Goal: Task Accomplishment & Management: Use online tool/utility

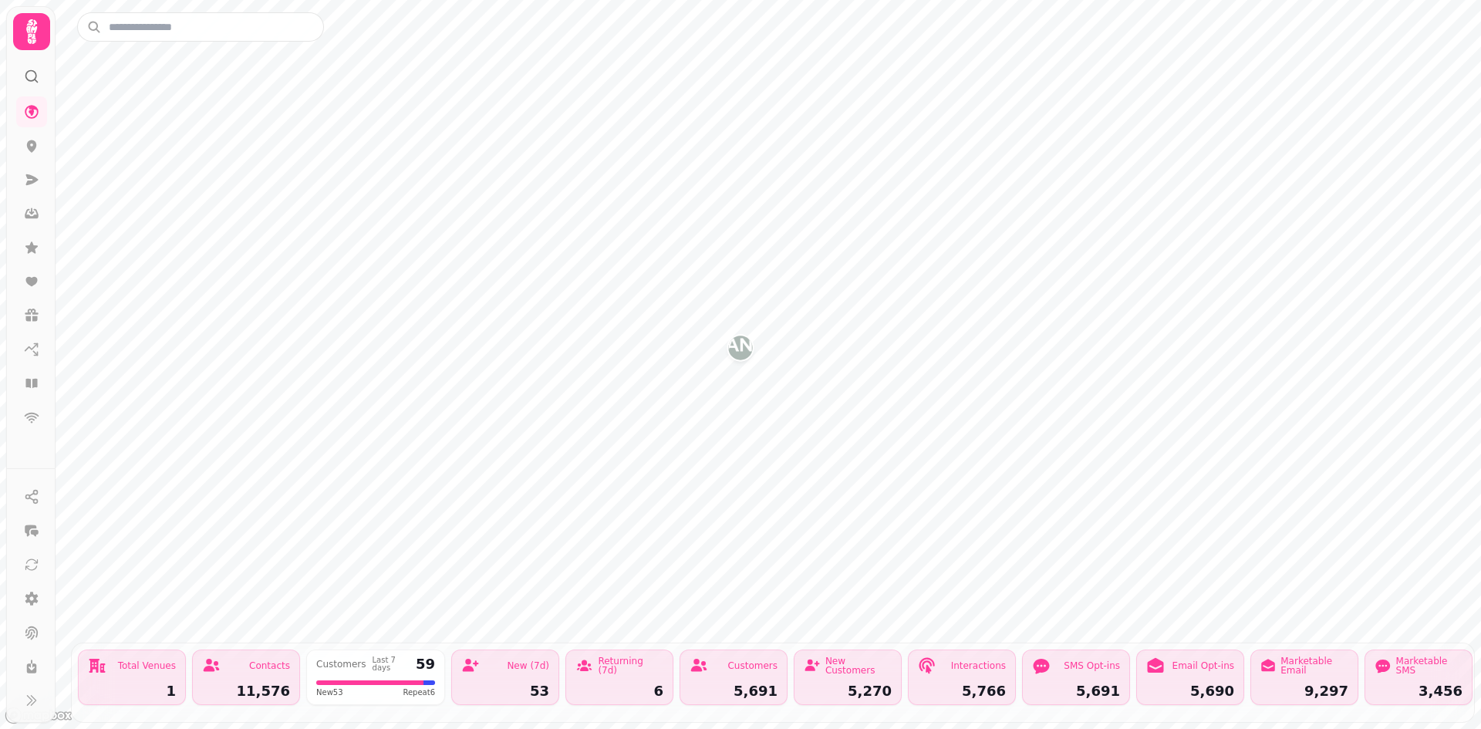
click at [30, 28] on icon at bounding box center [31, 31] width 11 height 25
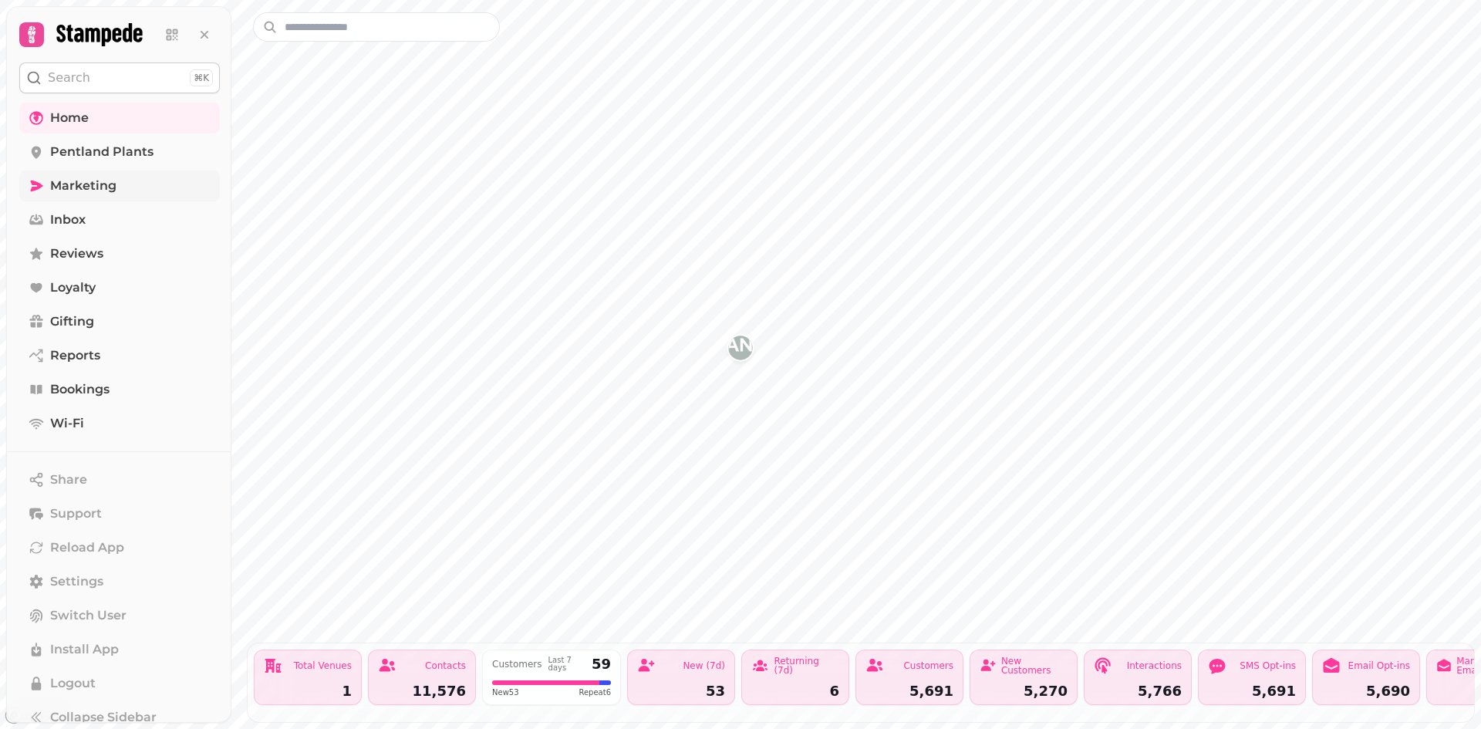
click at [79, 180] on span "Marketing" at bounding box center [83, 186] width 66 height 19
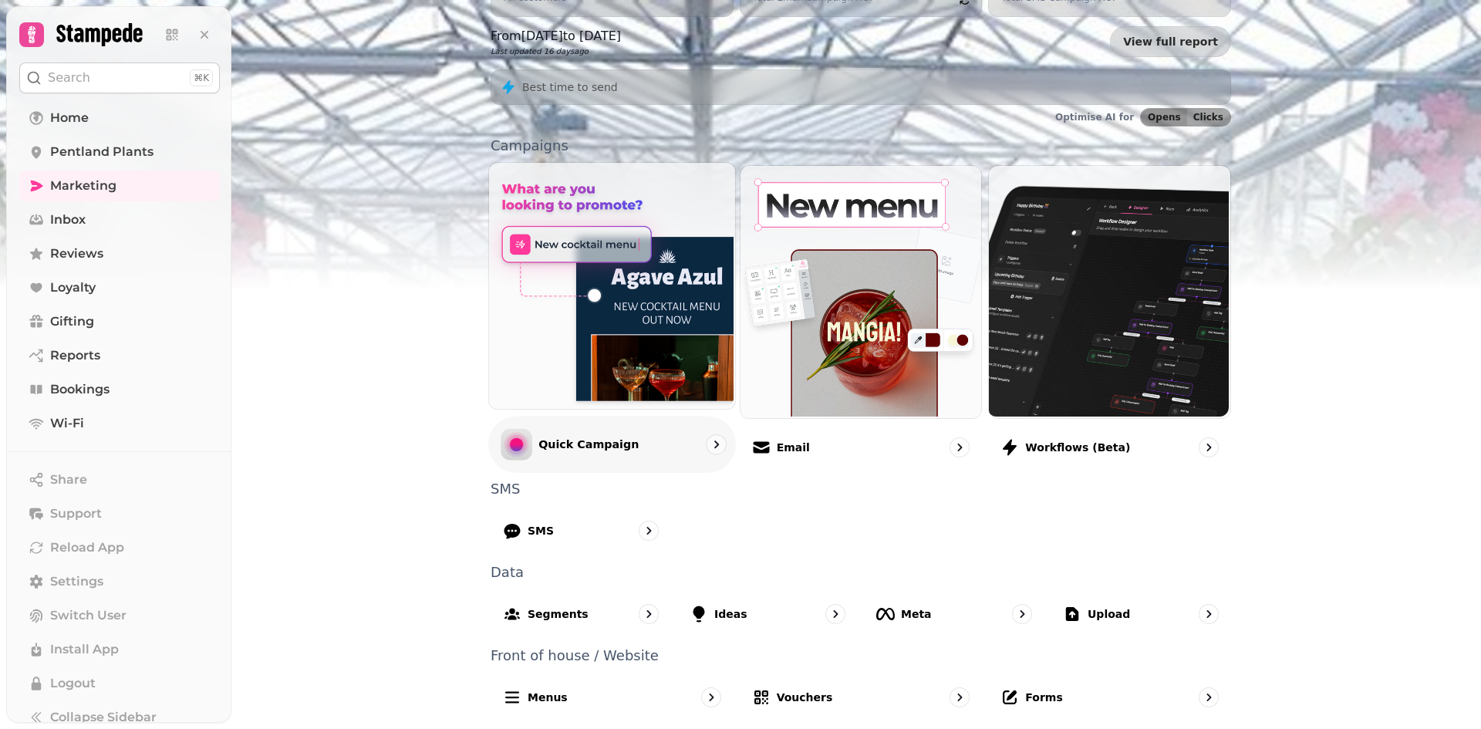
scroll to position [154, 0]
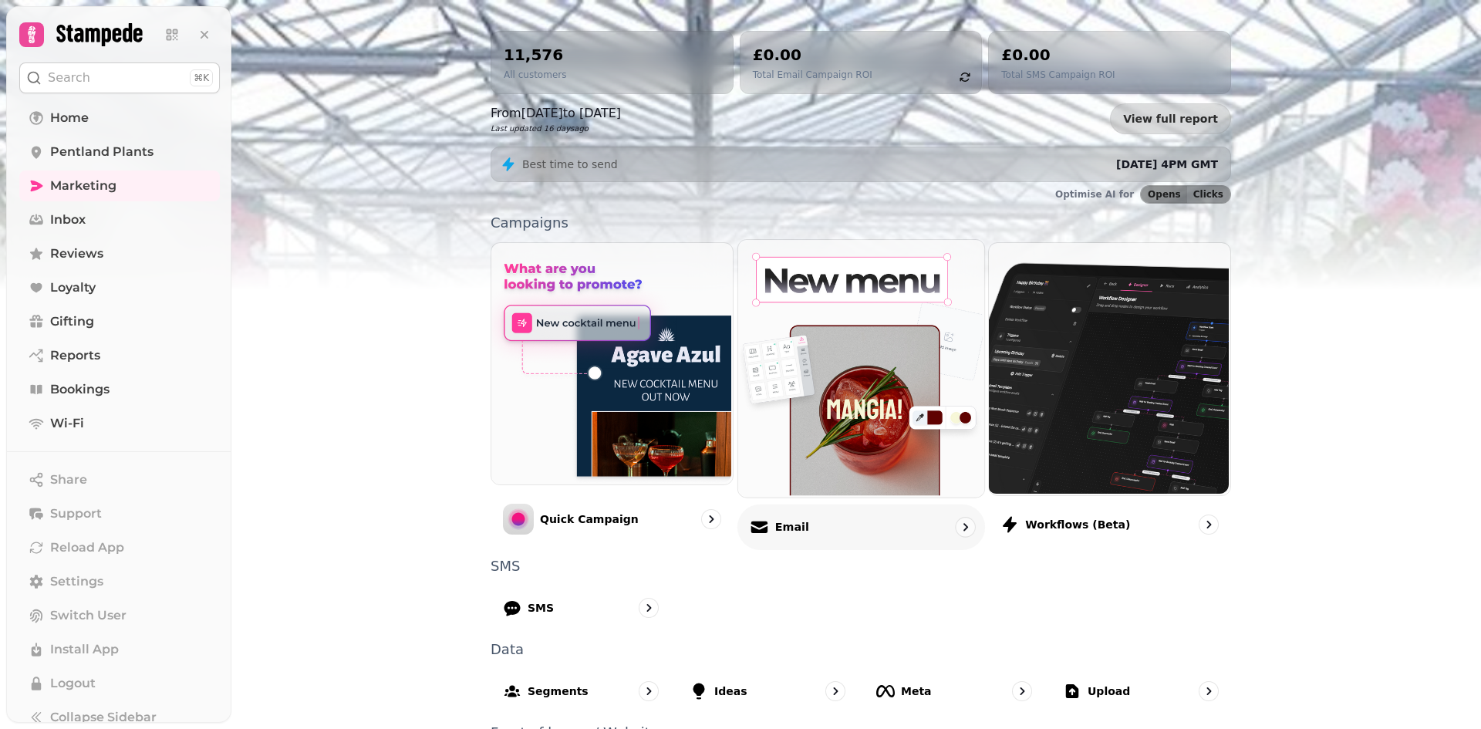
click at [821, 443] on img at bounding box center [859, 366] width 246 height 257
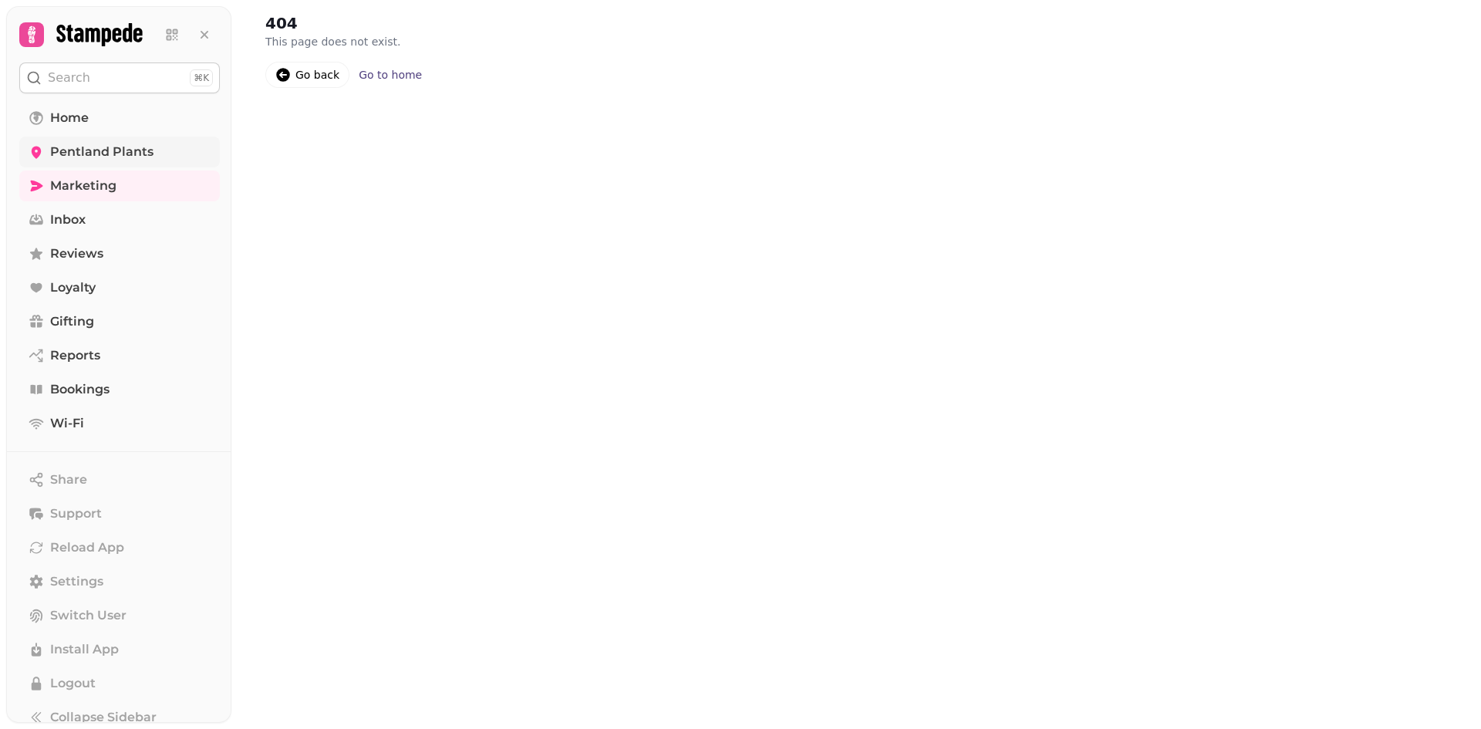
click at [95, 150] on span "Pentland Plants" at bounding box center [101, 152] width 103 height 19
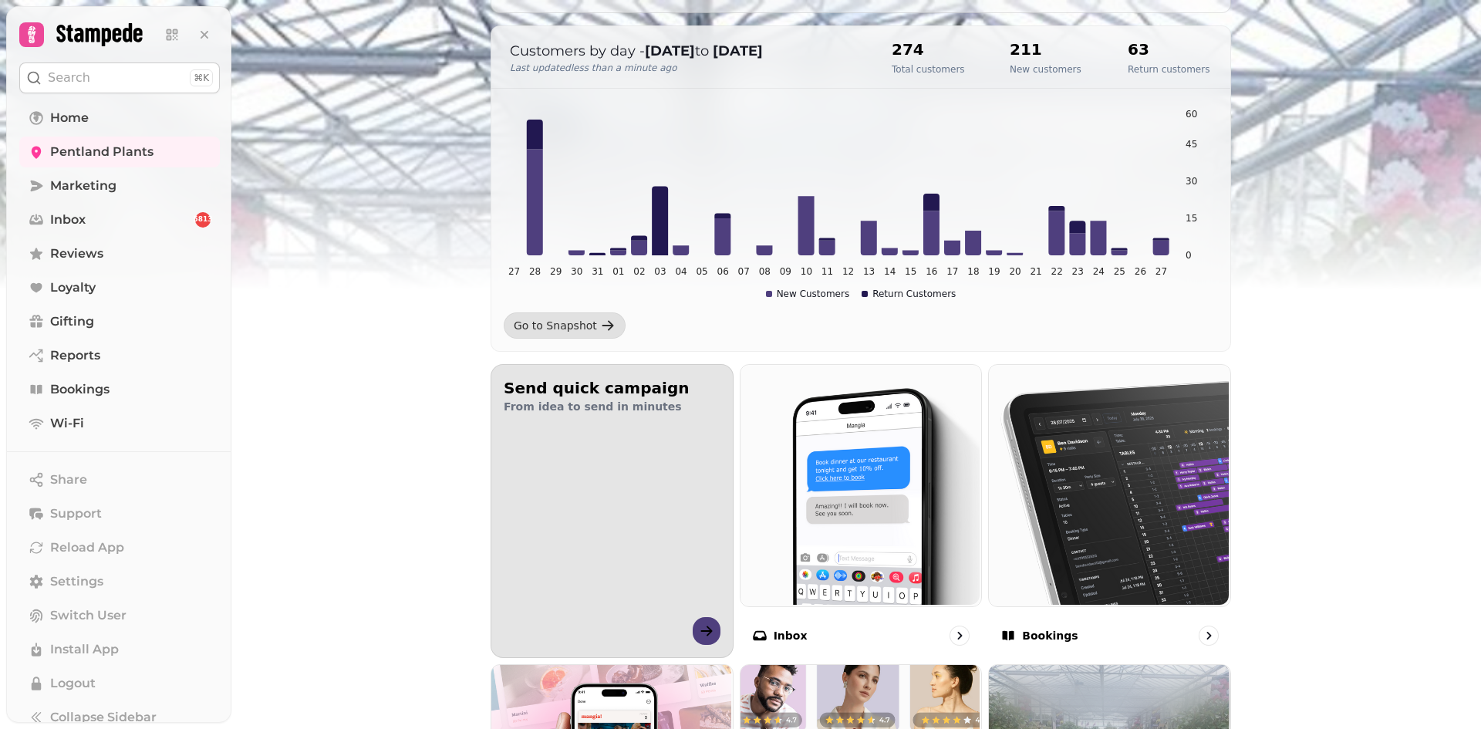
scroll to position [231, 0]
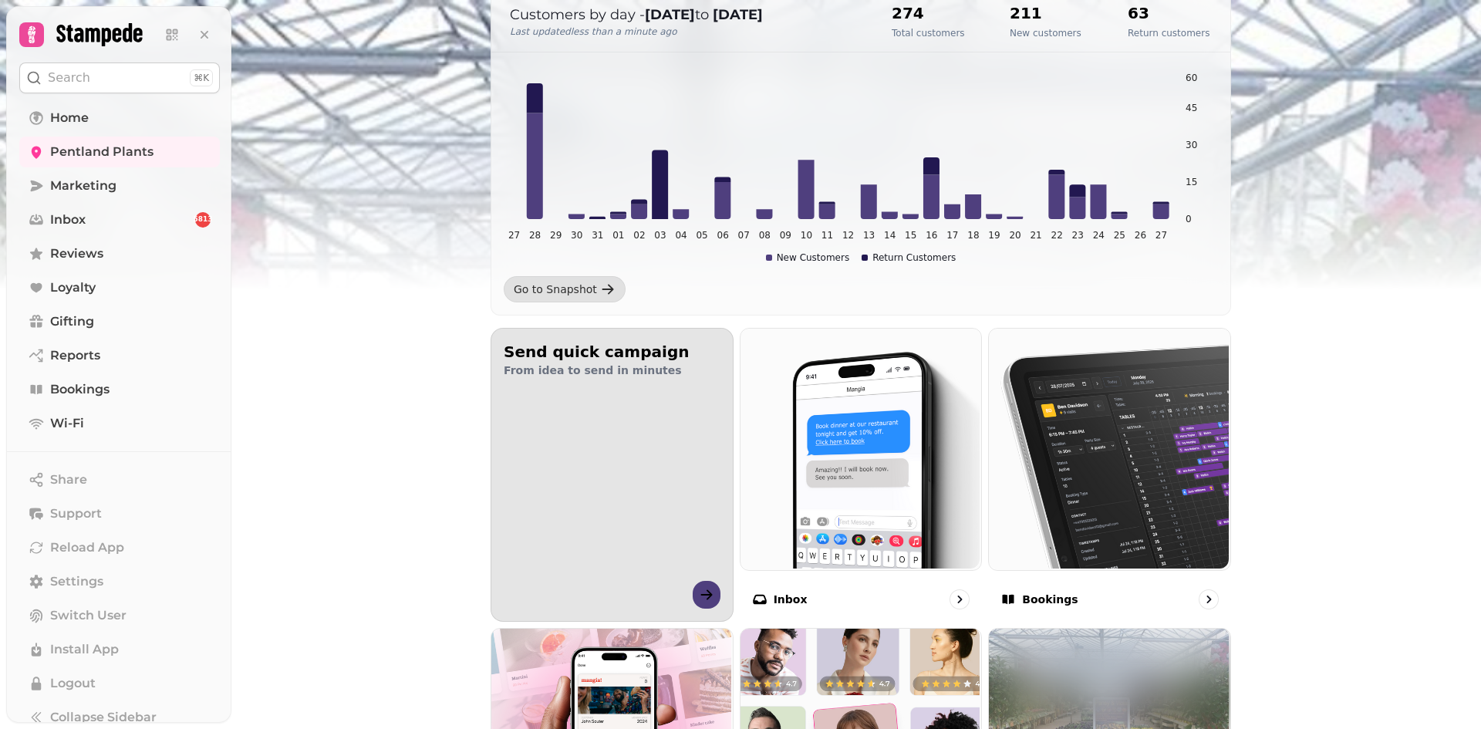
click at [576, 406] on div "Send quick campaign From idea to send in minutes" at bounding box center [611, 475] width 241 height 292
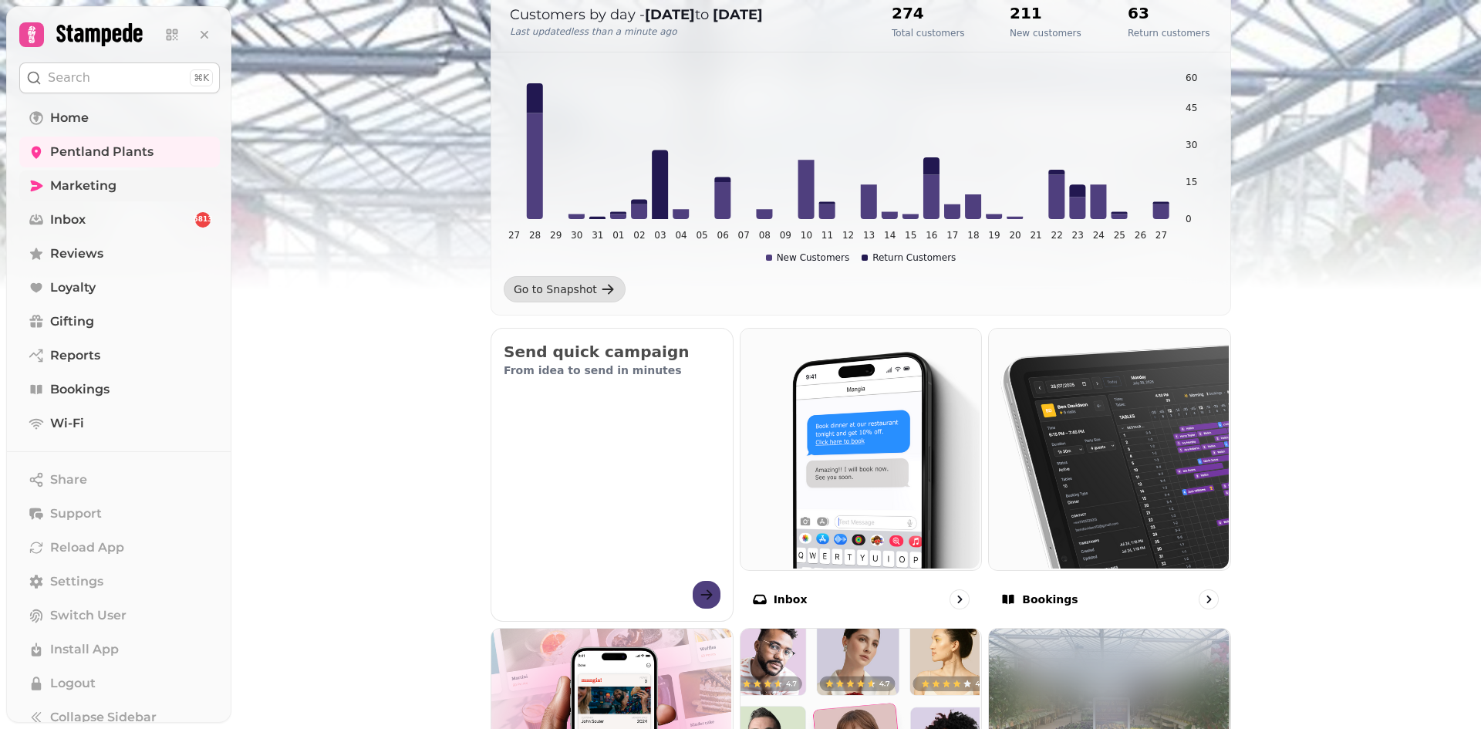
click at [99, 179] on span "Marketing" at bounding box center [83, 186] width 66 height 19
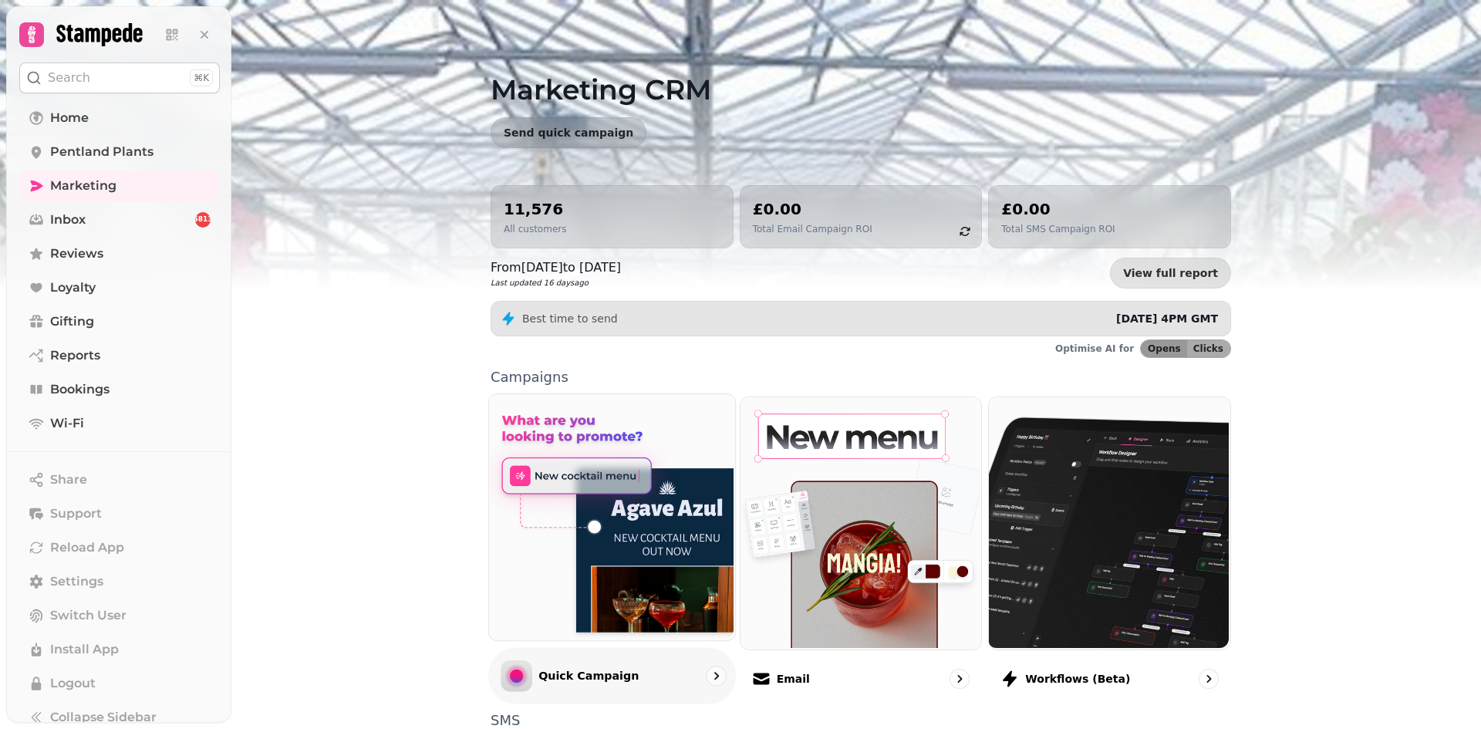
click at [631, 558] on img at bounding box center [610, 516] width 246 height 246
click at [639, 549] on img at bounding box center [610, 516] width 246 height 246
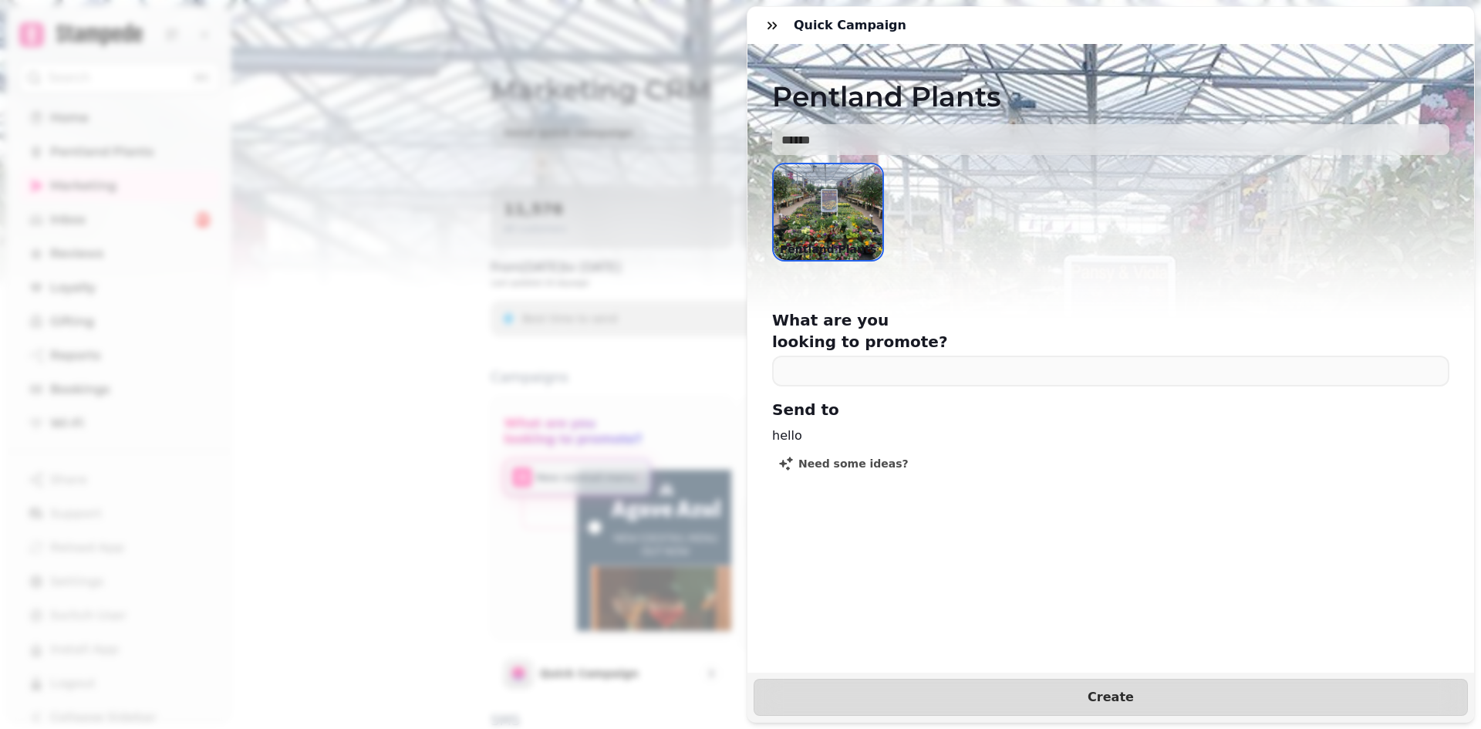
click at [280, 79] on div "Quick Campaign Pentland Plants Pentland Plants What are you looking to promote?…" at bounding box center [740, 377] width 1481 height 704
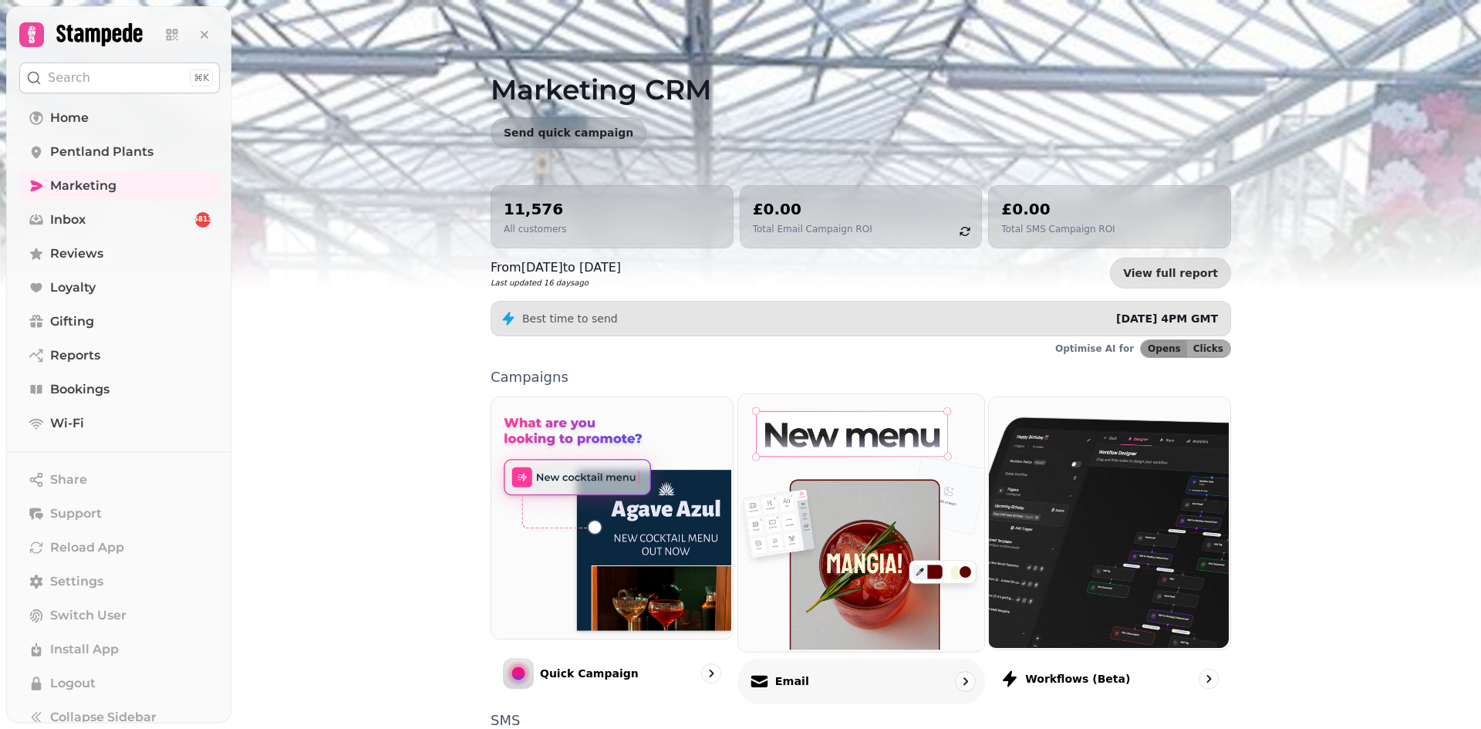
click at [844, 524] on img at bounding box center [859, 521] width 246 height 257
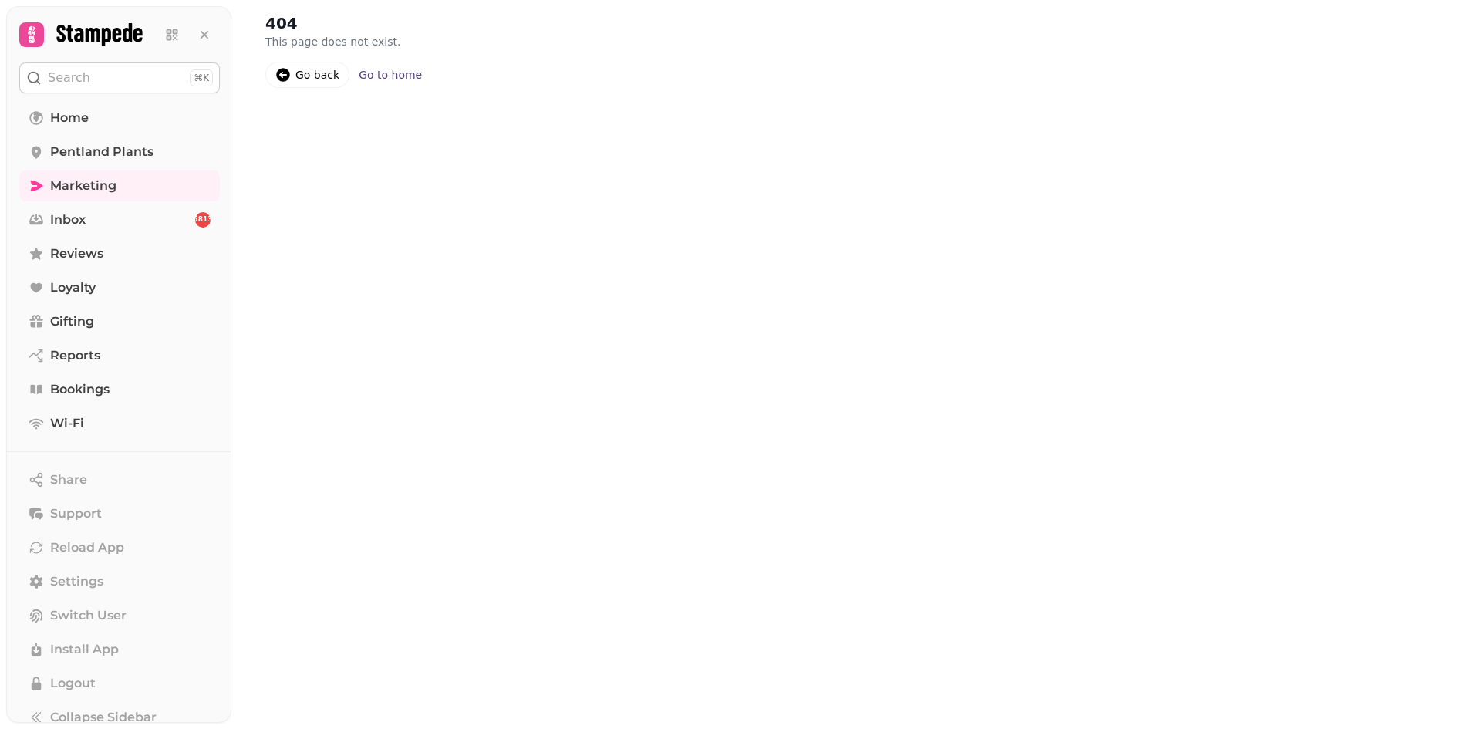
click at [389, 74] on div "Go to home" at bounding box center [390, 74] width 63 height 15
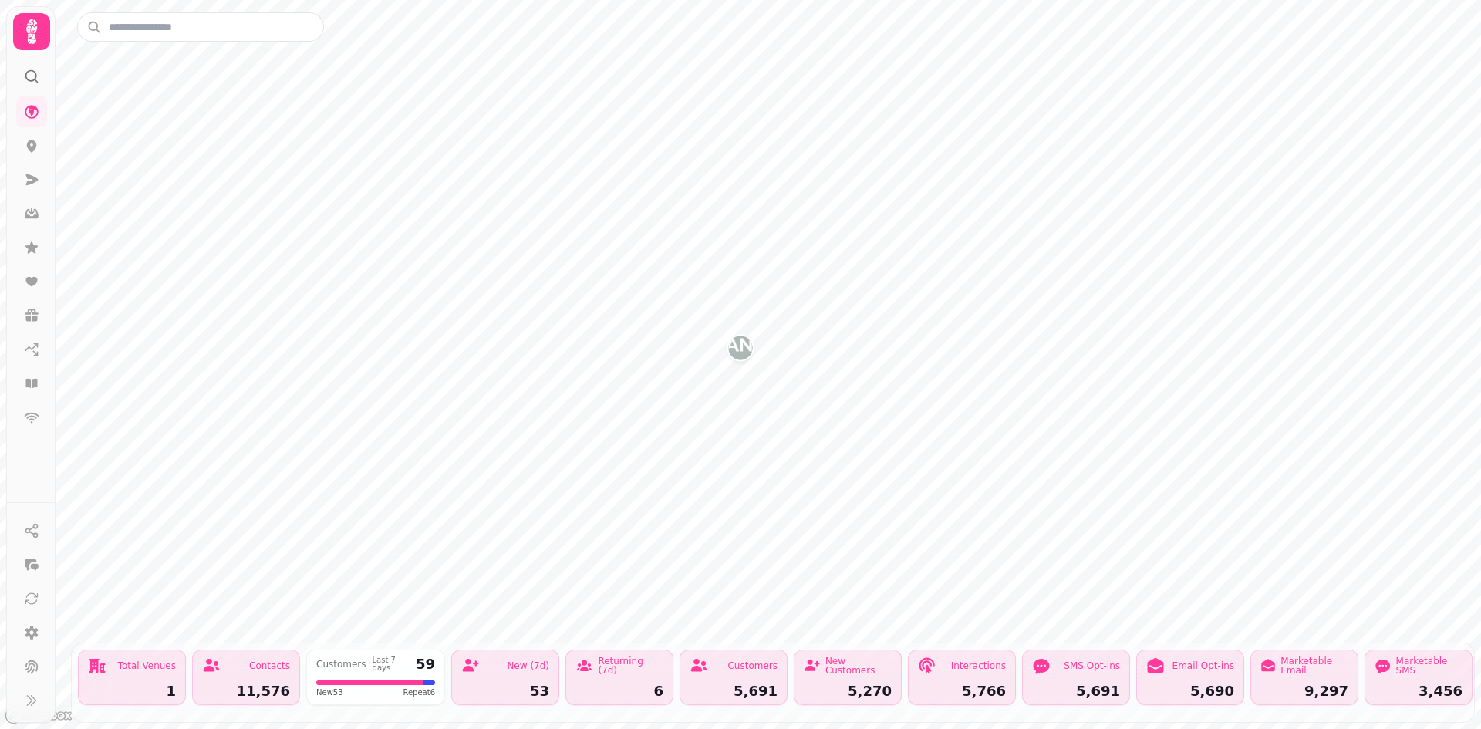
click at [1288, 662] on div "Marketable Email" at bounding box center [1314, 665] width 68 height 19
click at [1297, 667] on div "Marketable Email 9,297" at bounding box center [1304, 677] width 108 height 56
click at [1303, 661] on div "Marketable Email" at bounding box center [1314, 665] width 68 height 19
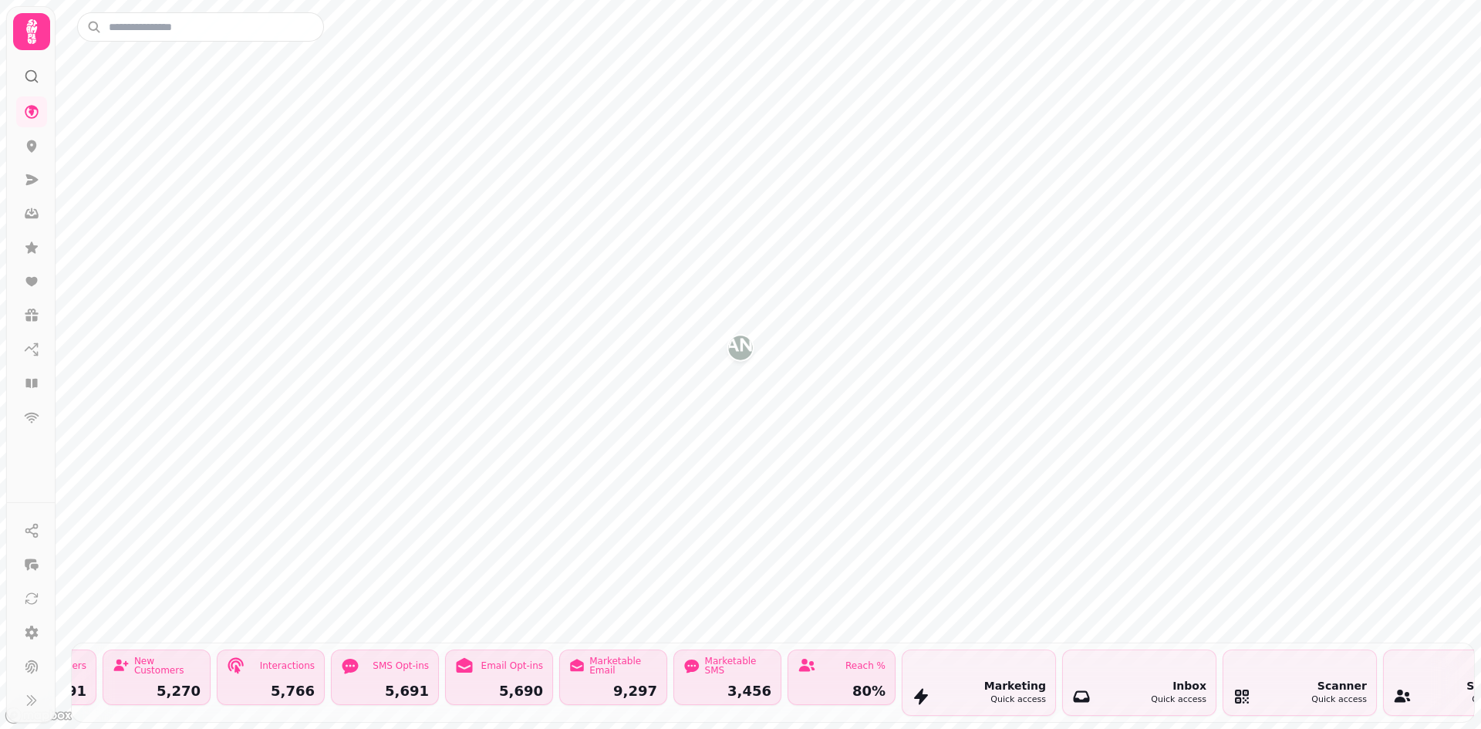
scroll to position [0, 720]
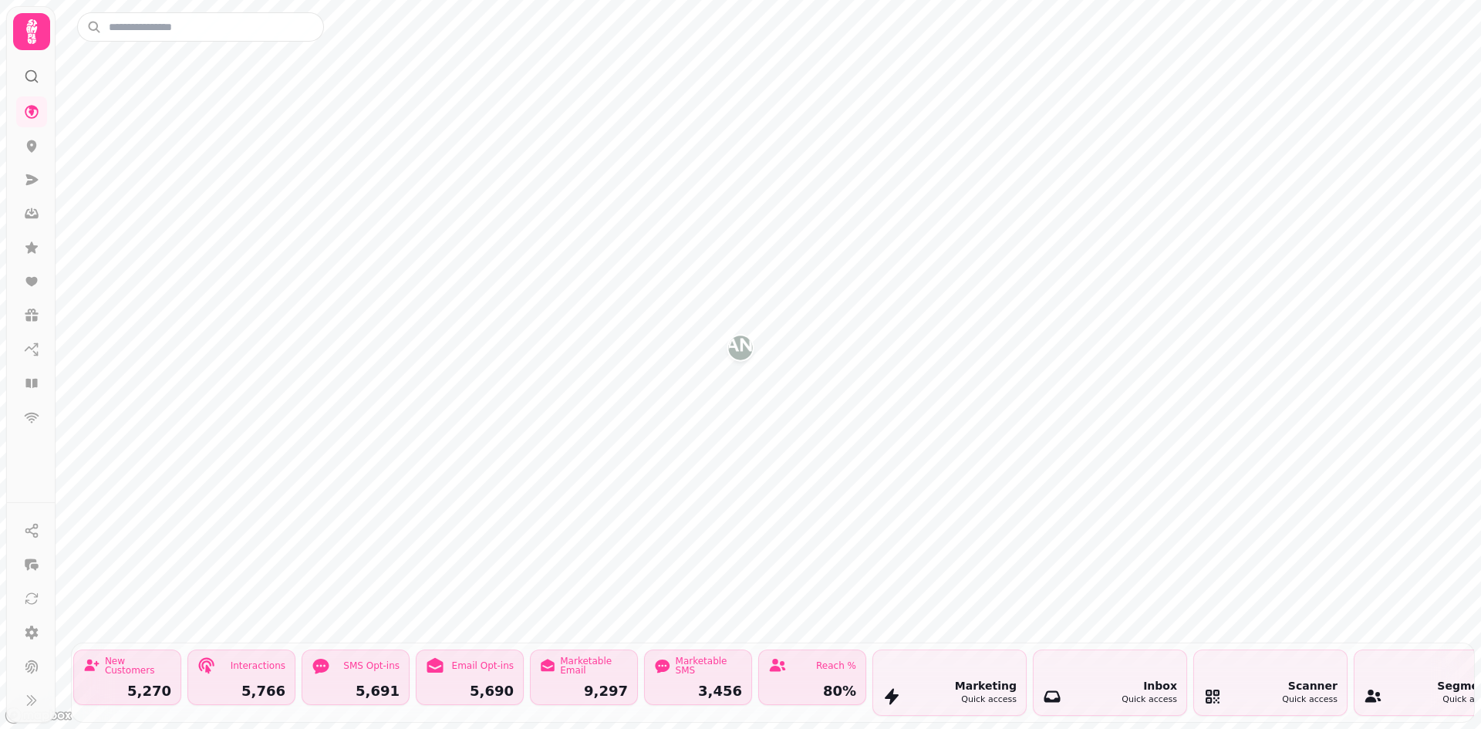
click at [364, 724] on div "Total Venues 1 Contacts 11,576 Customers Last 7 days 59 New 53 Repeat 6 New (7d…" at bounding box center [773, 364] width 1416 height 729
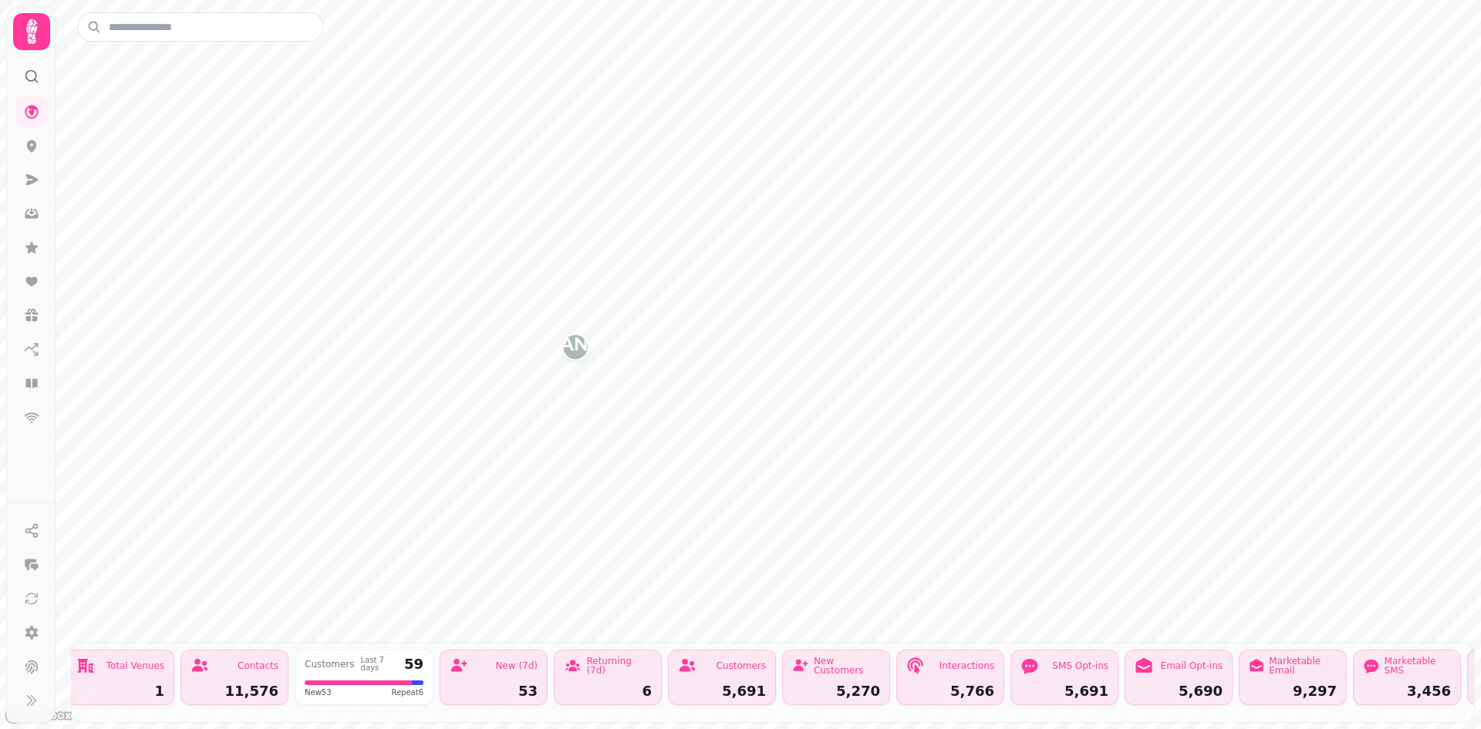
scroll to position [0, 0]
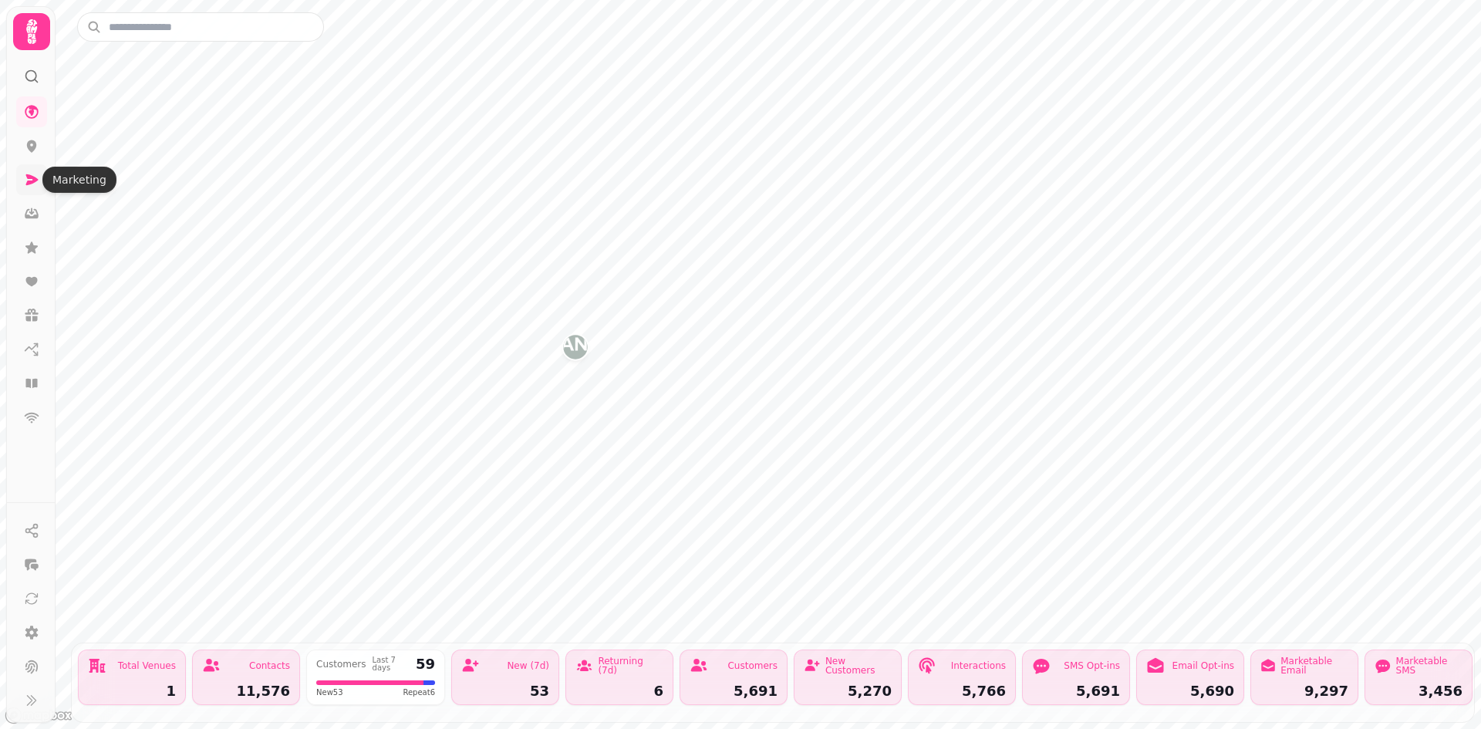
click at [26, 175] on icon at bounding box center [32, 179] width 12 height 11
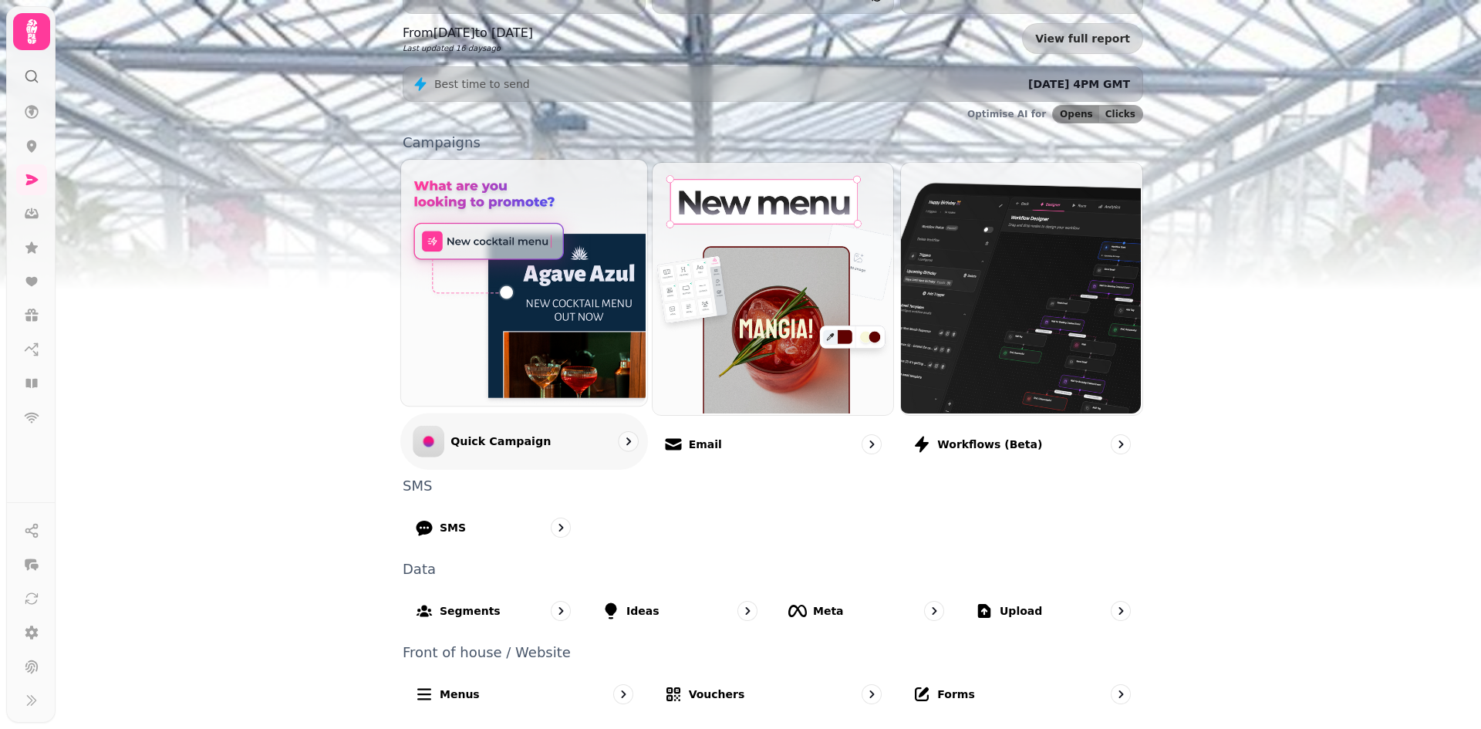
scroll to position [3, 0]
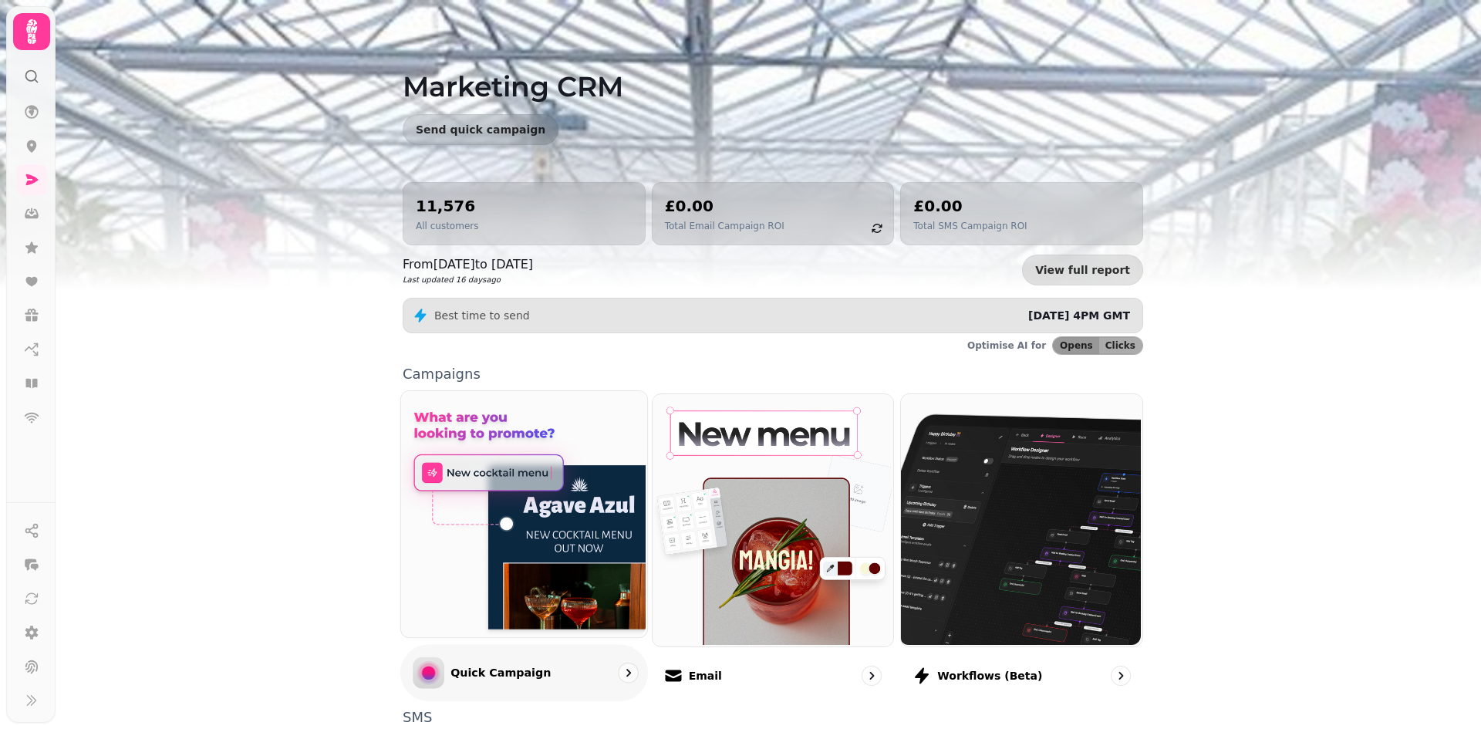
click at [517, 490] on img at bounding box center [522, 512] width 246 height 246
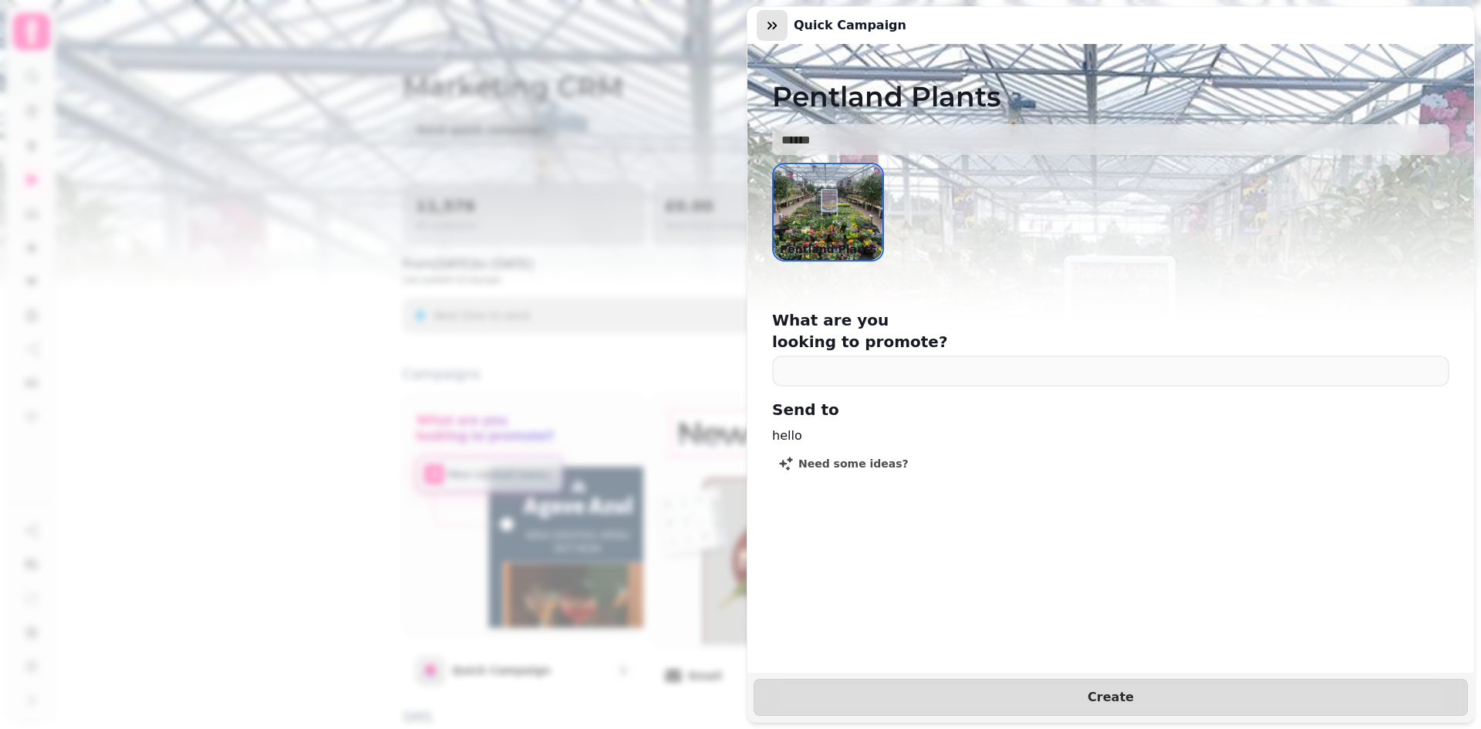
click at [769, 22] on icon "button" at bounding box center [771, 25] width 15 height 15
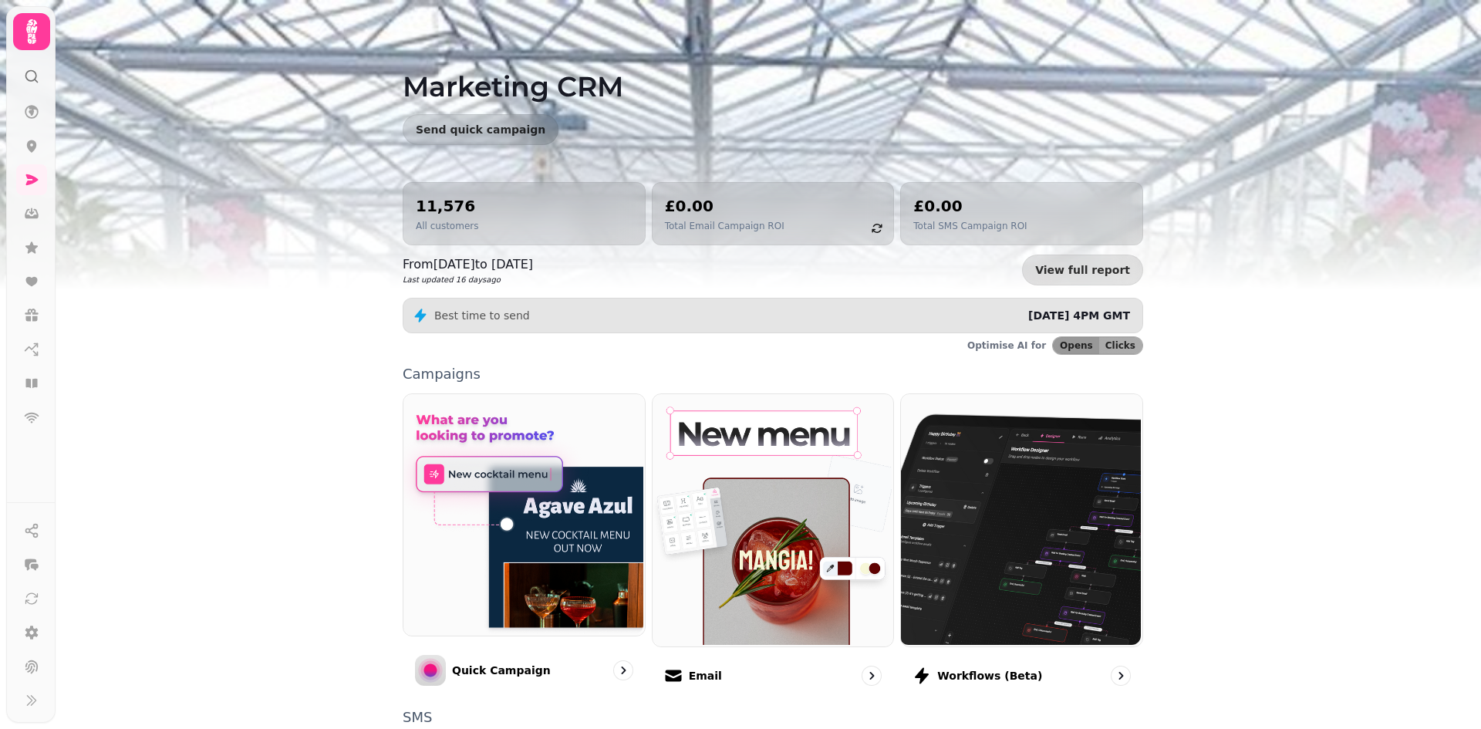
scroll to position [234, 0]
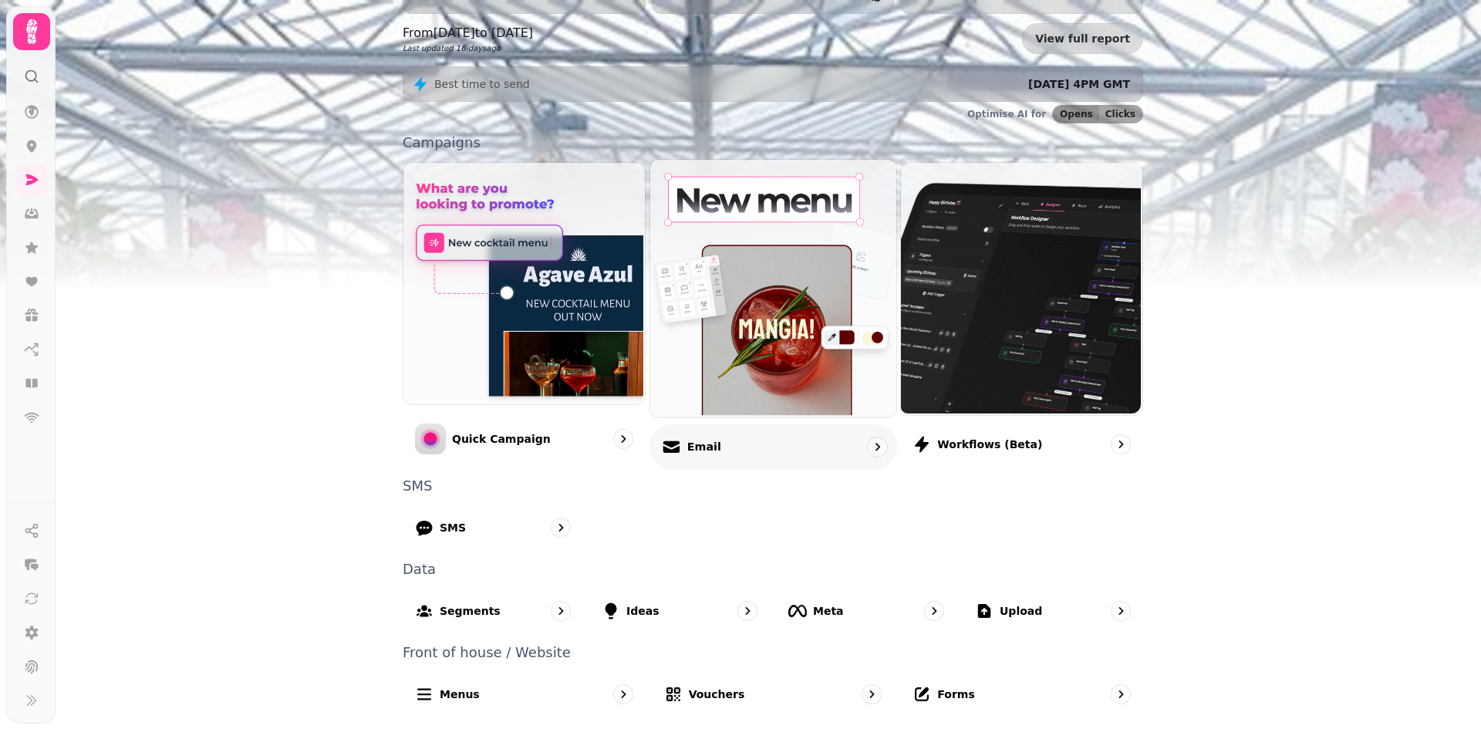
click at [774, 297] on img at bounding box center [771, 286] width 246 height 257
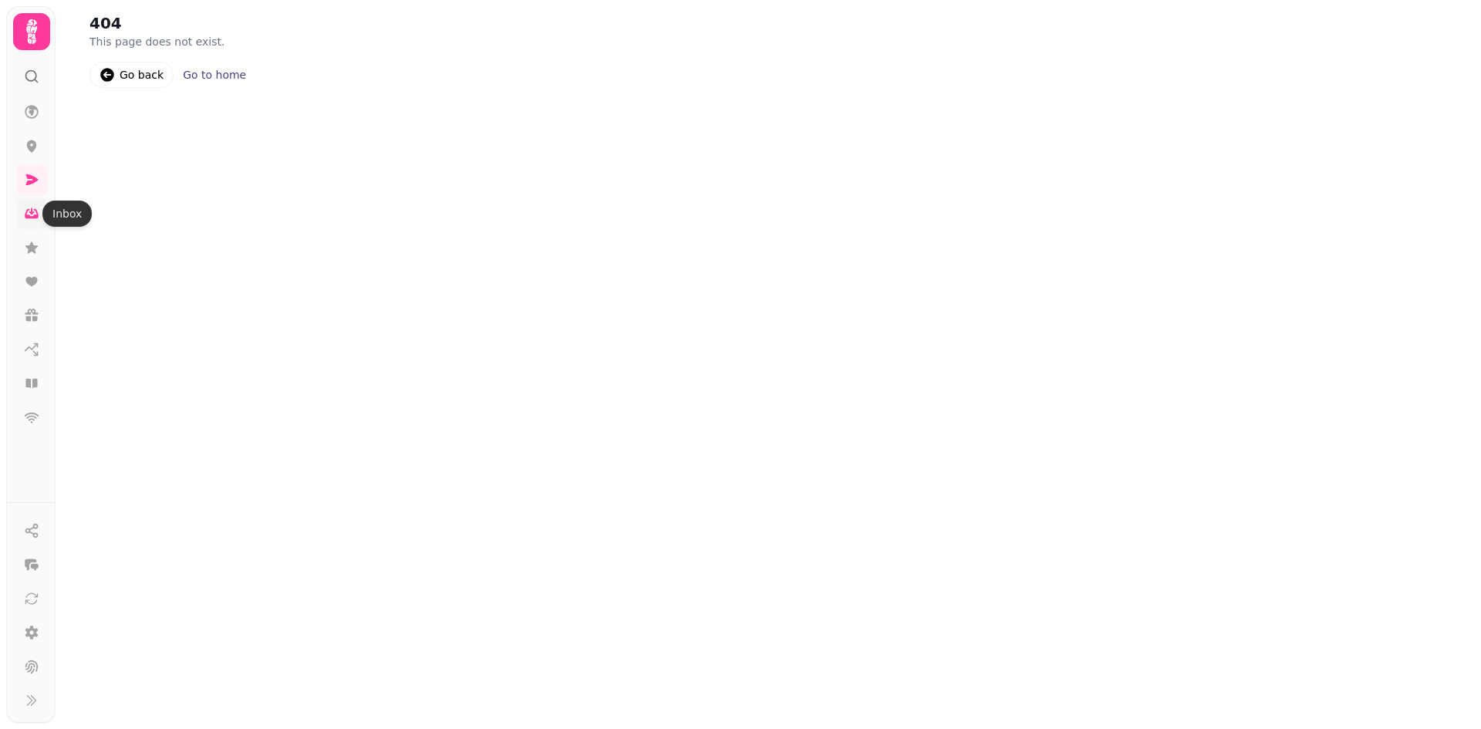
click at [29, 211] on icon at bounding box center [31, 213] width 15 height 15
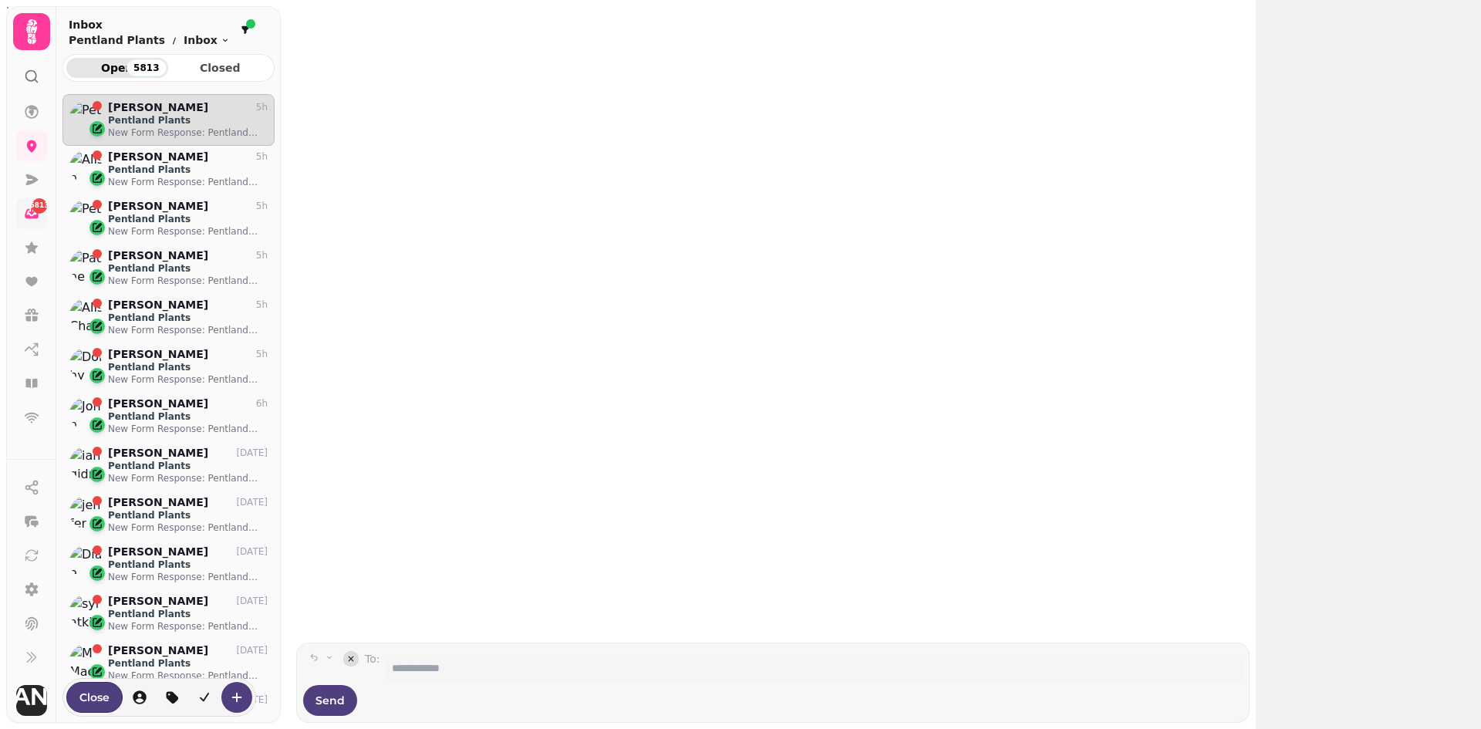
scroll to position [610, 201]
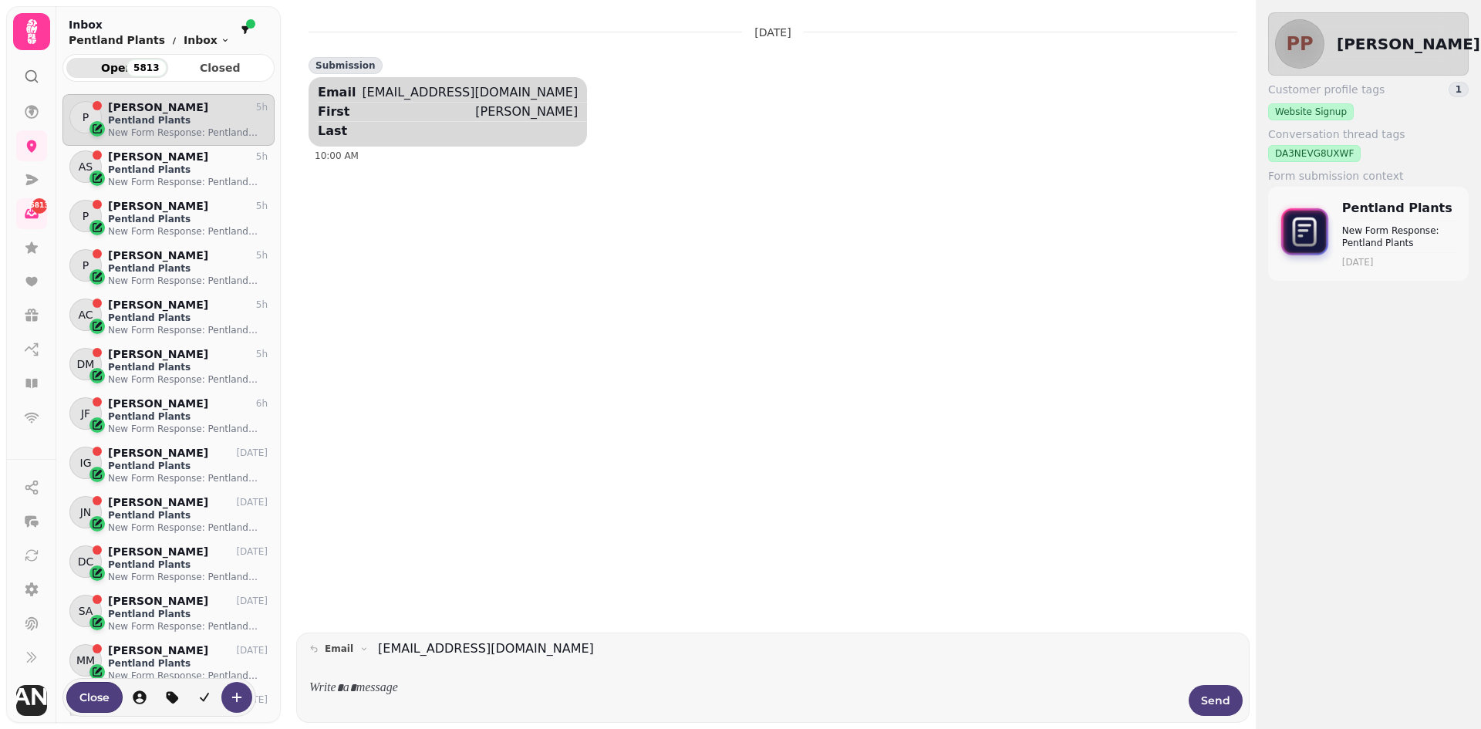
click at [32, 73] on icon at bounding box center [31, 76] width 15 height 15
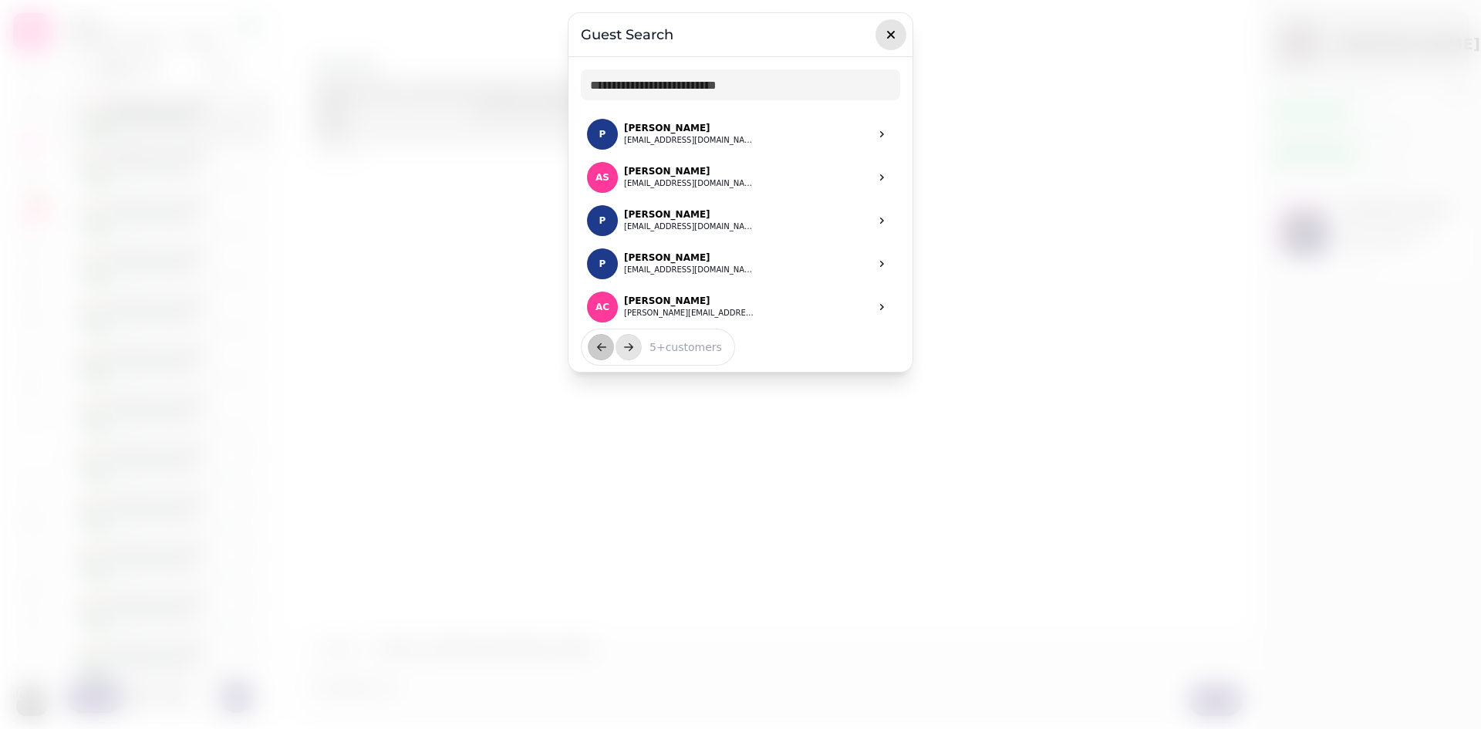
click at [892, 34] on icon "button" at bounding box center [891, 35] width 8 height 8
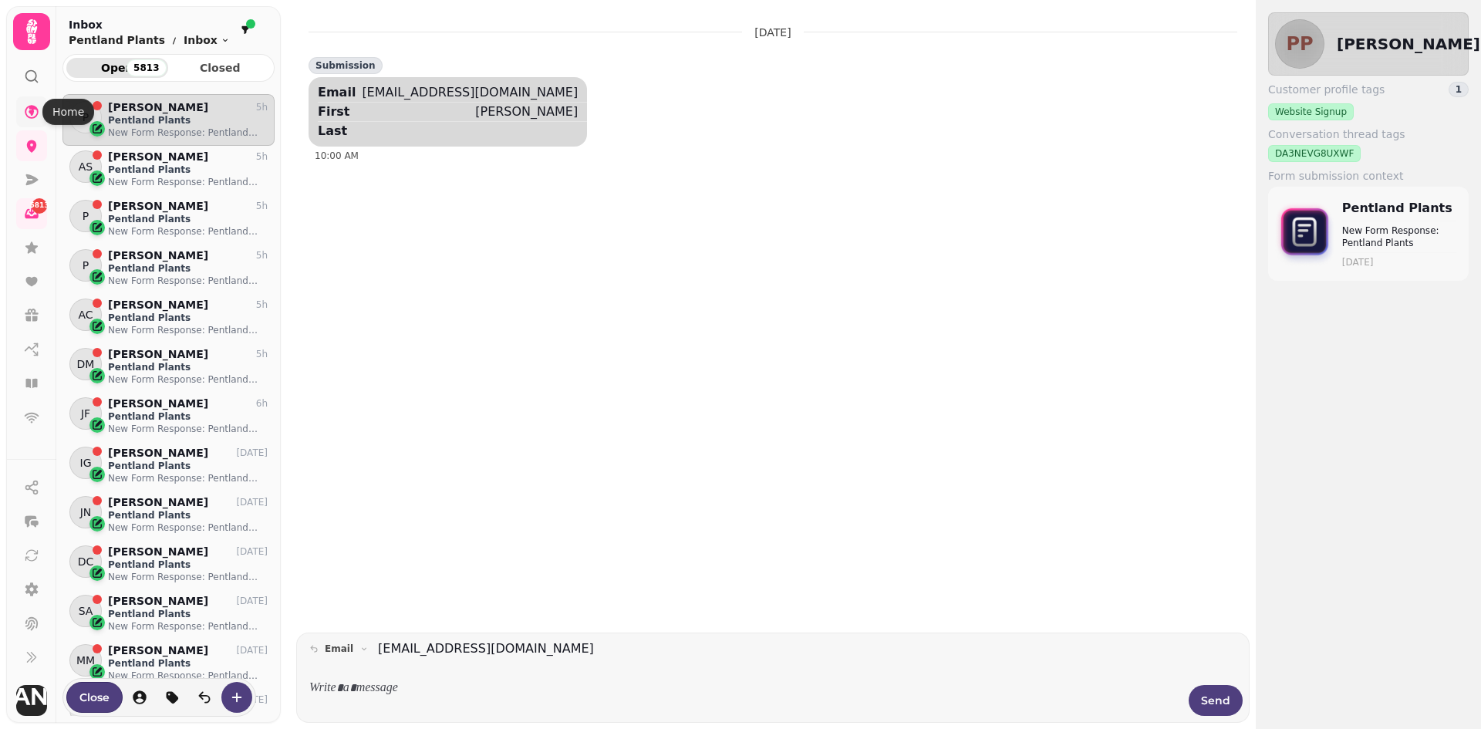
click at [27, 109] on icon at bounding box center [32, 112] width 14 height 14
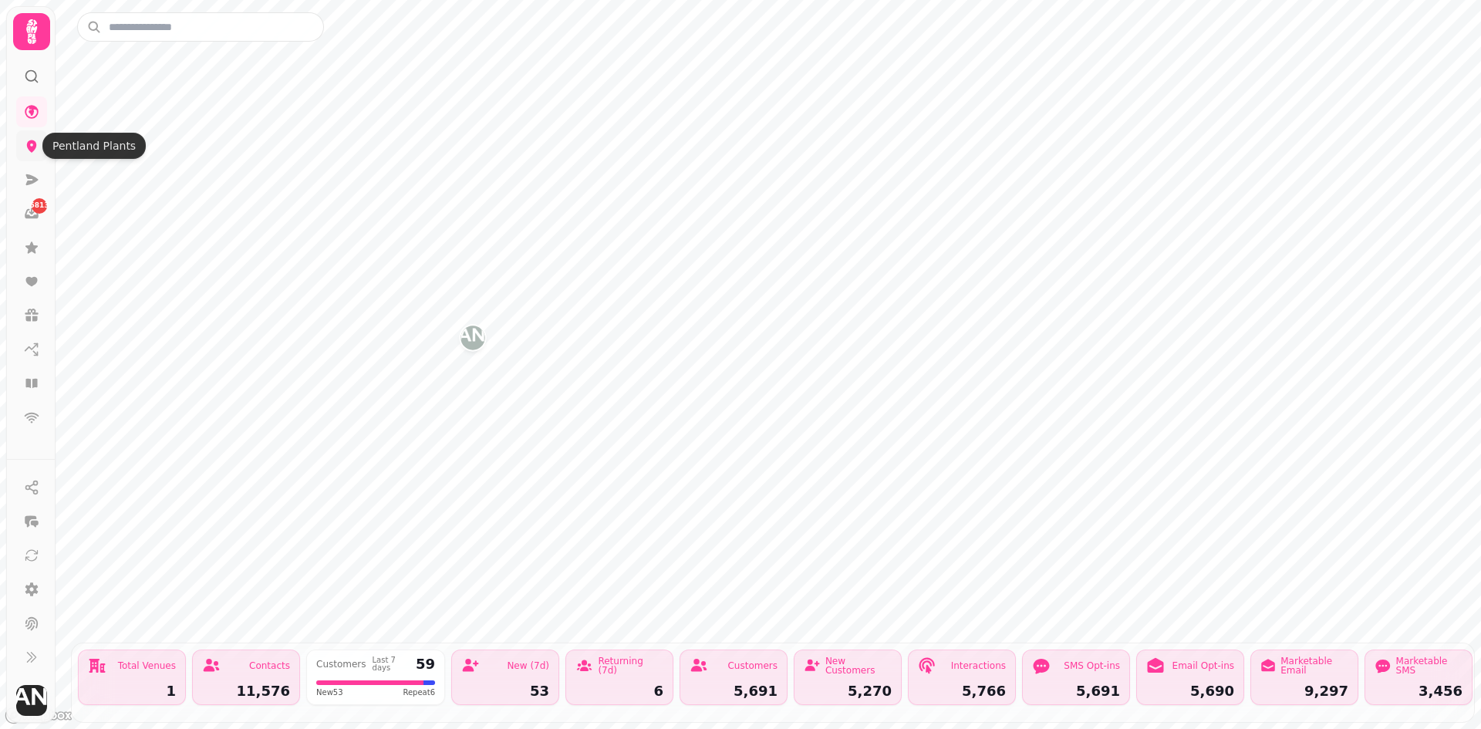
click at [23, 137] on link at bounding box center [31, 145] width 31 height 31
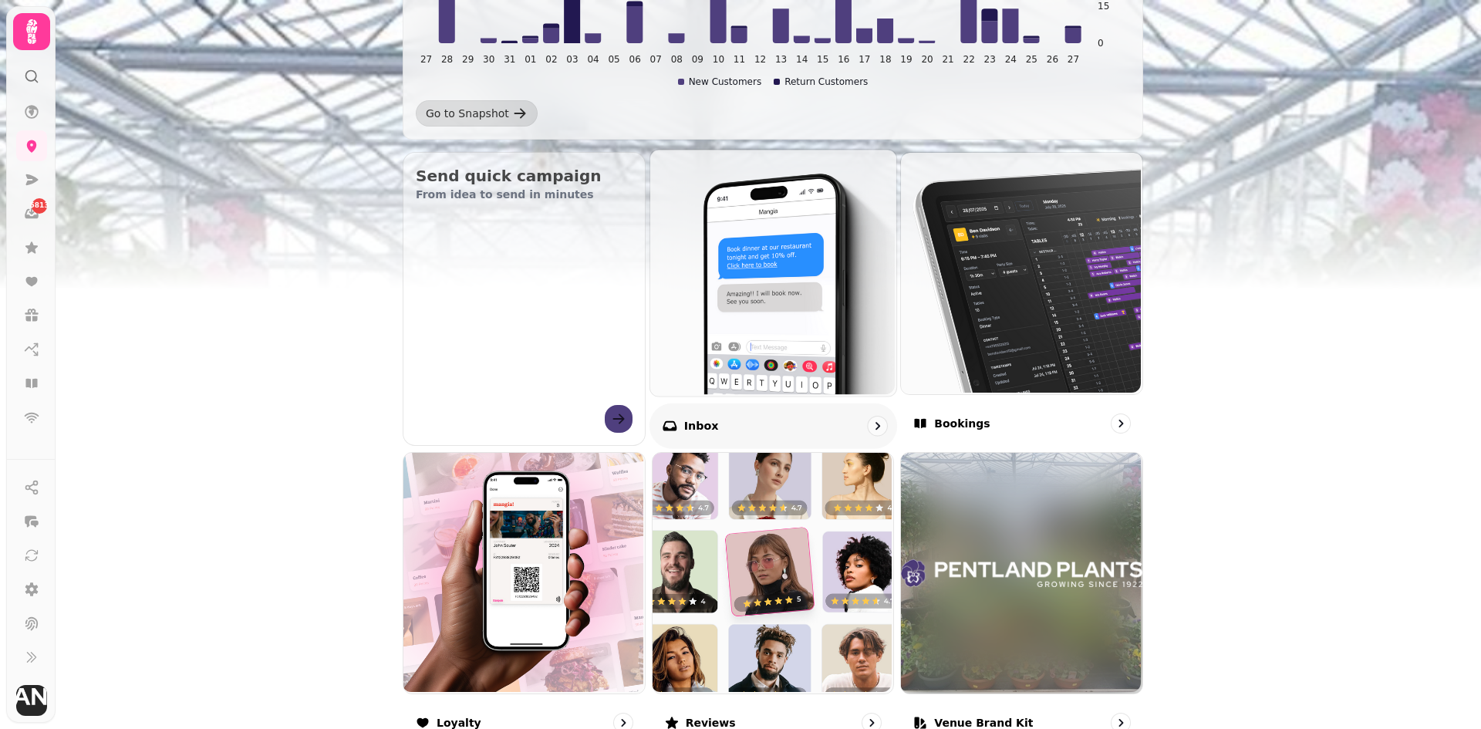
scroll to position [386, 0]
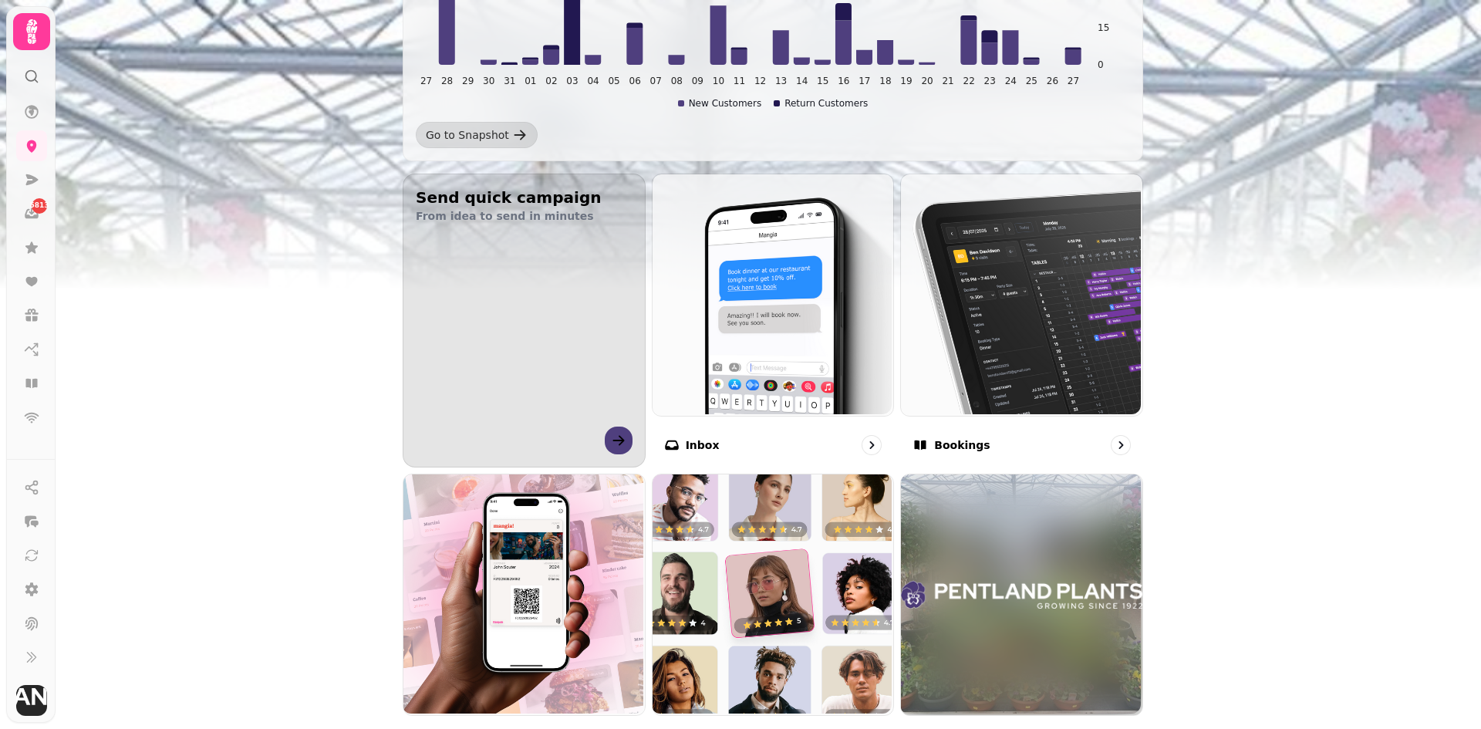
click at [501, 297] on div "button" at bounding box center [524, 381] width 292 height 241
click at [611, 431] on div "button" at bounding box center [524, 381] width 292 height 241
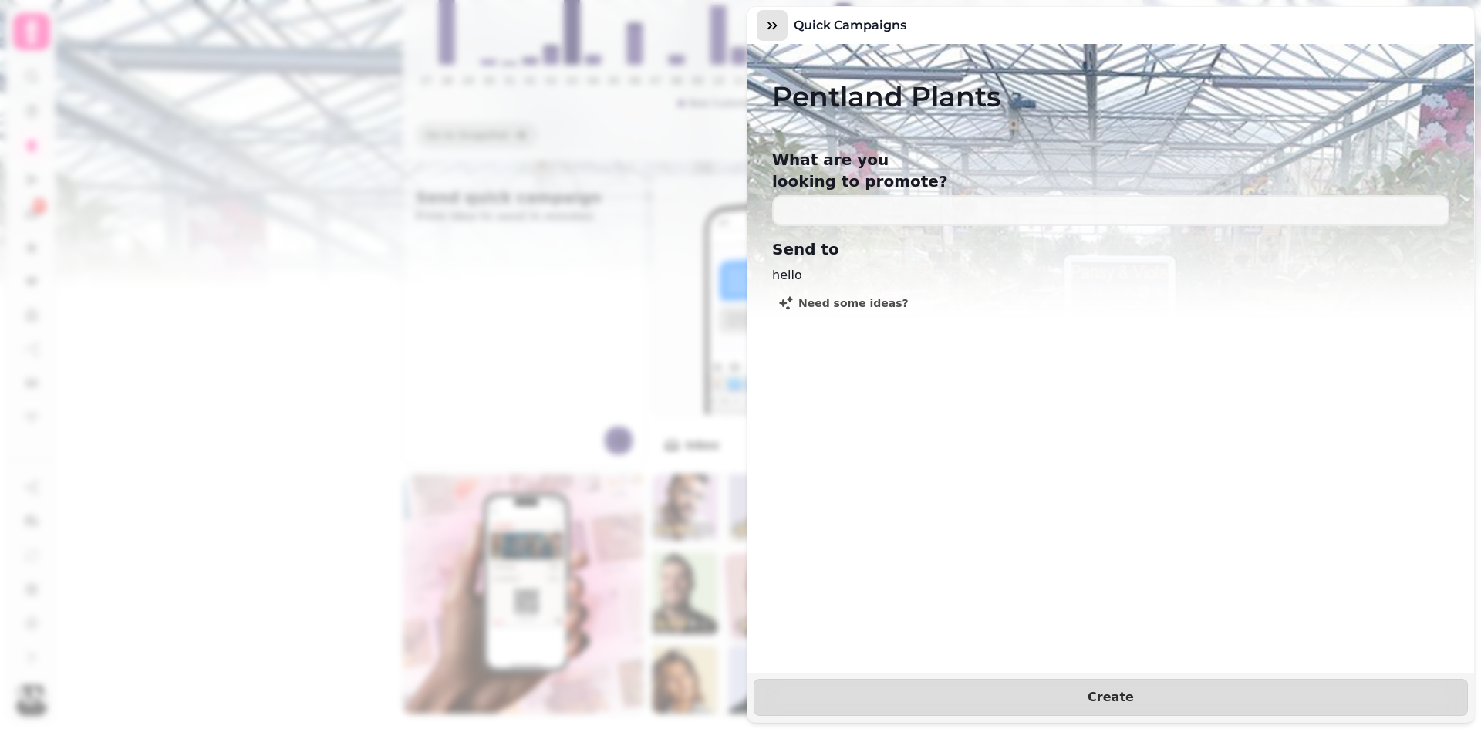
click at [769, 12] on button "button" at bounding box center [772, 25] width 31 height 31
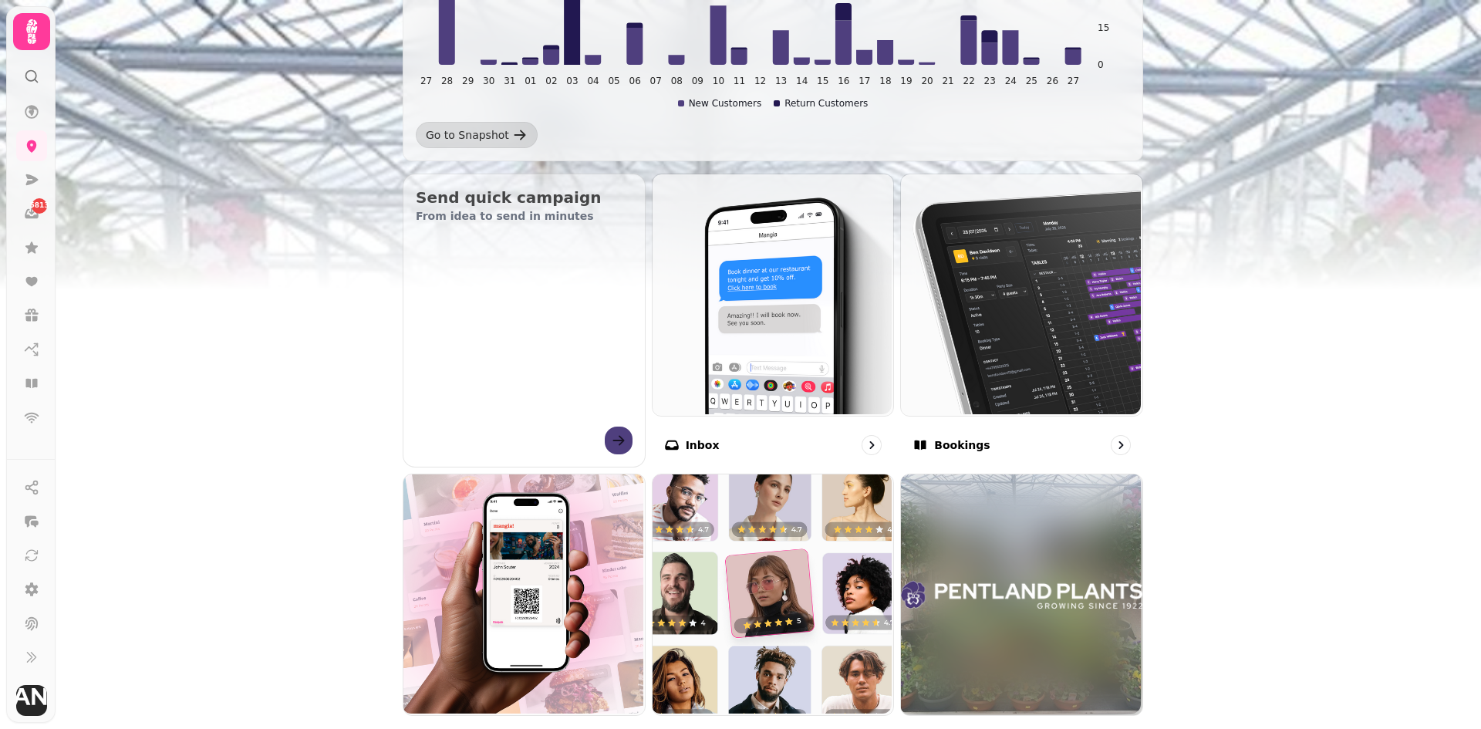
click at [29, 70] on icon at bounding box center [31, 76] width 15 height 15
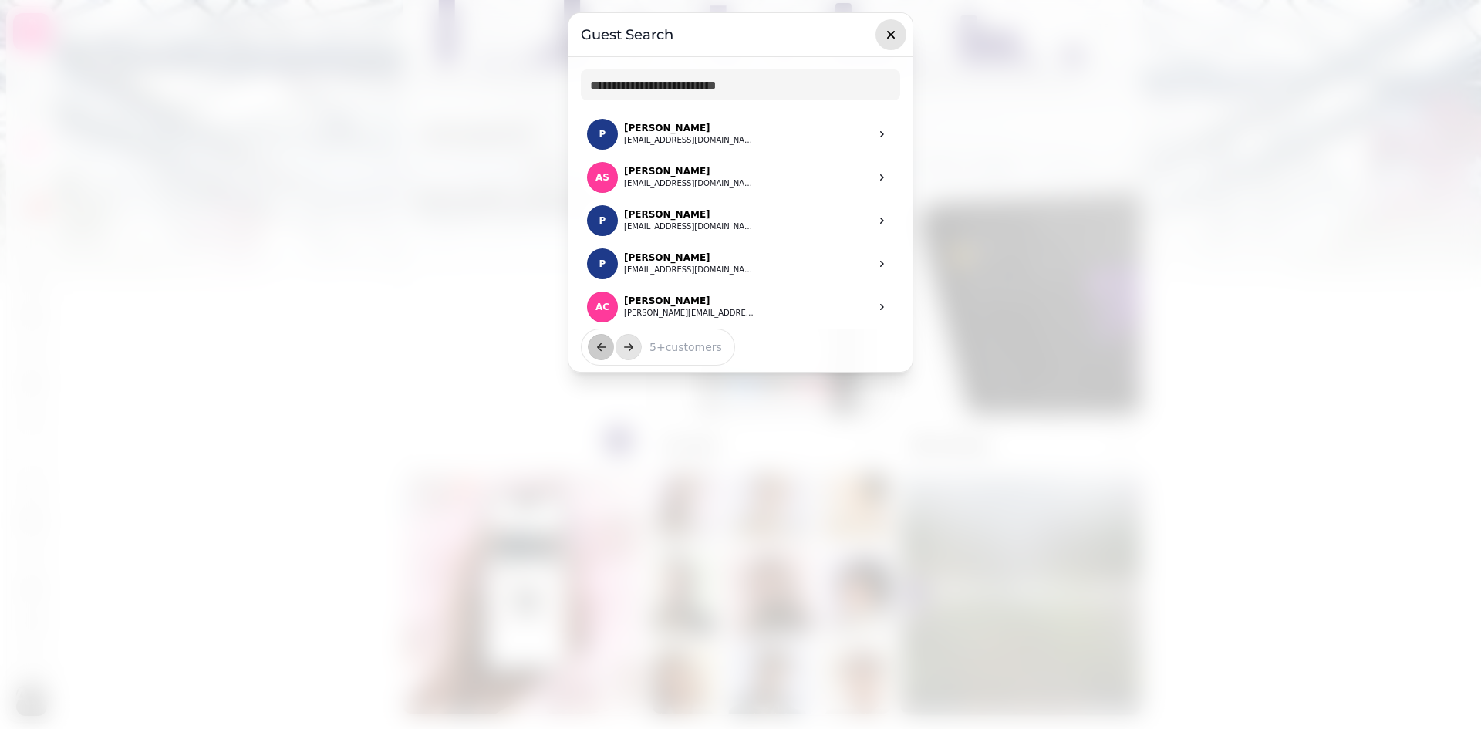
click at [890, 36] on icon "button" at bounding box center [891, 35] width 8 height 8
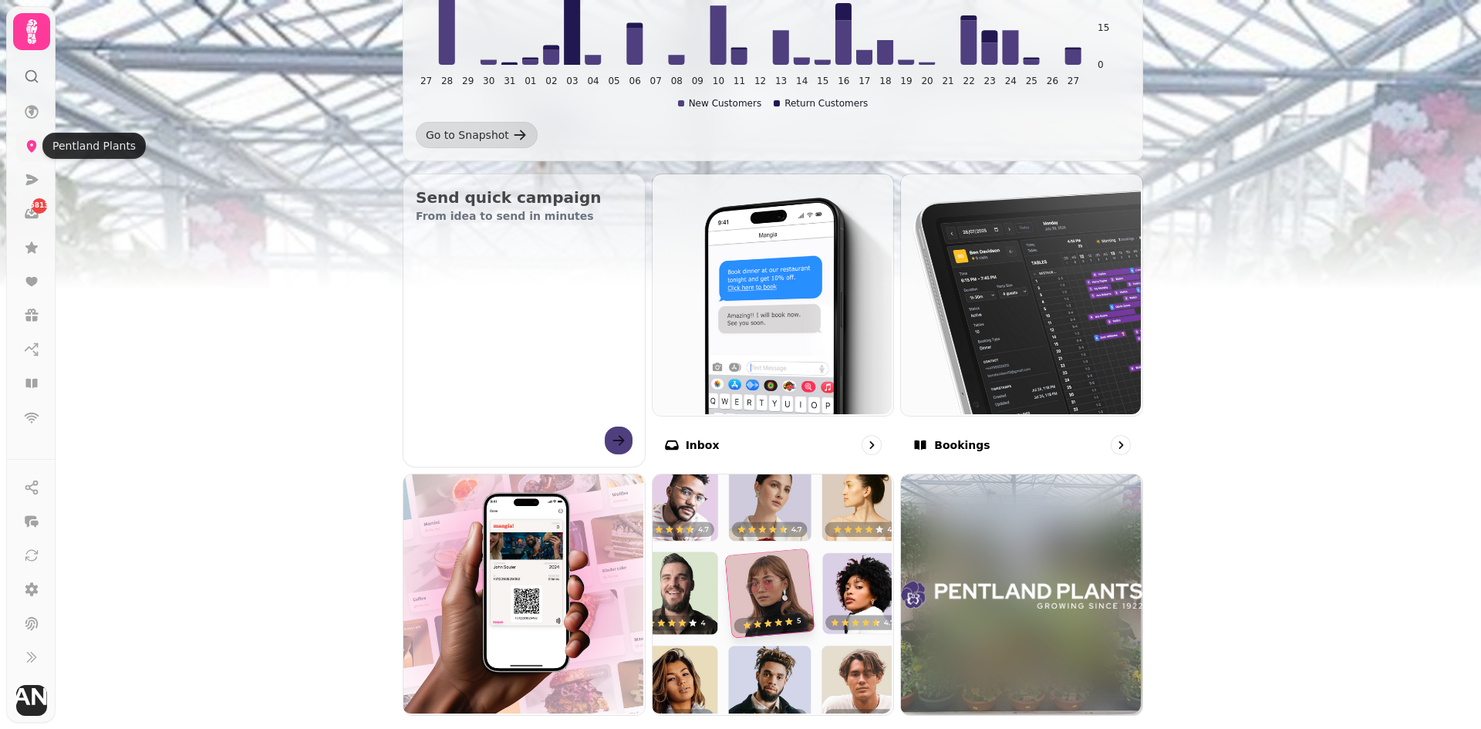
click at [28, 137] on link at bounding box center [31, 145] width 31 height 31
click at [27, 112] on icon at bounding box center [31, 111] width 15 height 15
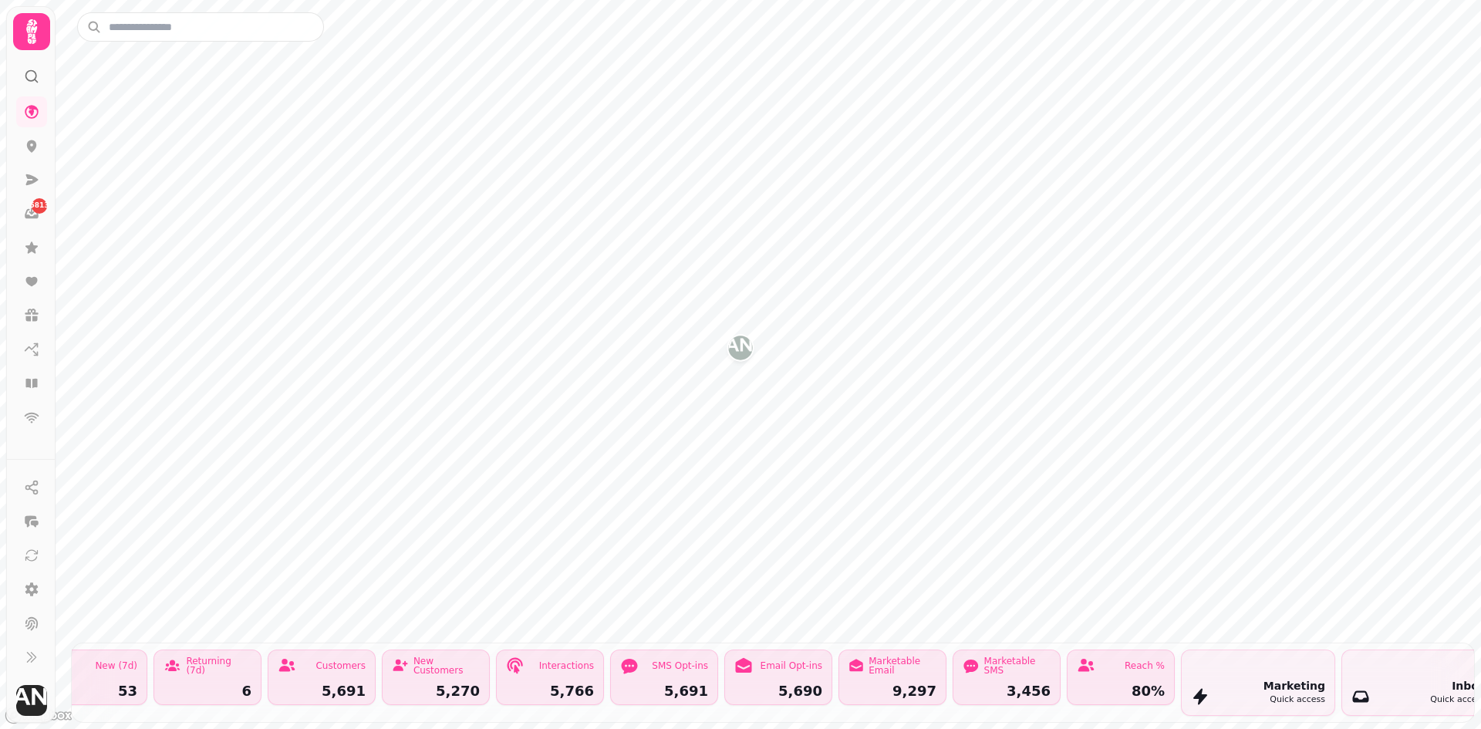
scroll to position [0, 335]
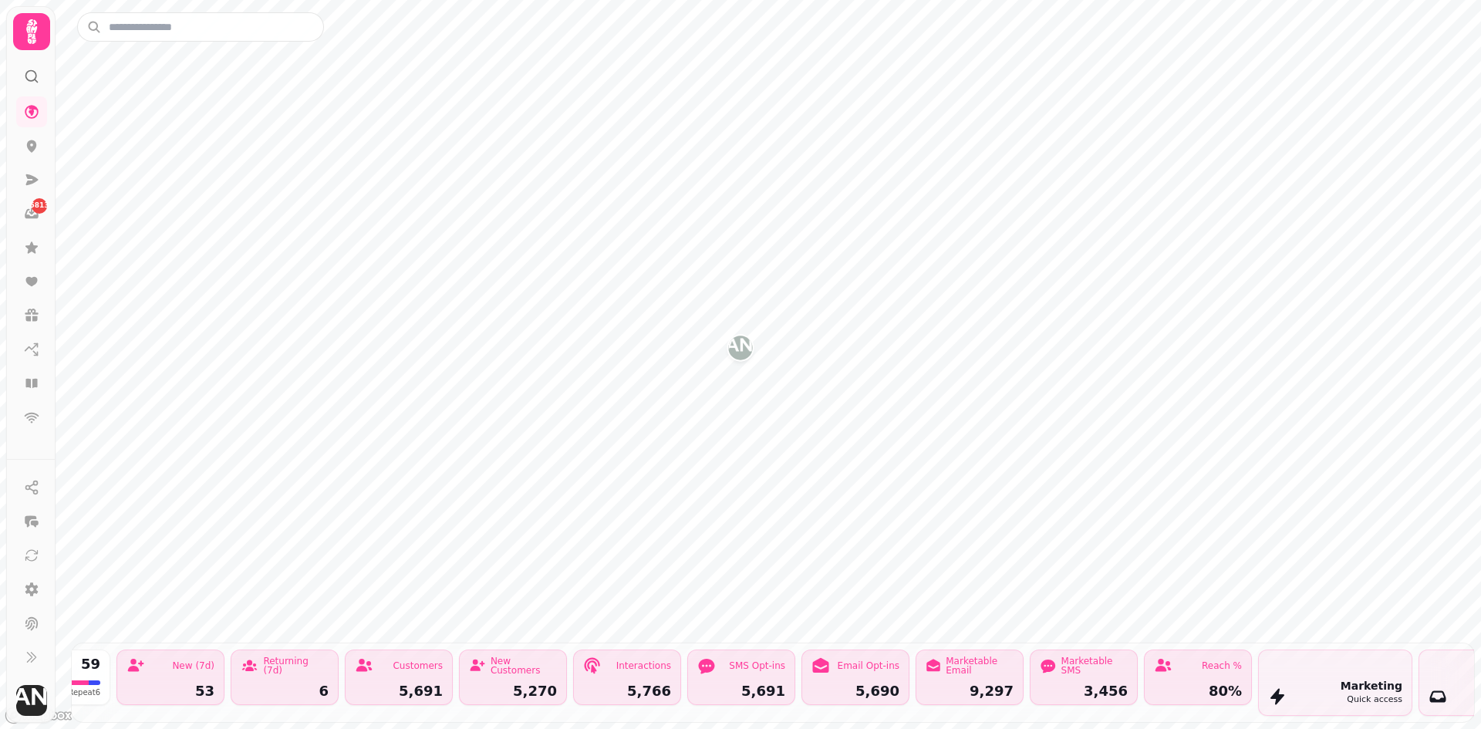
drag, startPoint x: 543, startPoint y: 683, endPoint x: 490, endPoint y: 662, distance: 56.7
click at [509, 673] on div "New Customers 5,270" at bounding box center [513, 677] width 108 height 56
click at [498, 667] on div "New Customers 5,270" at bounding box center [513, 677] width 108 height 56
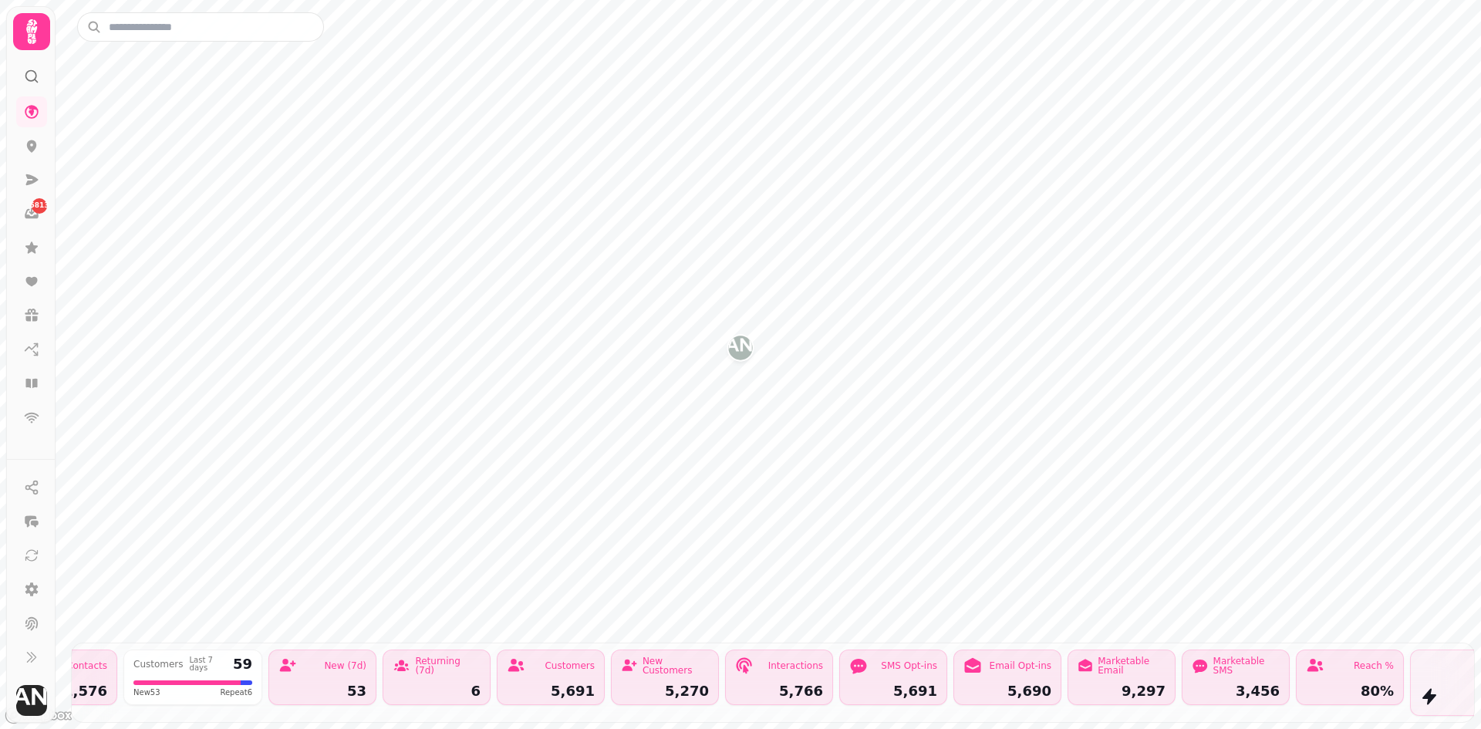
scroll to position [0, 167]
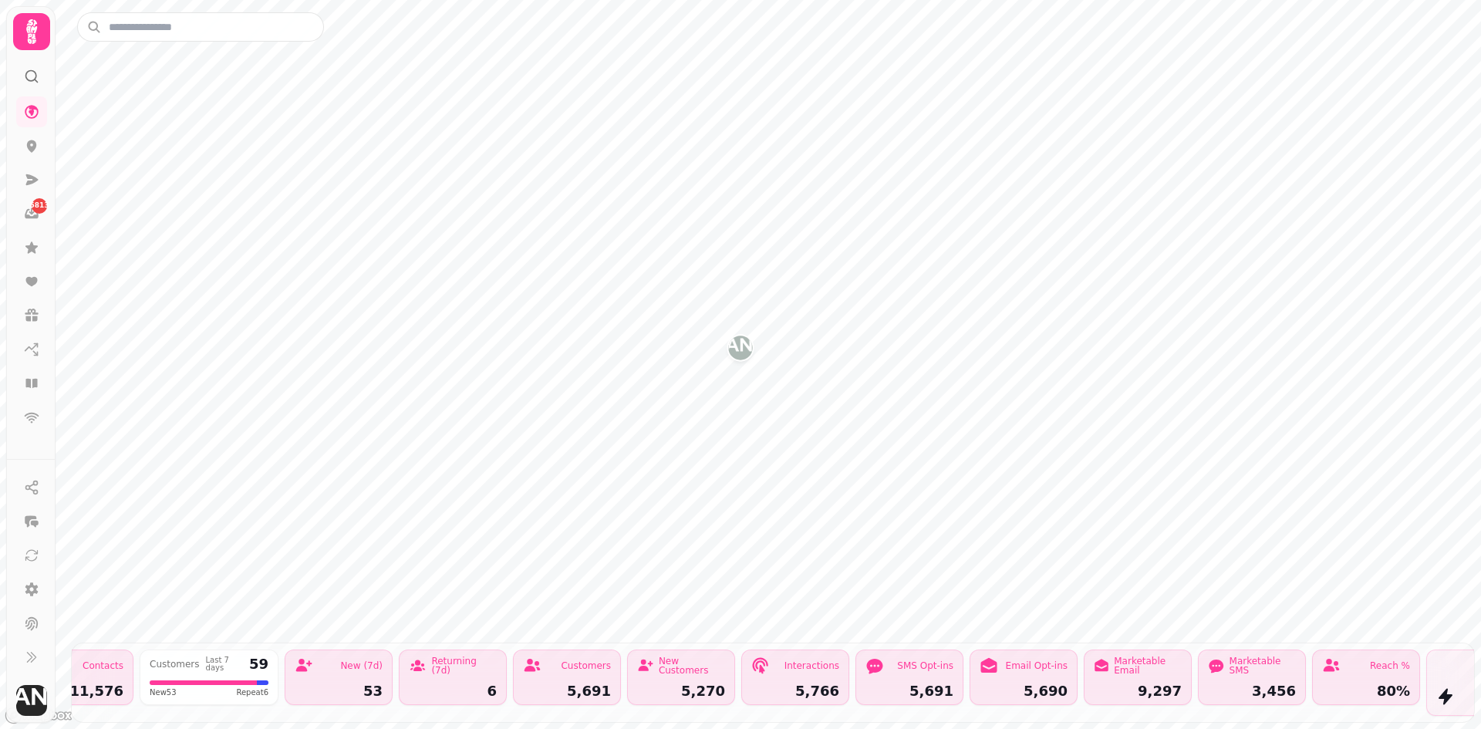
click at [1117, 658] on div "Marketable Email" at bounding box center [1148, 665] width 68 height 19
click at [37, 173] on icon at bounding box center [31, 179] width 15 height 15
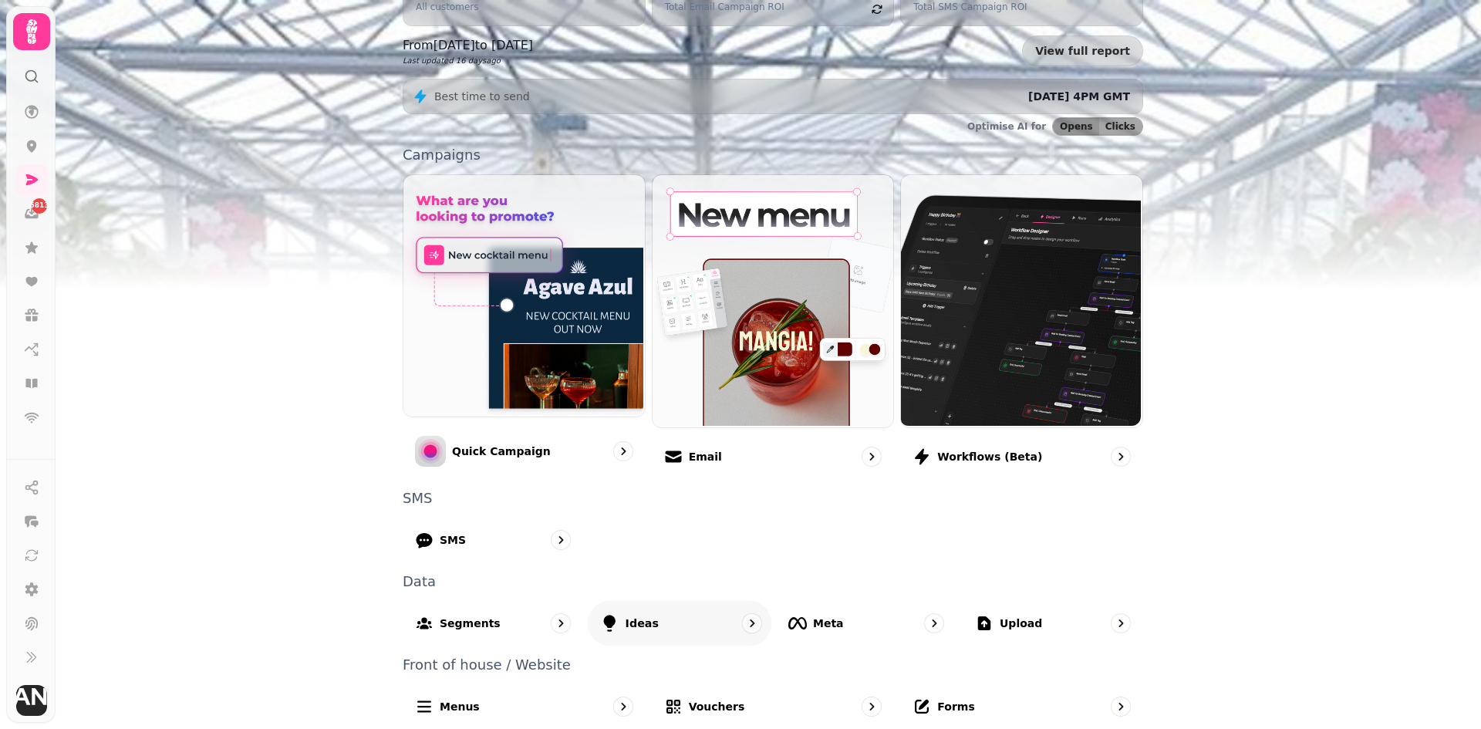
scroll to position [234, 0]
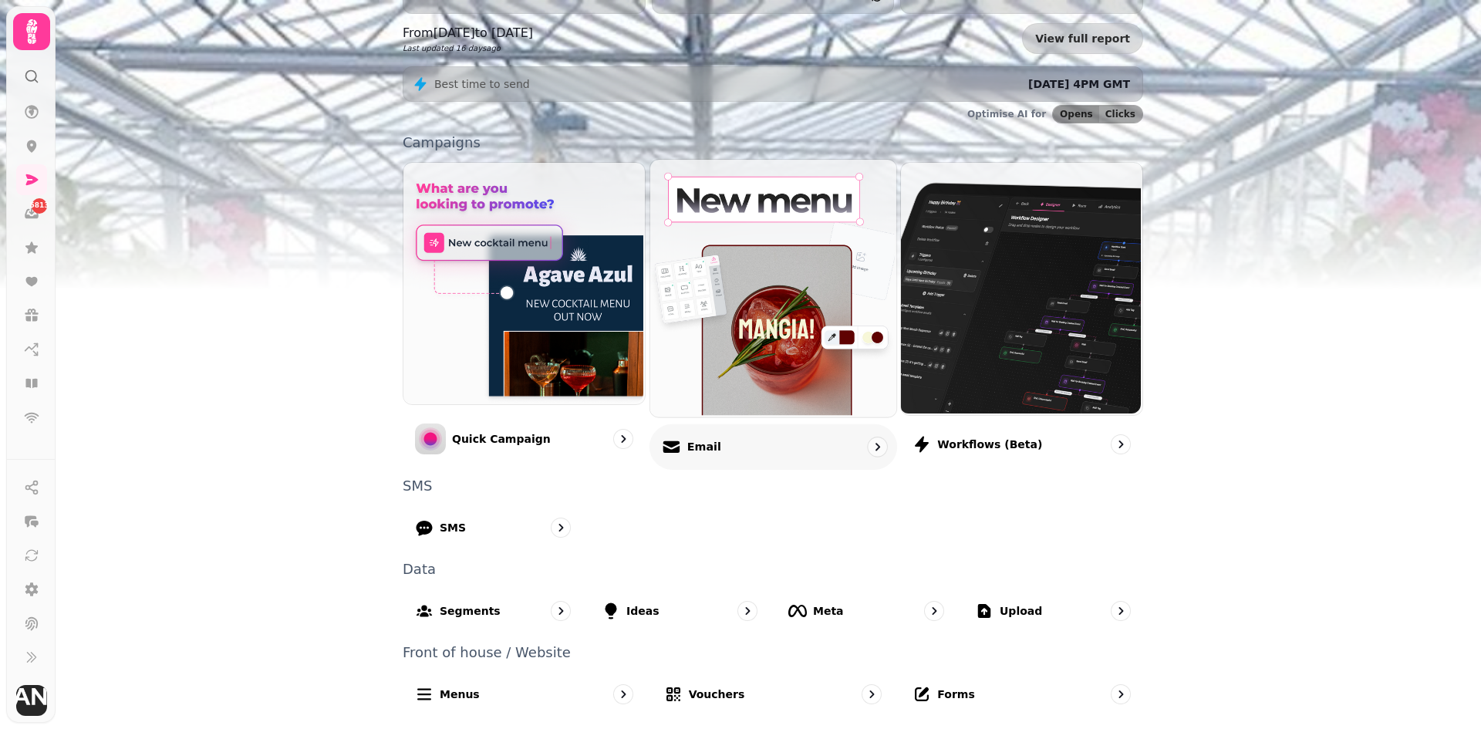
click at [869, 439] on icon "go to" at bounding box center [876, 446] width 15 height 15
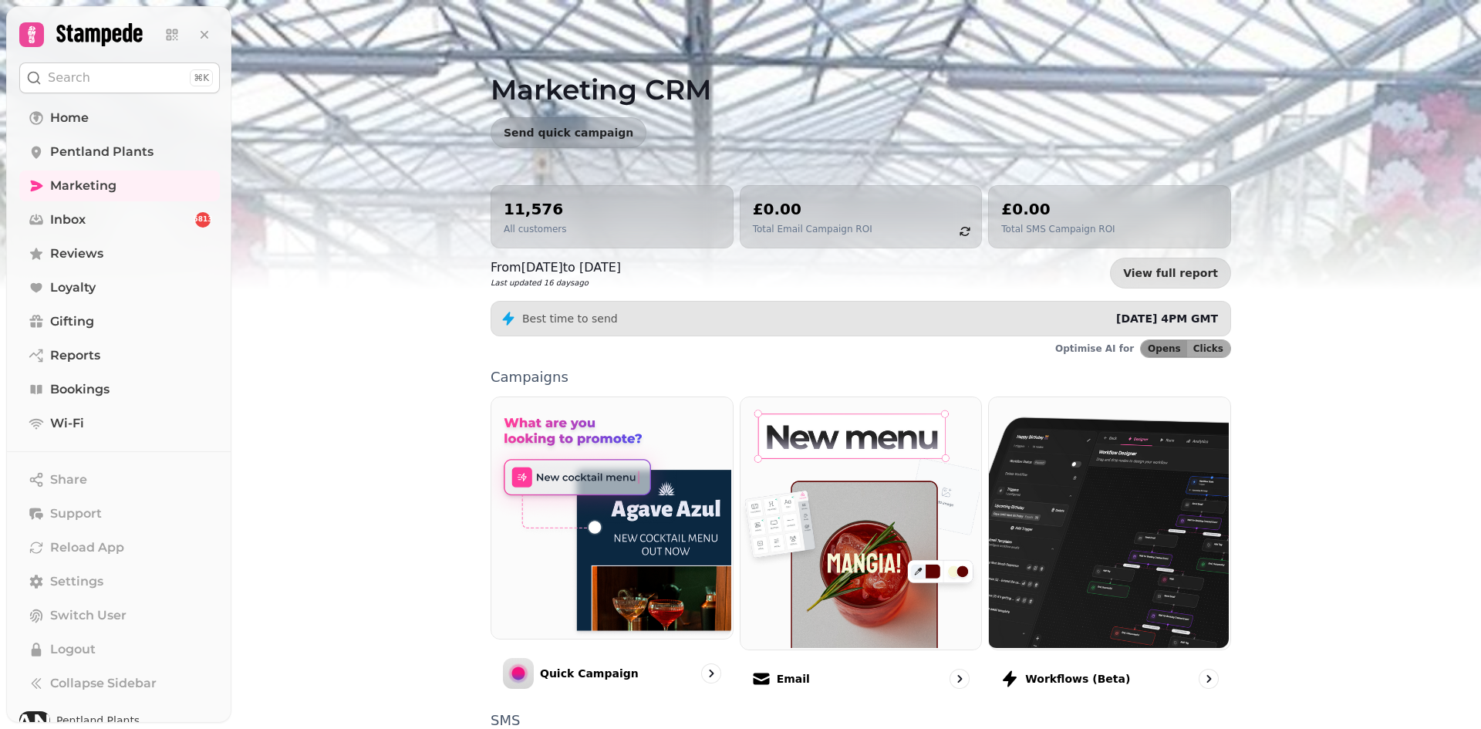
scroll to position [154, 0]
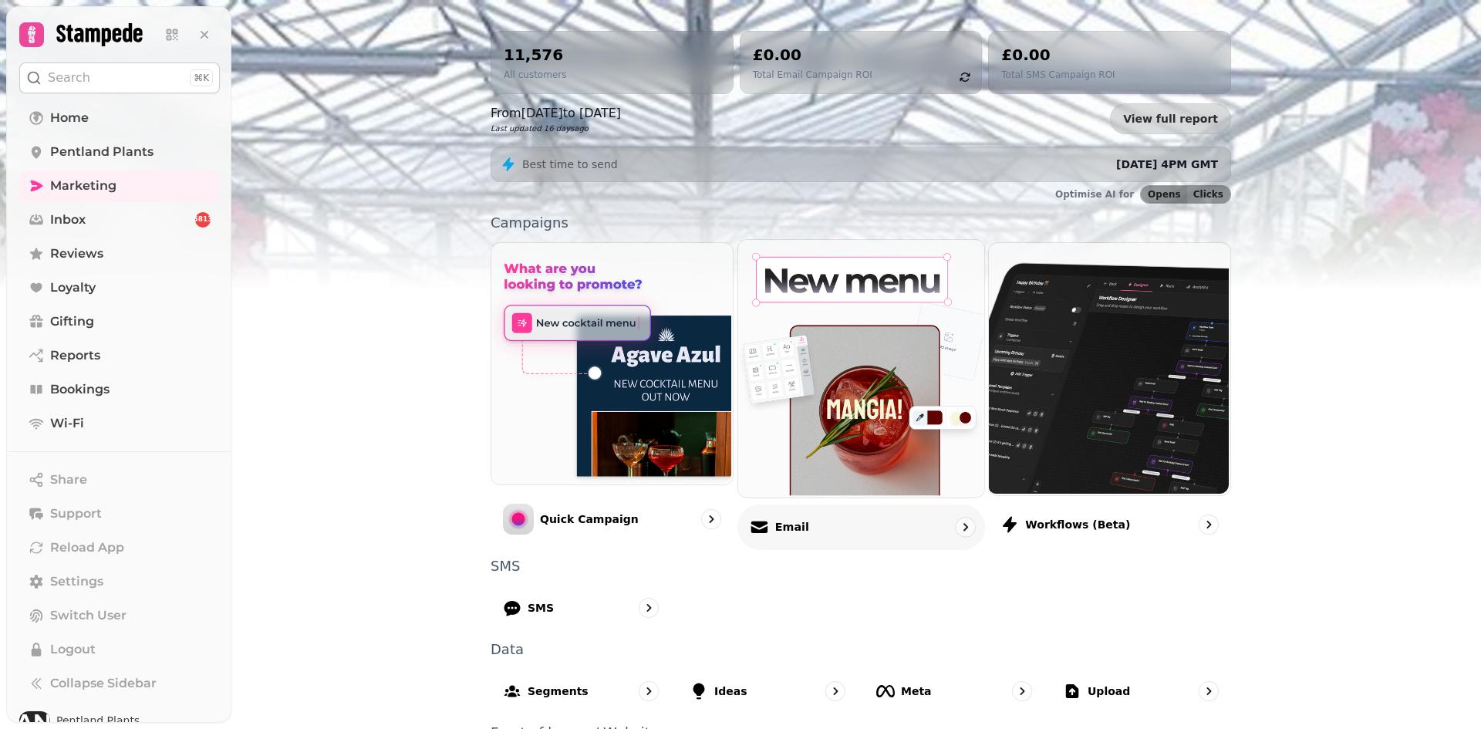
click at [766, 521] on div "Email" at bounding box center [779, 526] width 59 height 19
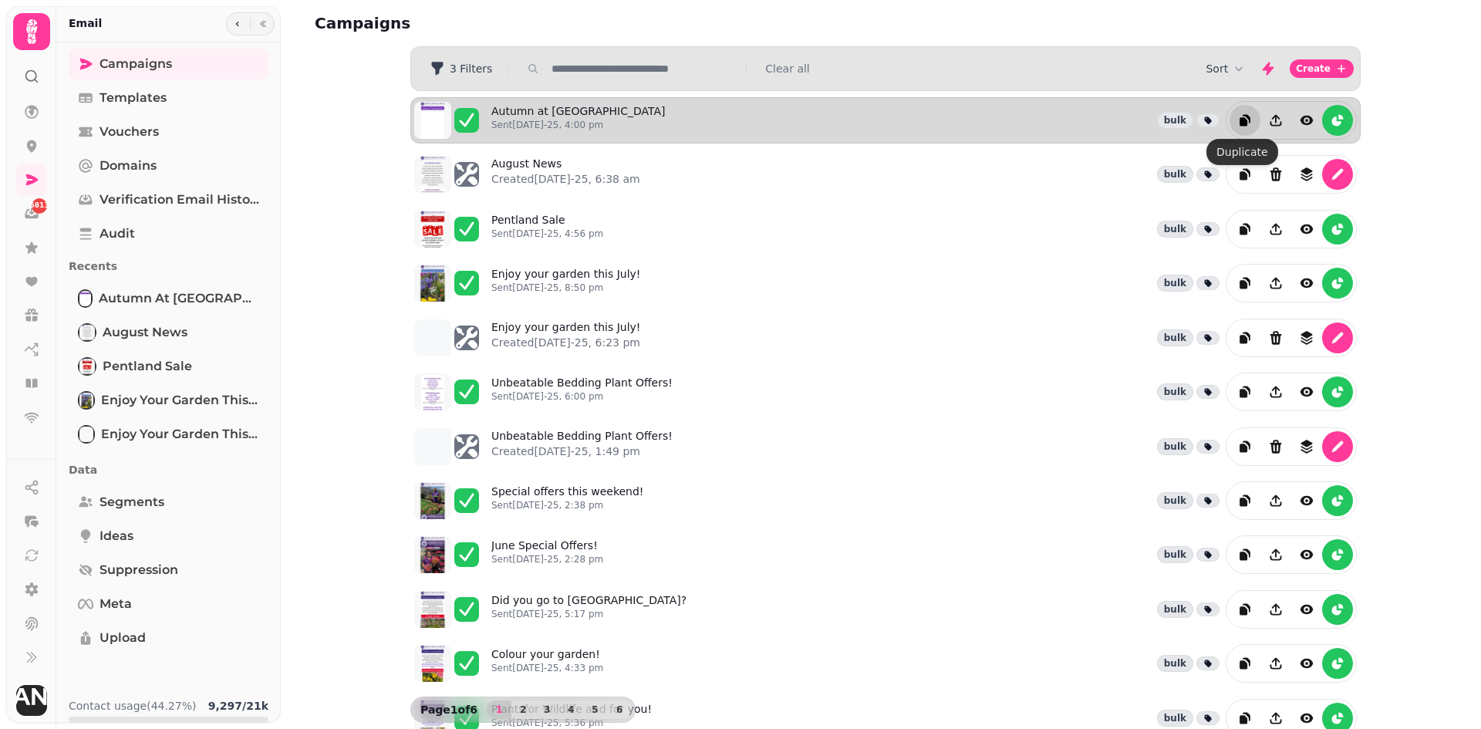
click at [1236, 112] on button "duplicate" at bounding box center [1244, 120] width 31 height 31
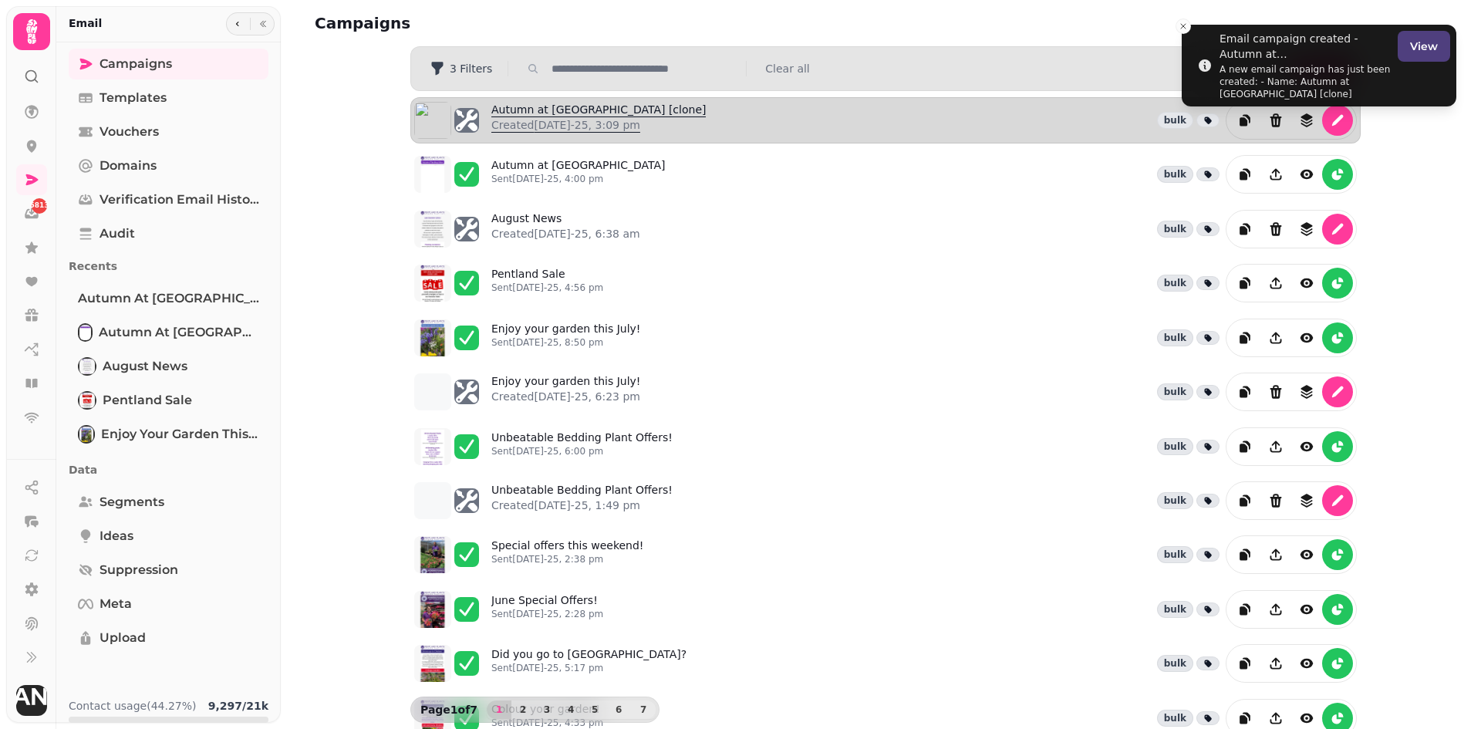
click at [517, 110] on link "Autumn at Pentland [clone] Created 27th Aug-25, 3:09 pm" at bounding box center [598, 120] width 214 height 37
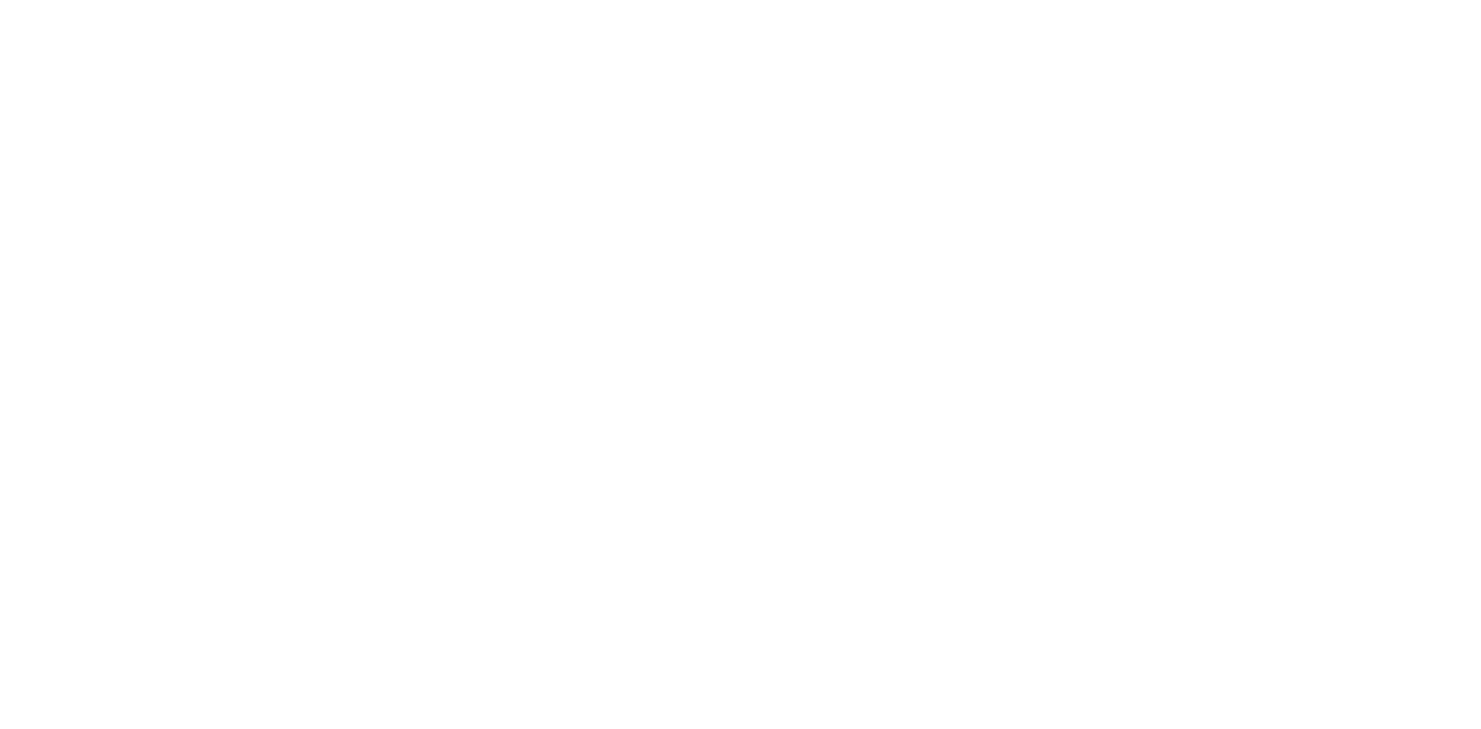
select select "**********"
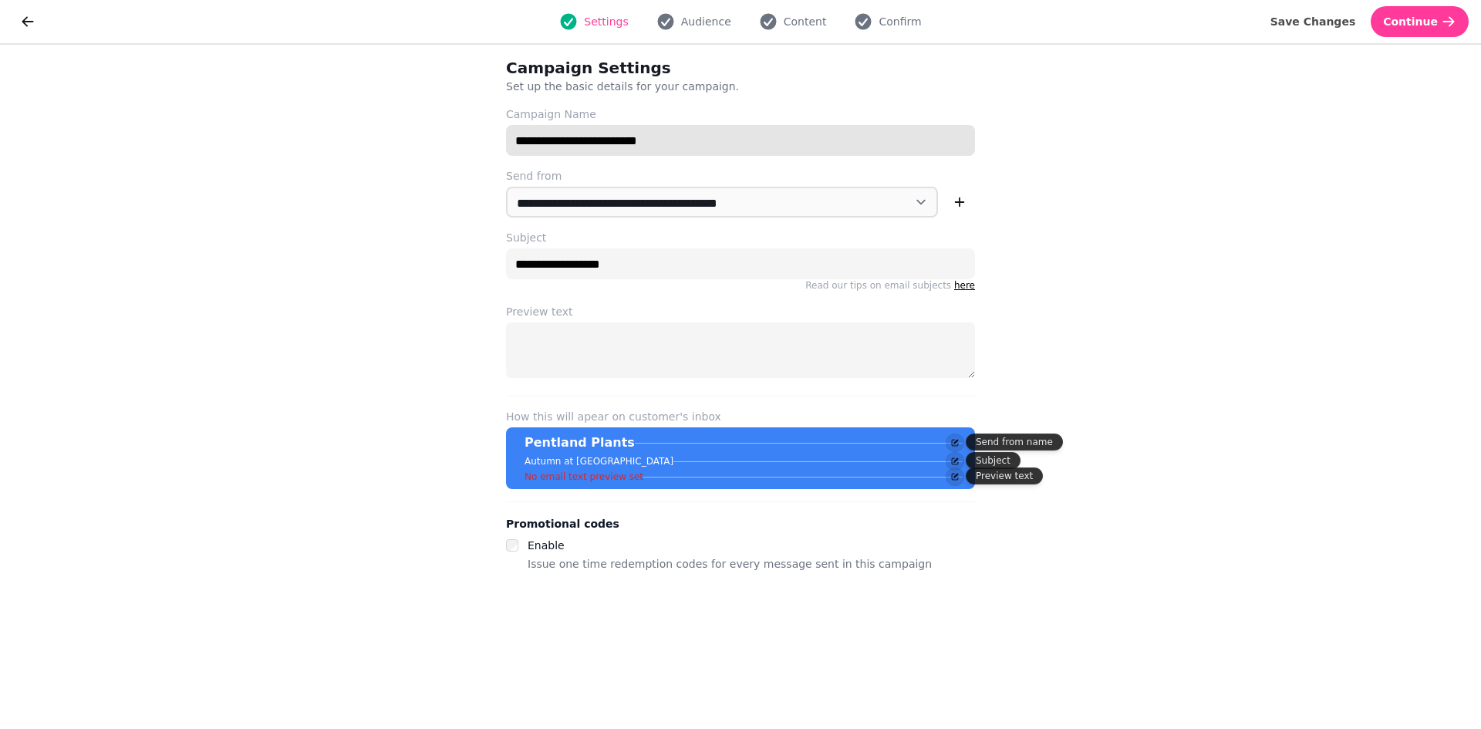
drag, startPoint x: 676, startPoint y: 133, endPoint x: 625, endPoint y: 150, distance: 54.6
click at [625, 150] on input "**********" at bounding box center [740, 140] width 469 height 31
click at [689, 130] on input "**********" at bounding box center [740, 140] width 469 height 31
drag, startPoint x: 569, startPoint y: 141, endPoint x: 548, endPoint y: 140, distance: 21.6
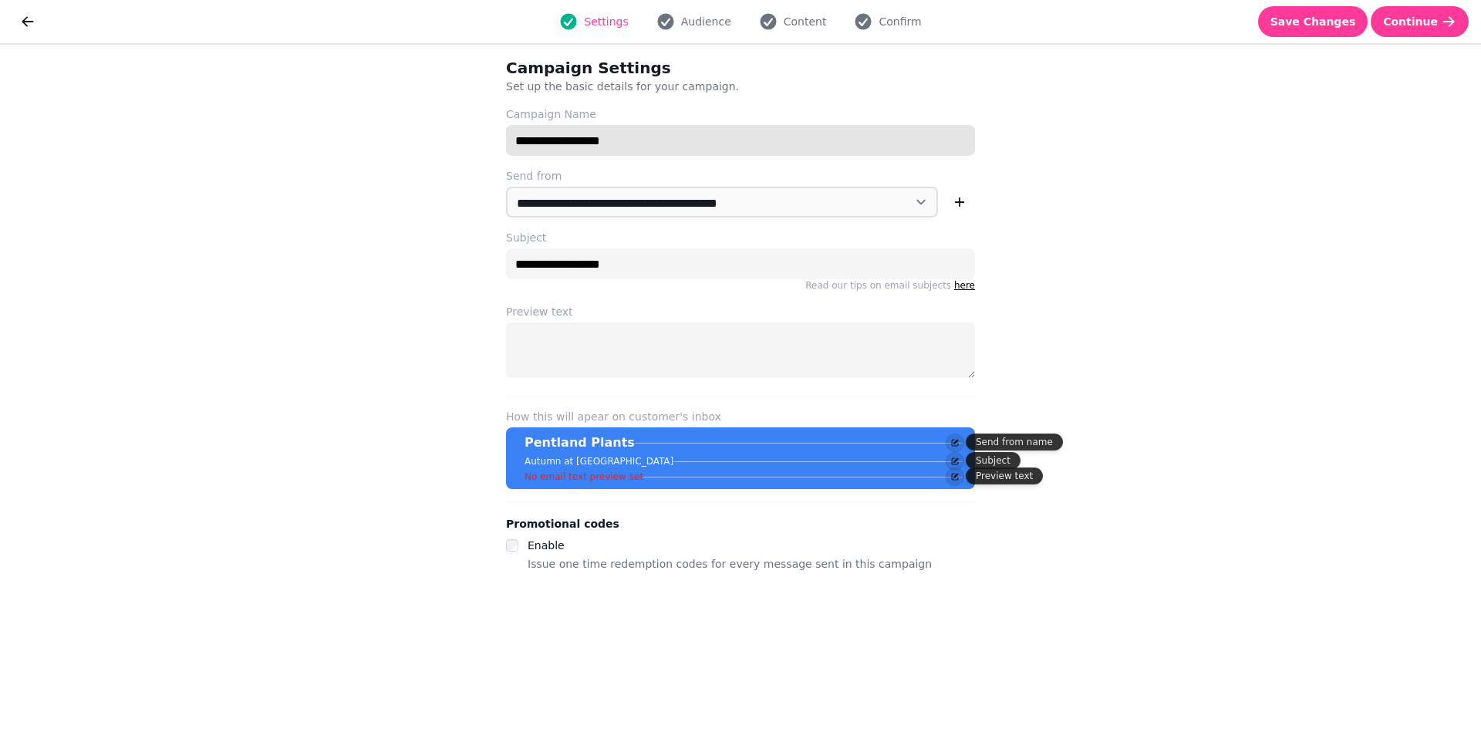
click at [548, 140] on input "**********" at bounding box center [740, 140] width 469 height 31
drag, startPoint x: 574, startPoint y: 140, endPoint x: 509, endPoint y: 140, distance: 64.8
click at [509, 140] on input "**********" at bounding box center [740, 140] width 469 height 31
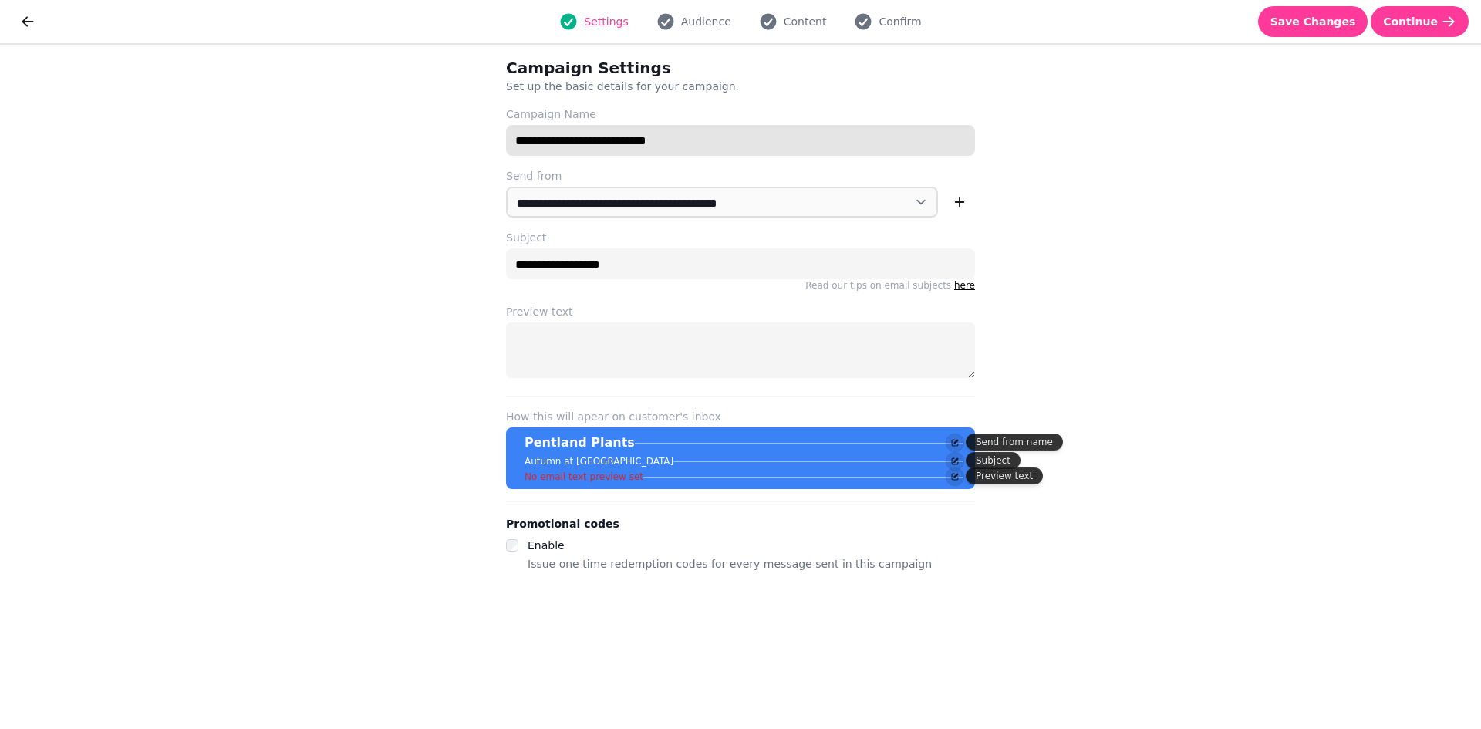
click at [705, 147] on input "**********" at bounding box center [740, 140] width 469 height 31
click at [603, 135] on input "**********" at bounding box center [740, 140] width 469 height 31
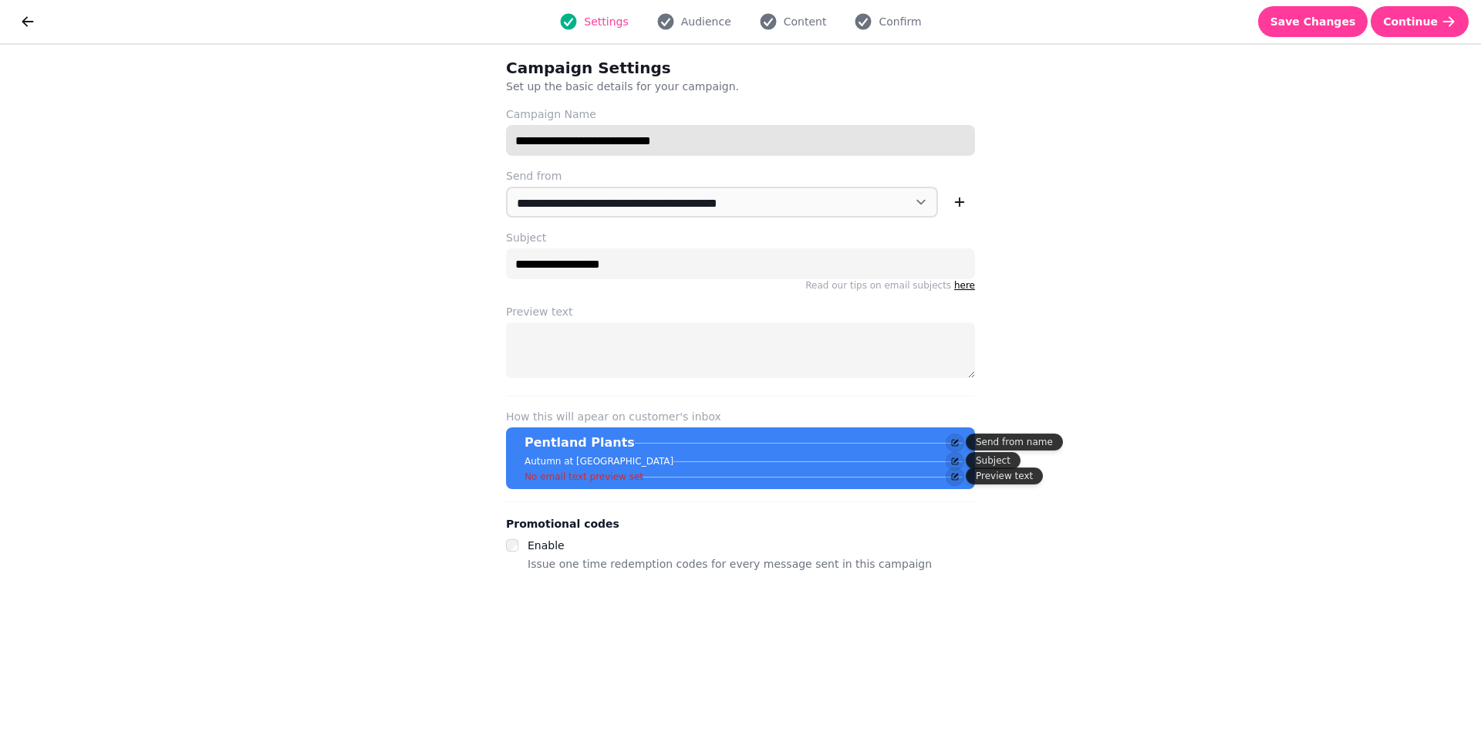
click at [603, 135] on input "**********" at bounding box center [740, 140] width 469 height 31
type input "**********"
click at [624, 248] on div "**********" at bounding box center [740, 261] width 469 height 62
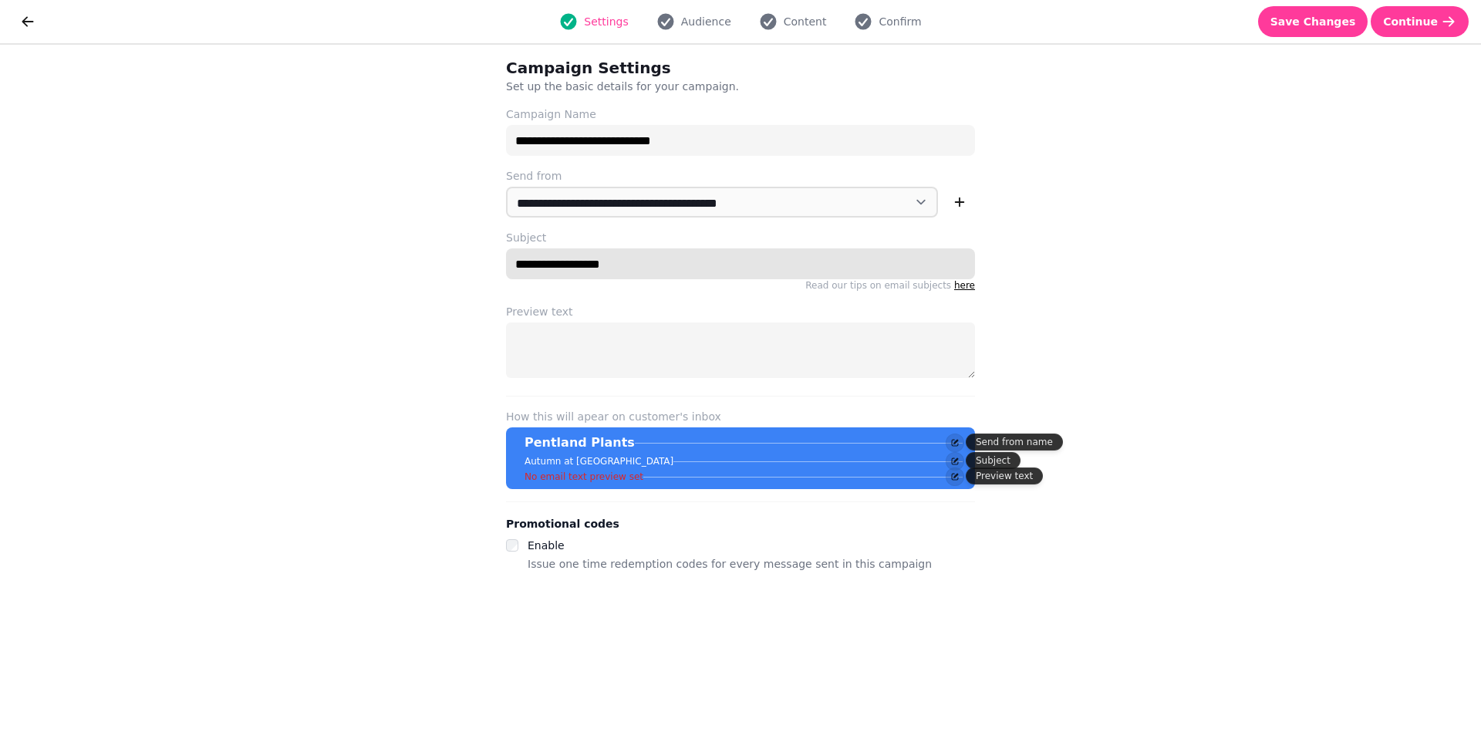
click at [565, 263] on input "**********" at bounding box center [740, 263] width 469 height 31
paste input "**********"
type input "**********"
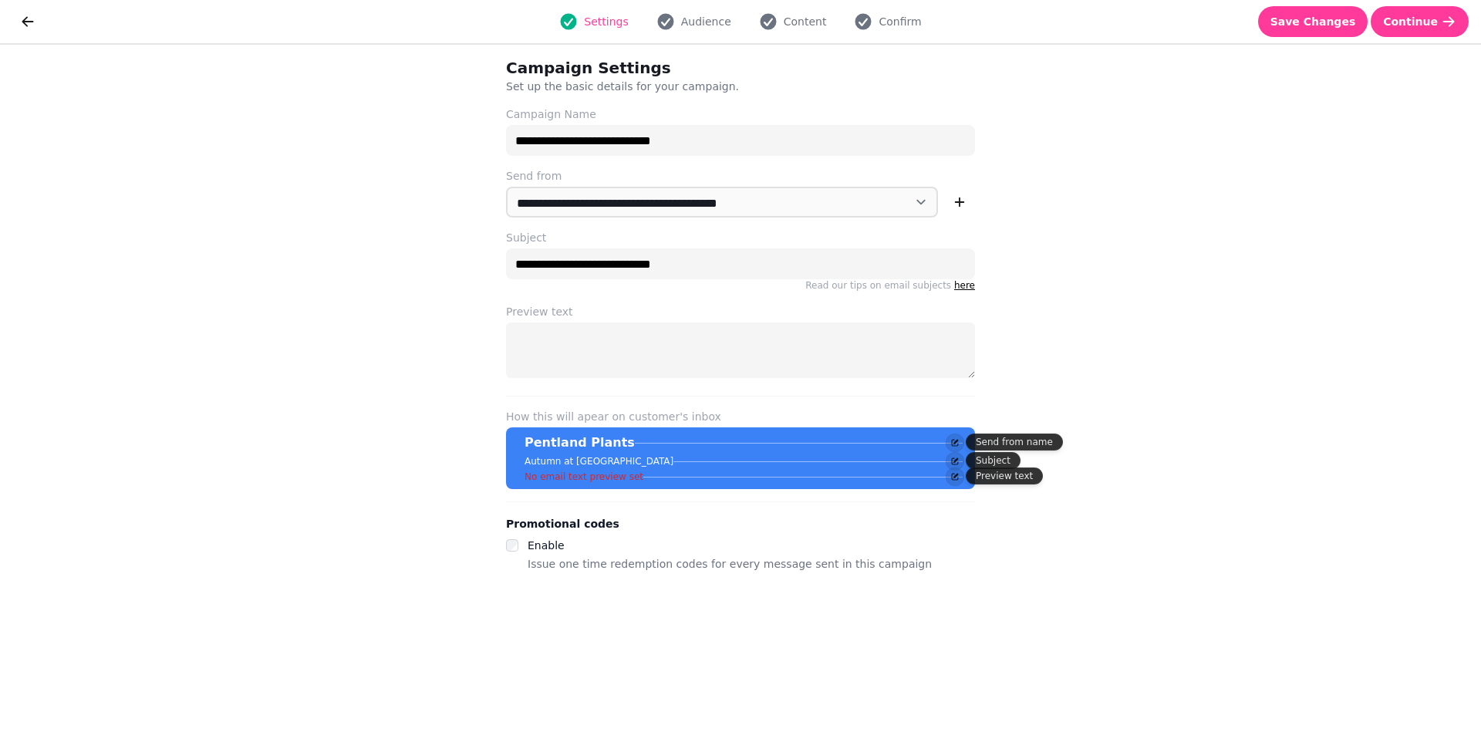
click at [605, 397] on div "**********" at bounding box center [740, 387] width 518 height 684
click at [1320, 22] on span "Save Changes" at bounding box center [1313, 21] width 86 height 11
click at [1320, 21] on span "Save Changes" at bounding box center [1313, 21] width 86 height 11
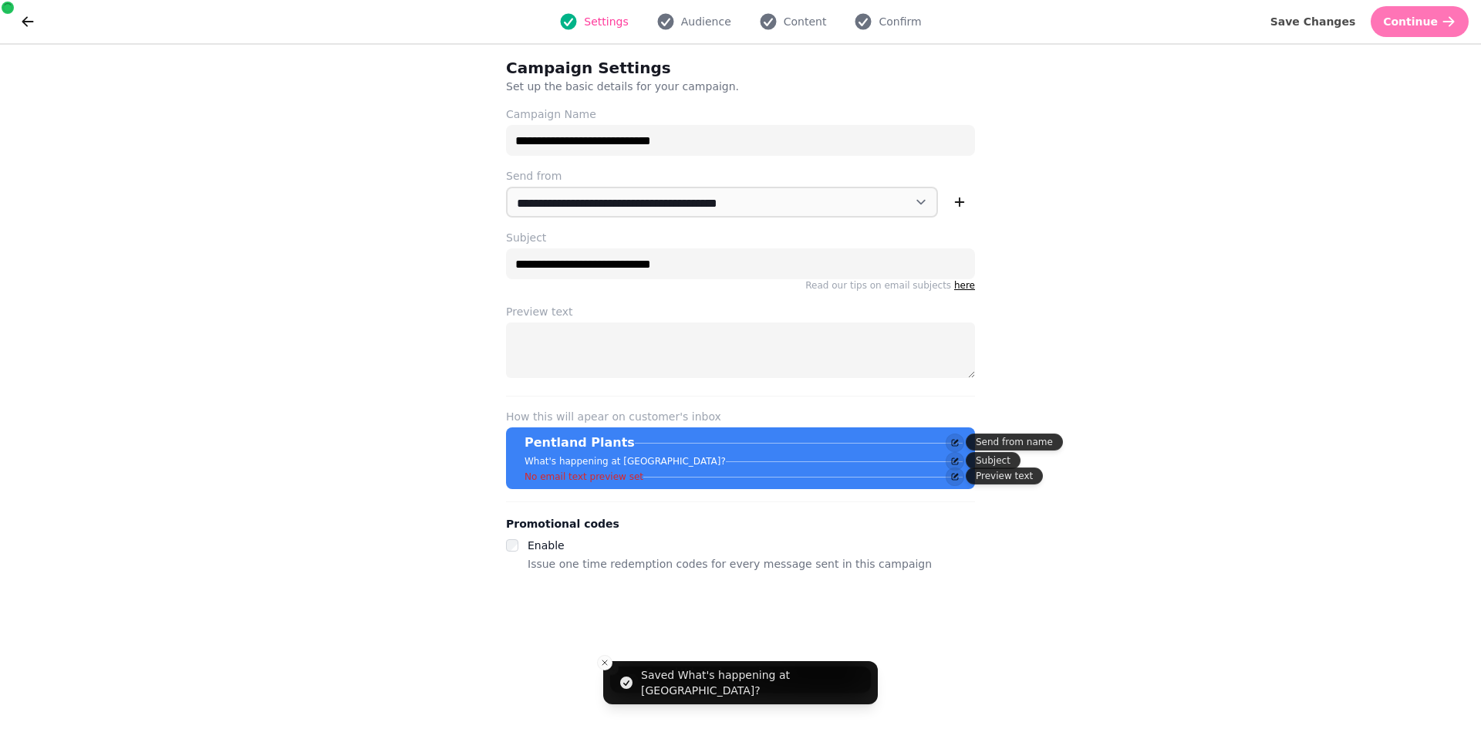
click at [1430, 22] on span "Continue" at bounding box center [1410, 21] width 55 height 11
select select "***"
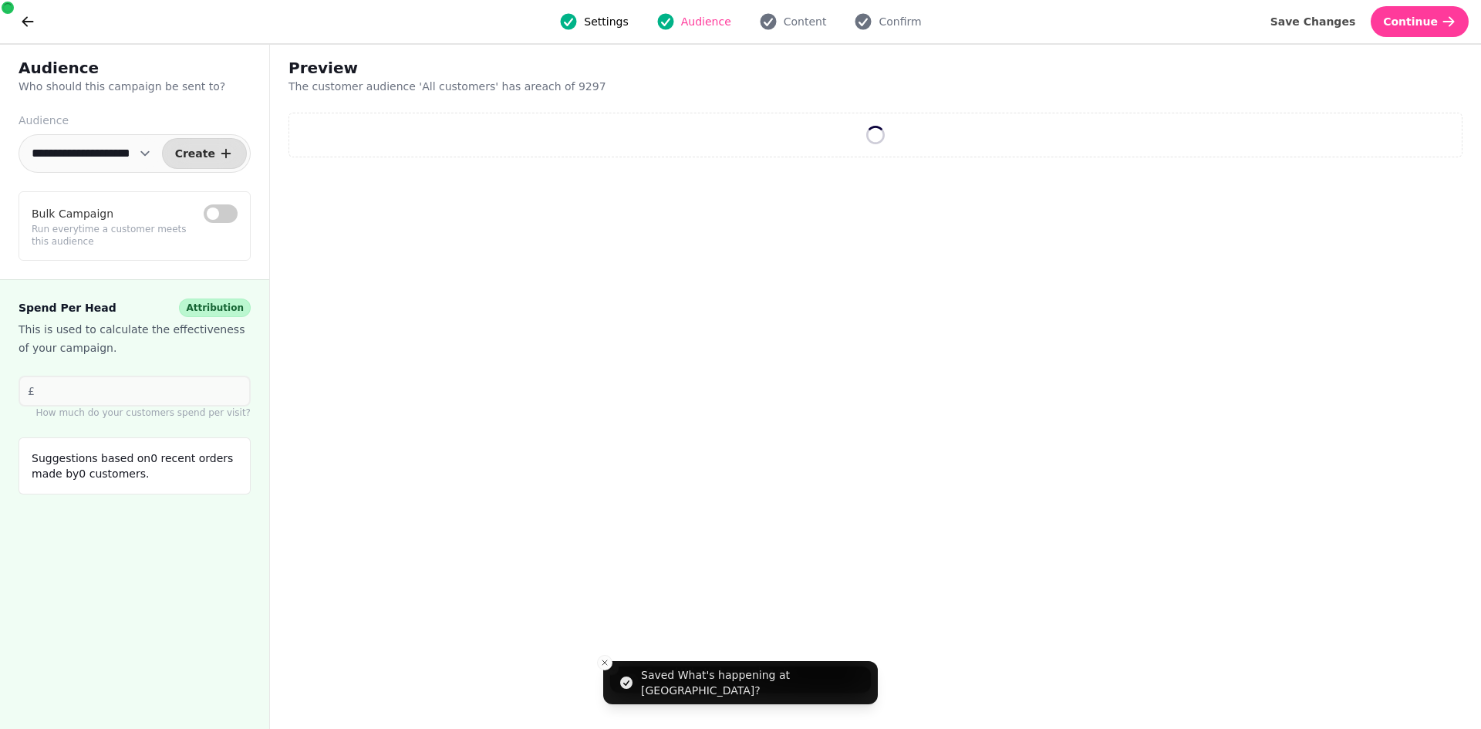
select select "**"
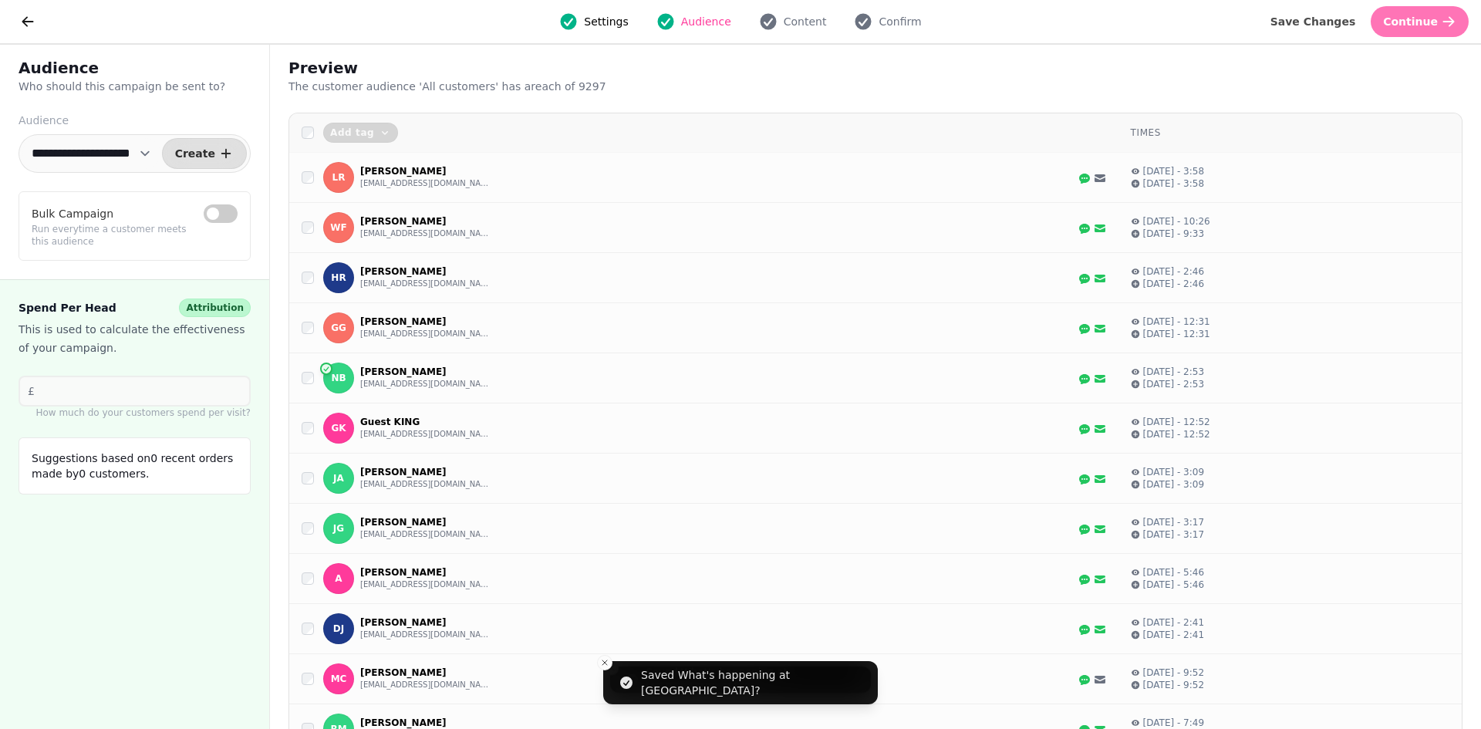
click at [1423, 18] on span "Continue" at bounding box center [1410, 21] width 55 height 11
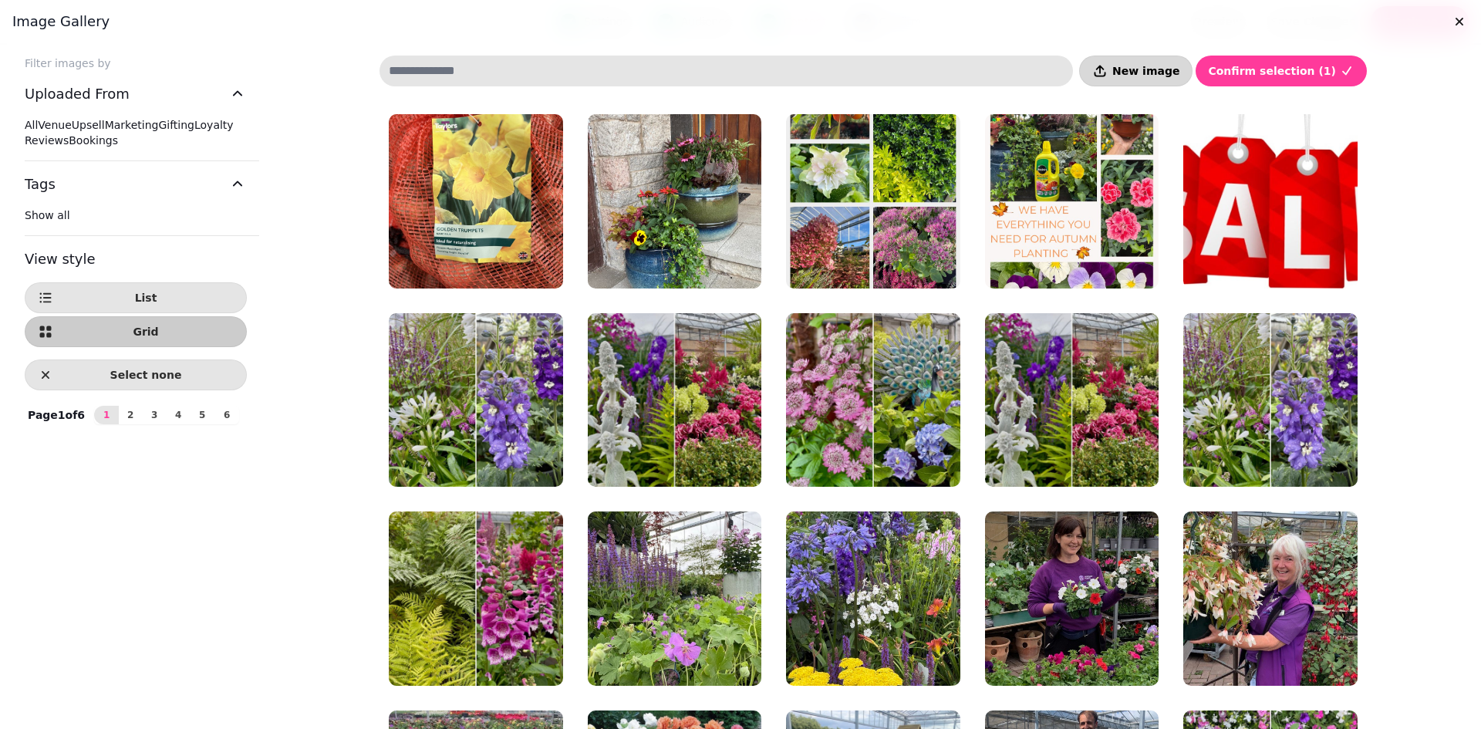
click at [1162, 66] on span "New image" at bounding box center [1145, 71] width 67 height 11
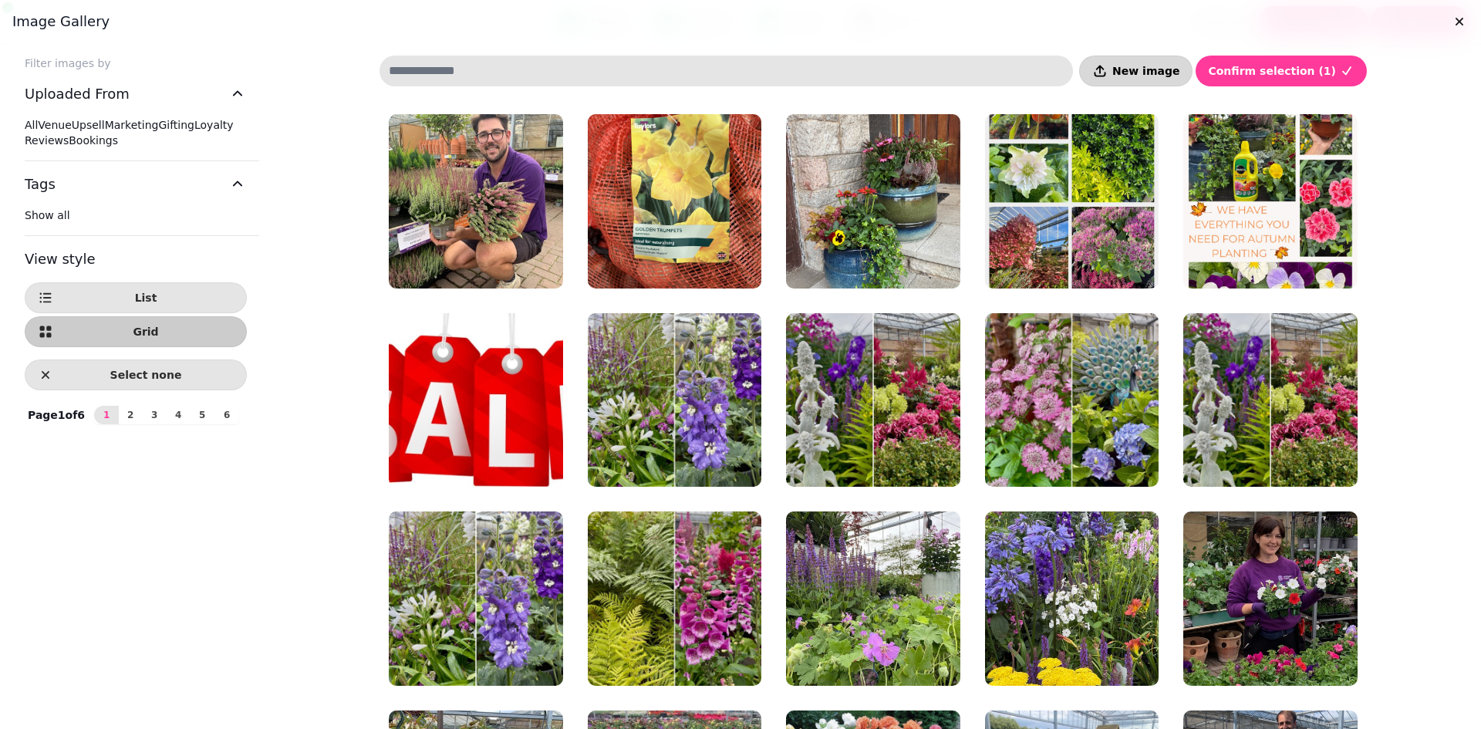
click at [1176, 59] on button "New image" at bounding box center [1135, 71] width 113 height 31
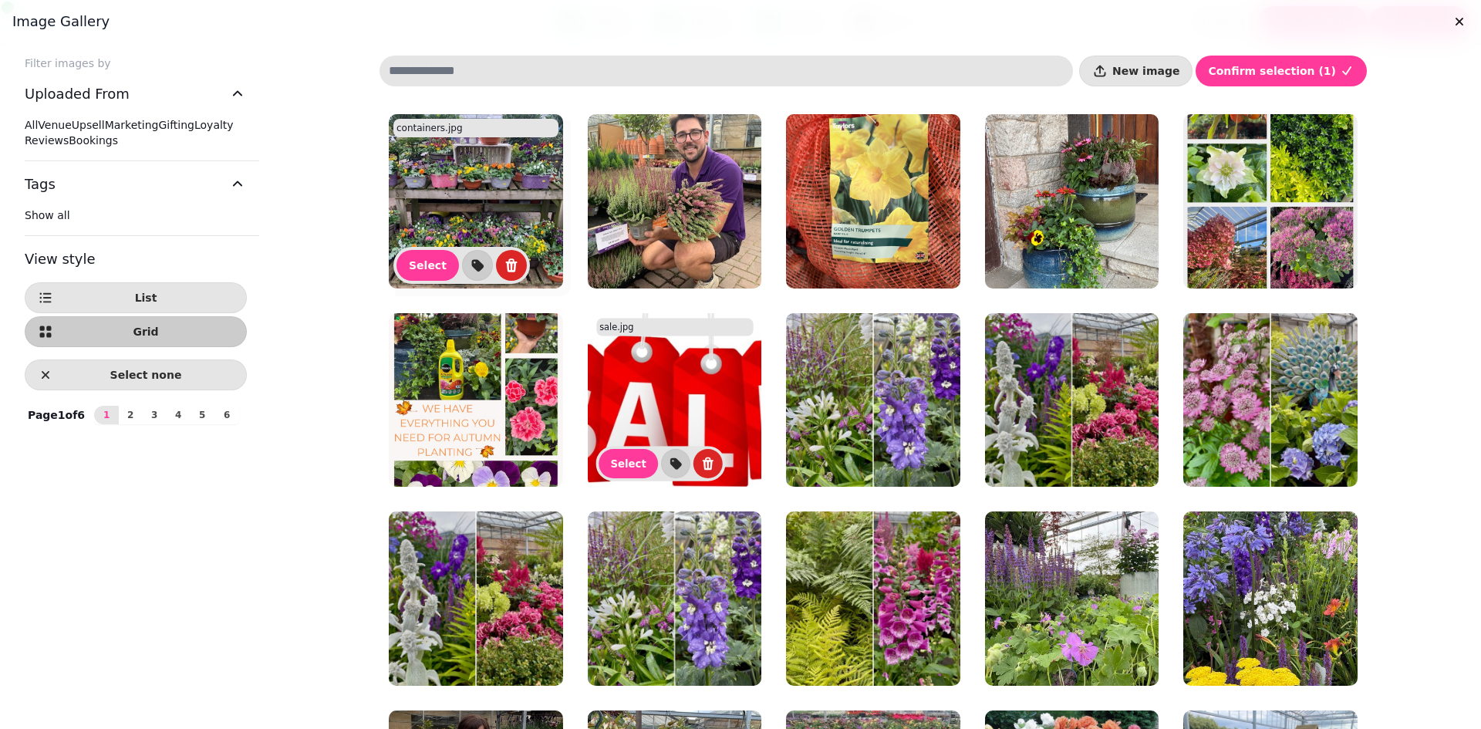
click at [498, 224] on img at bounding box center [476, 201] width 174 height 174
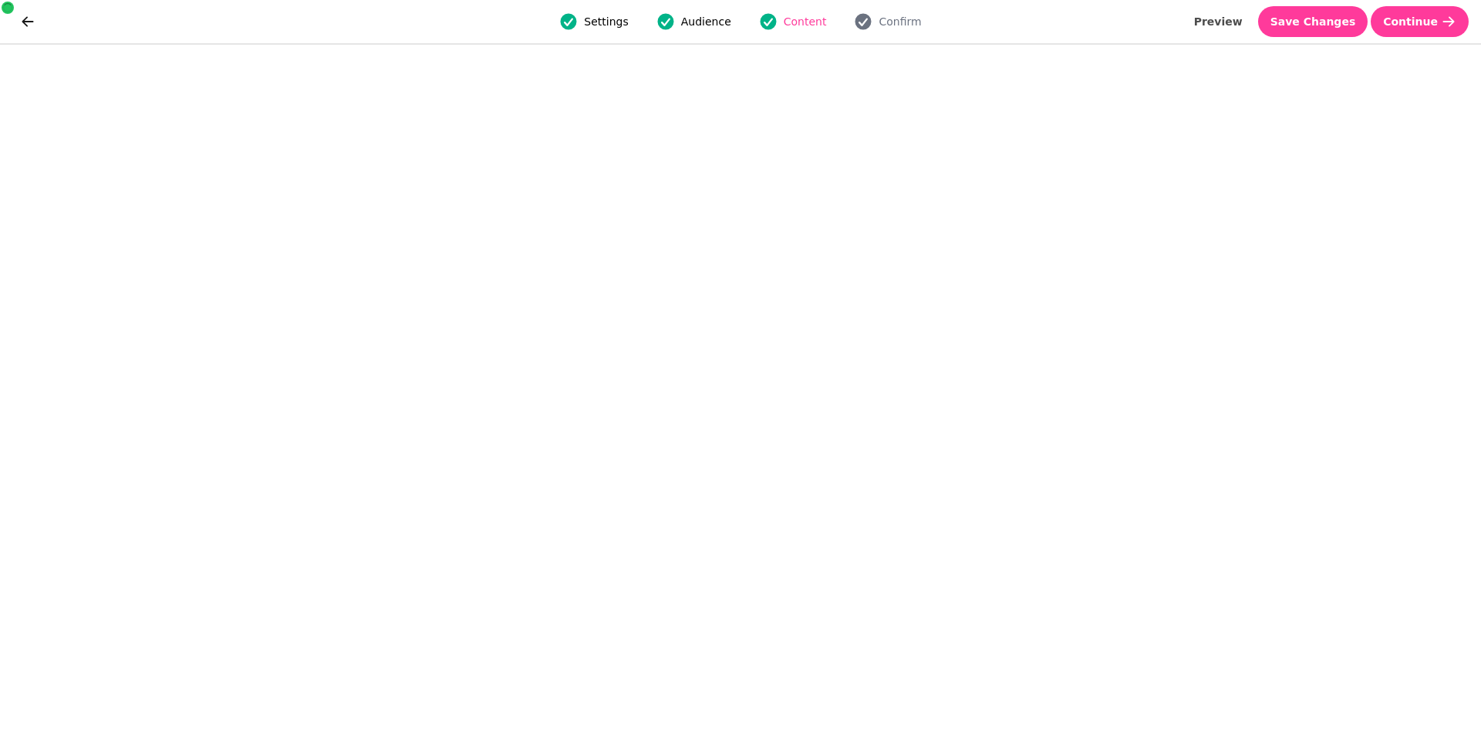
click at [498, 224] on img at bounding box center [476, 232] width 174 height 174
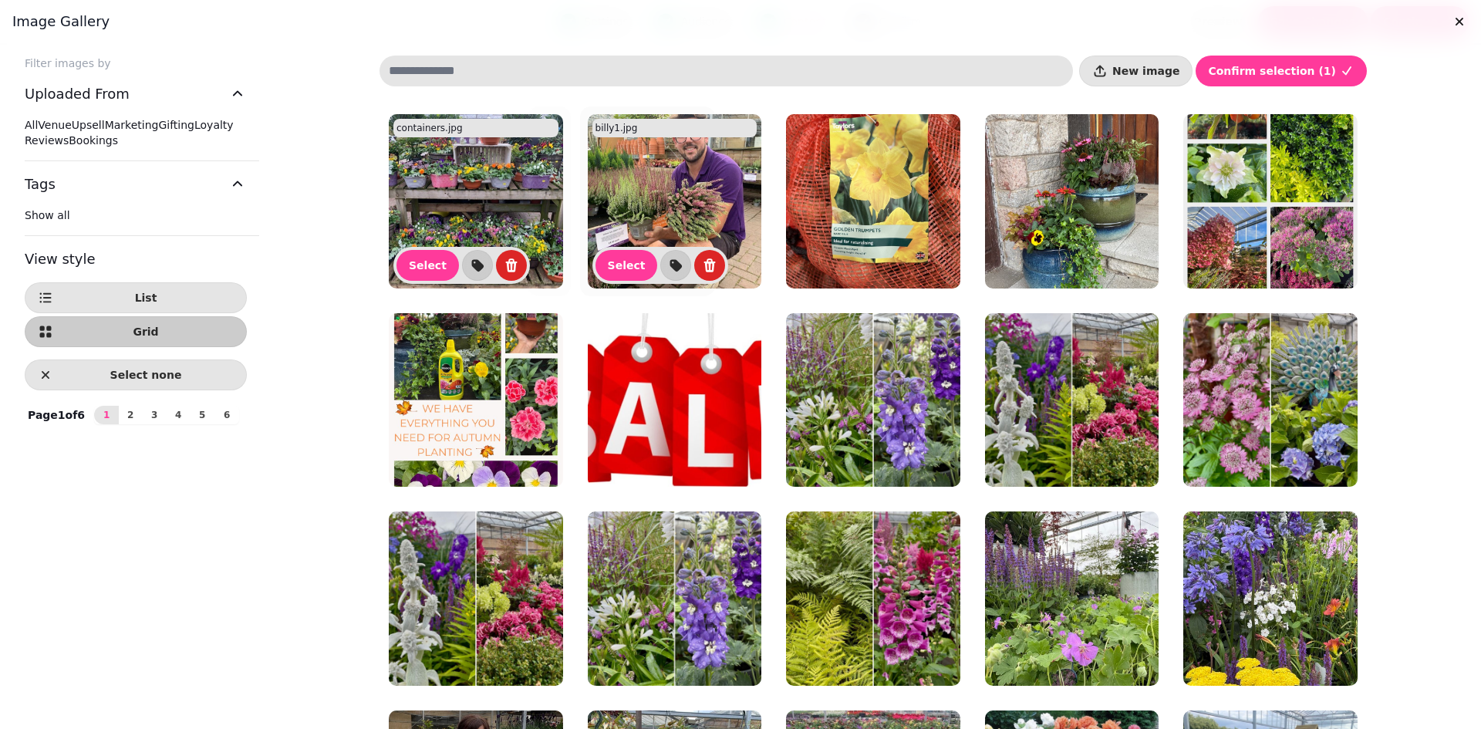
click at [696, 235] on img at bounding box center [675, 201] width 174 height 174
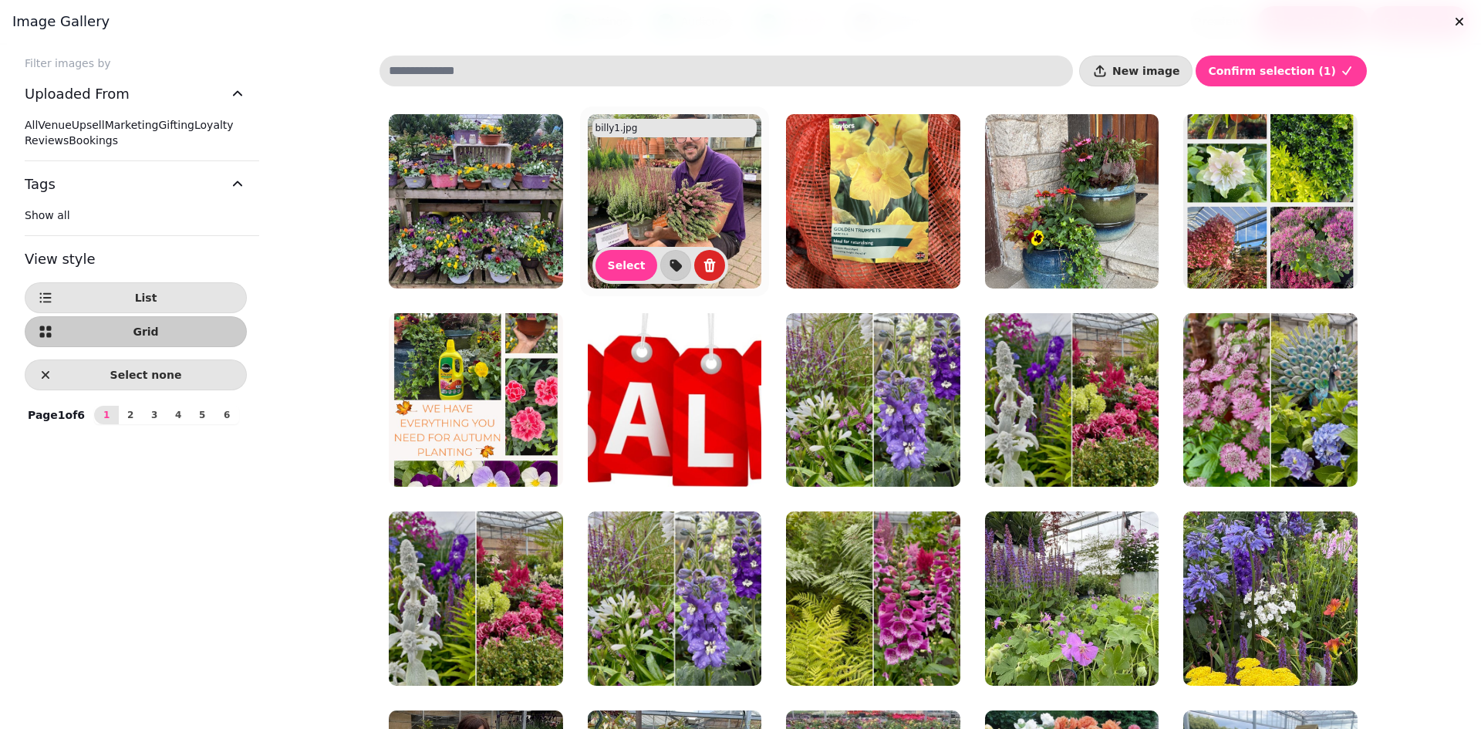
click at [696, 235] on img at bounding box center [675, 201] width 174 height 174
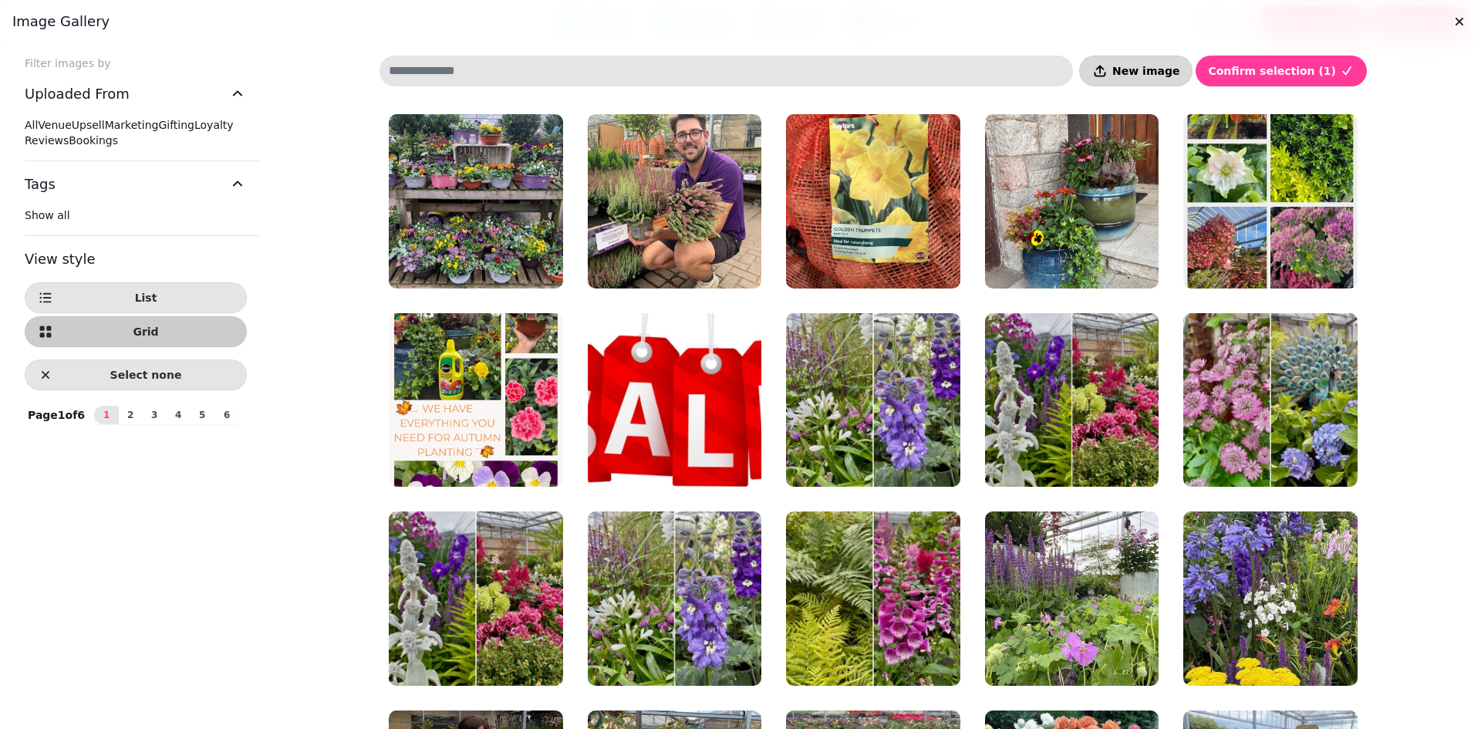
click at [1165, 66] on span "New image" at bounding box center [1145, 71] width 67 height 11
click at [669, 514] on img at bounding box center [675, 598] width 174 height 174
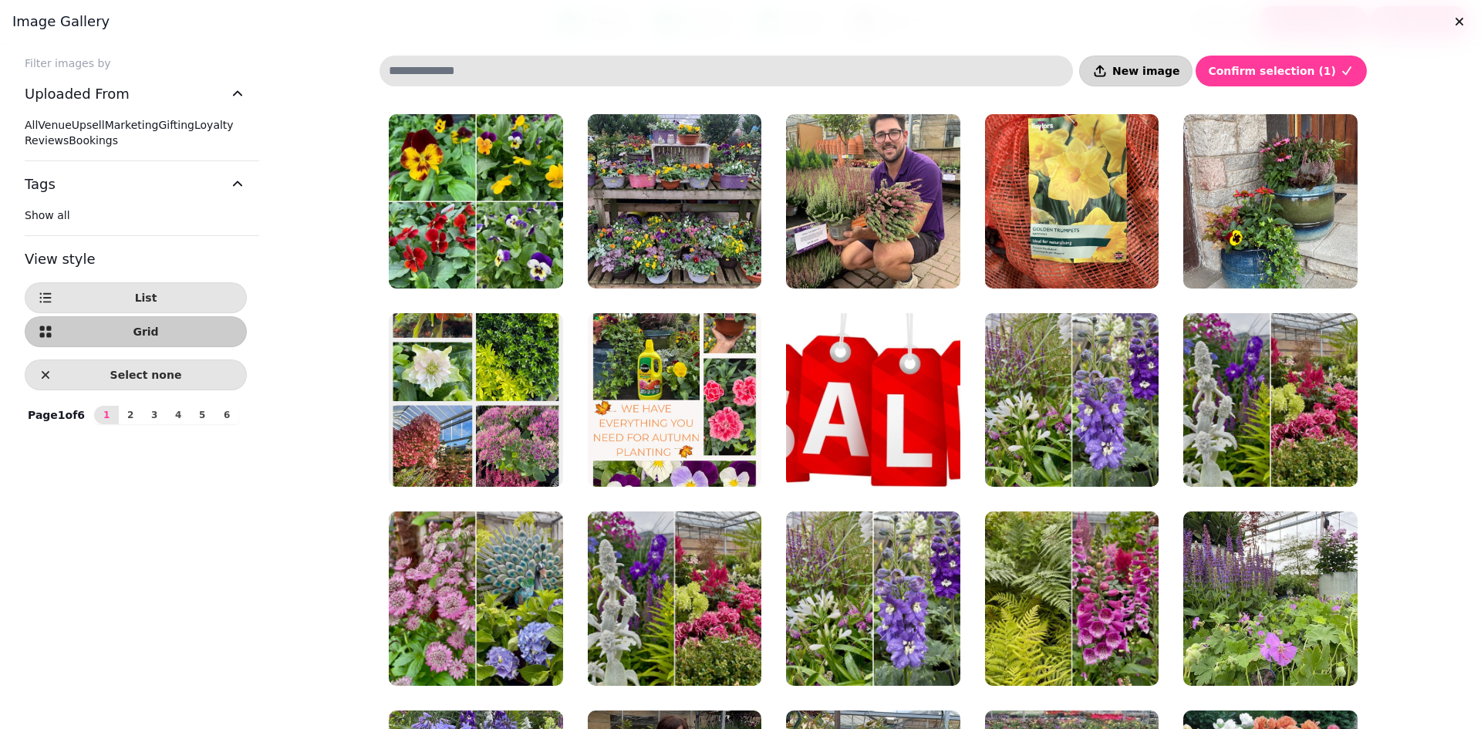
click at [1161, 66] on span "New image" at bounding box center [1145, 71] width 67 height 11
drag, startPoint x: 1161, startPoint y: 64, endPoint x: 255, endPoint y: 598, distance: 1052.0
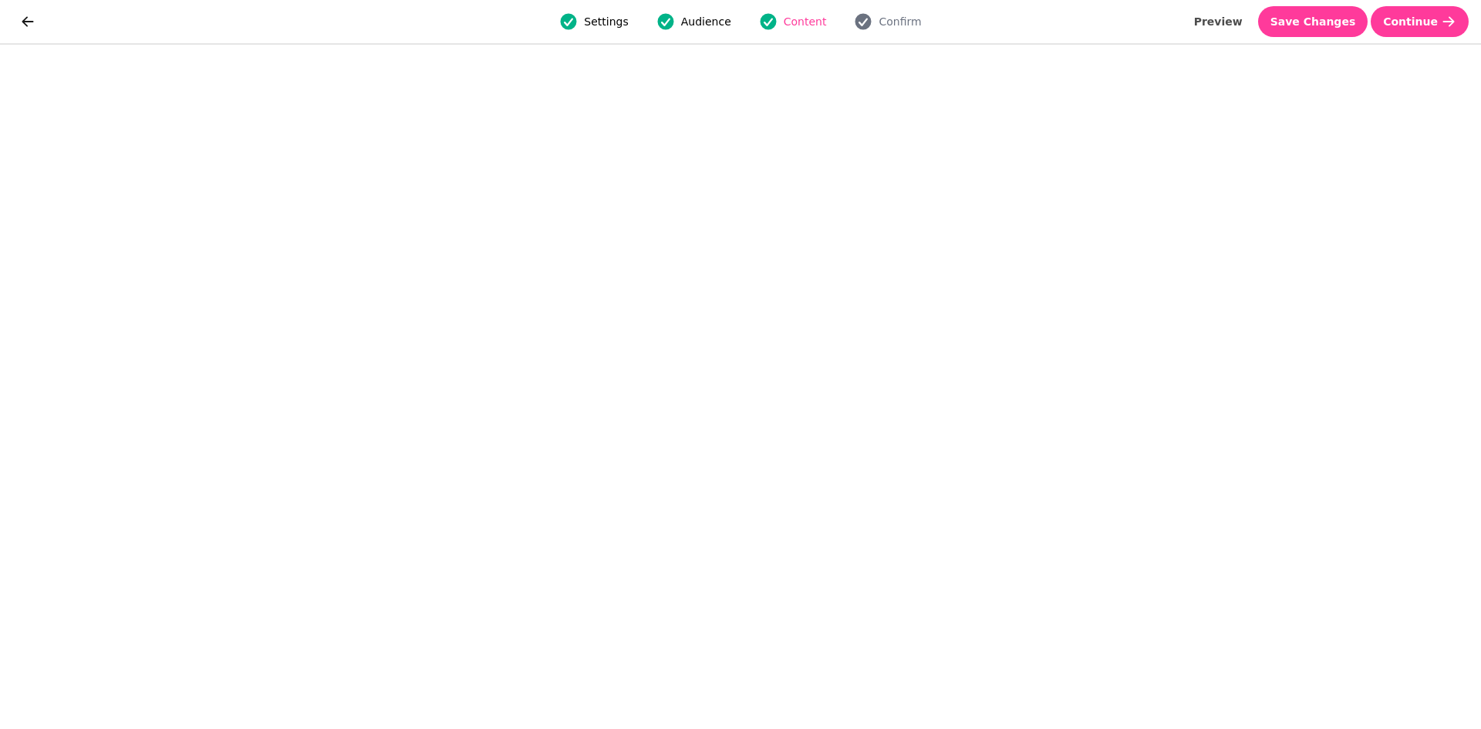
click at [96, 187] on span "Bookings" at bounding box center [119, 182] width 47 height 12
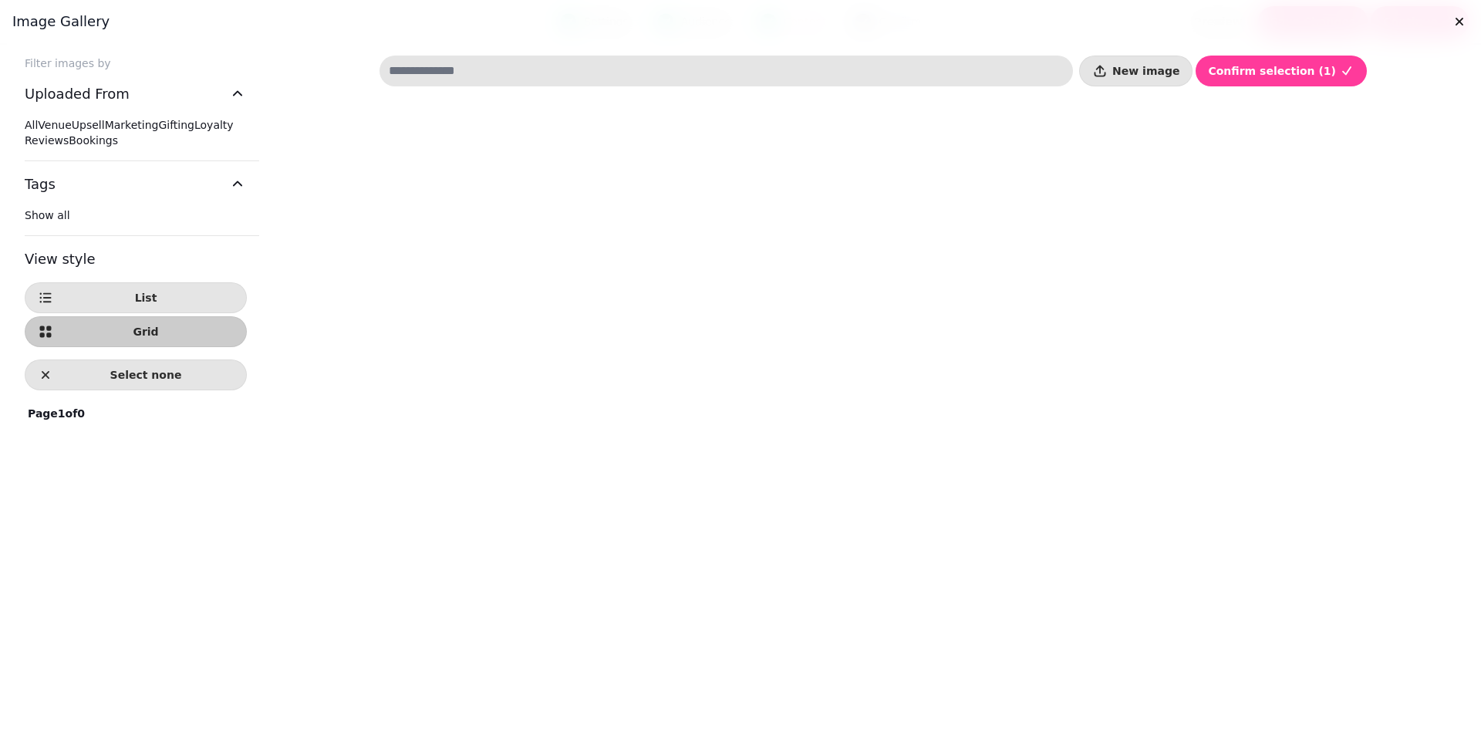
select select "**********"
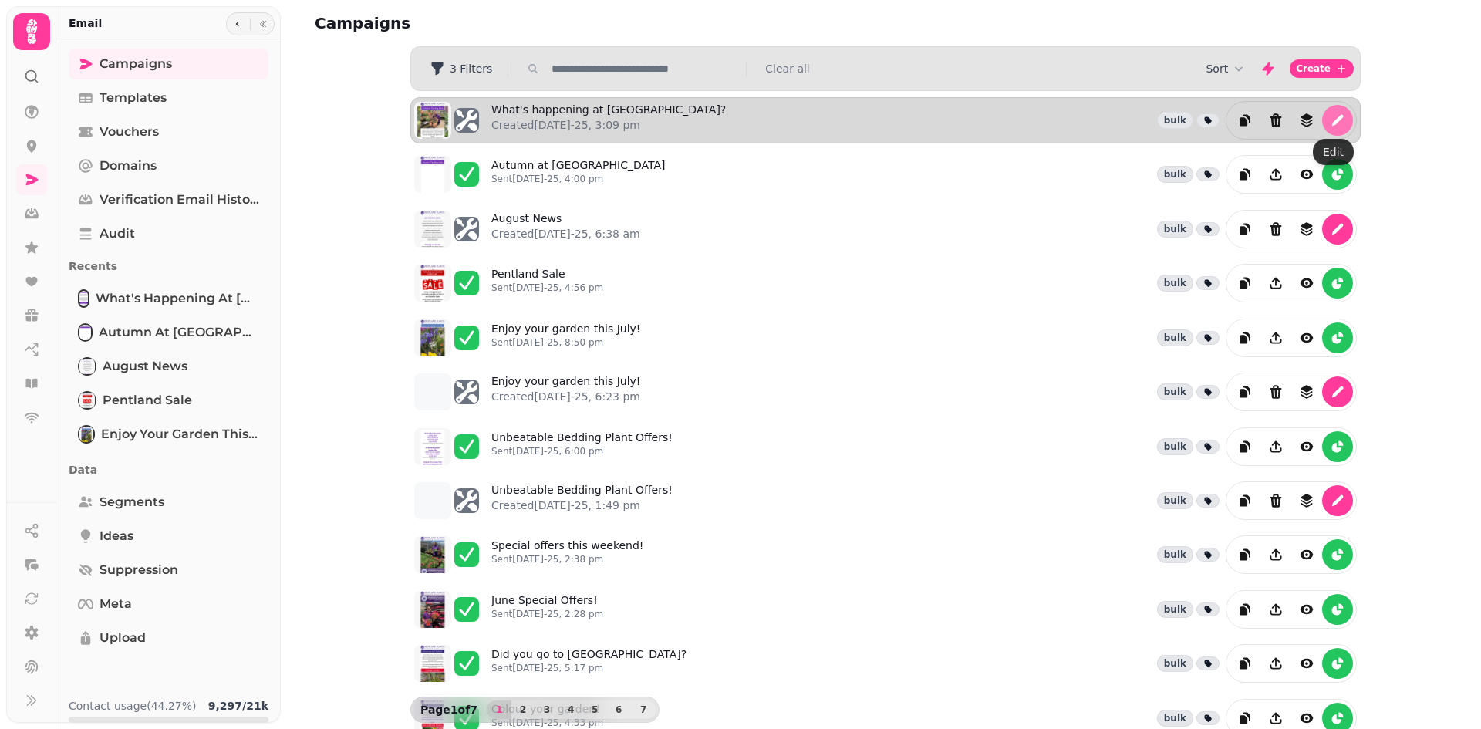
click at [1342, 109] on button "edit" at bounding box center [1337, 120] width 31 height 31
select select "**********"
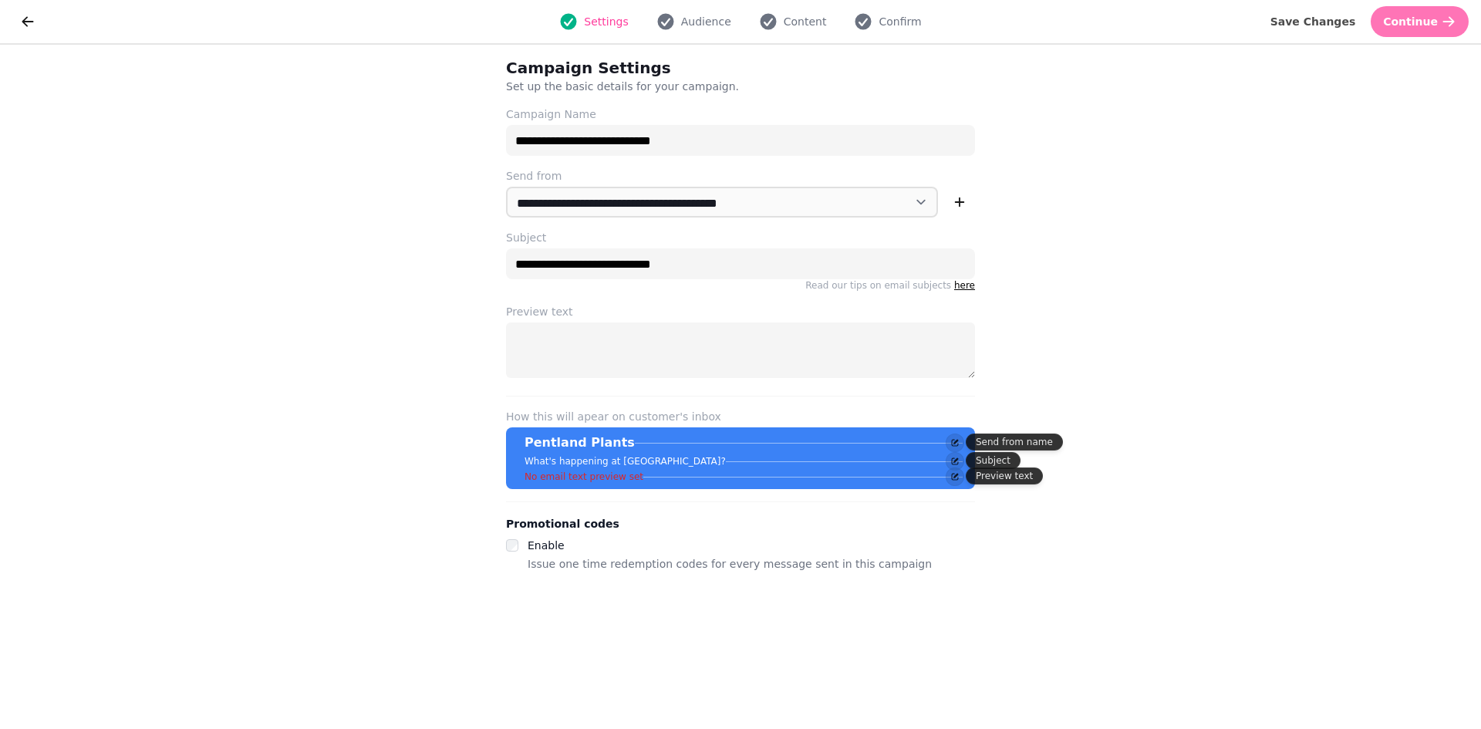
click at [1424, 17] on span "Continue" at bounding box center [1410, 21] width 55 height 11
select select "***"
select select "**"
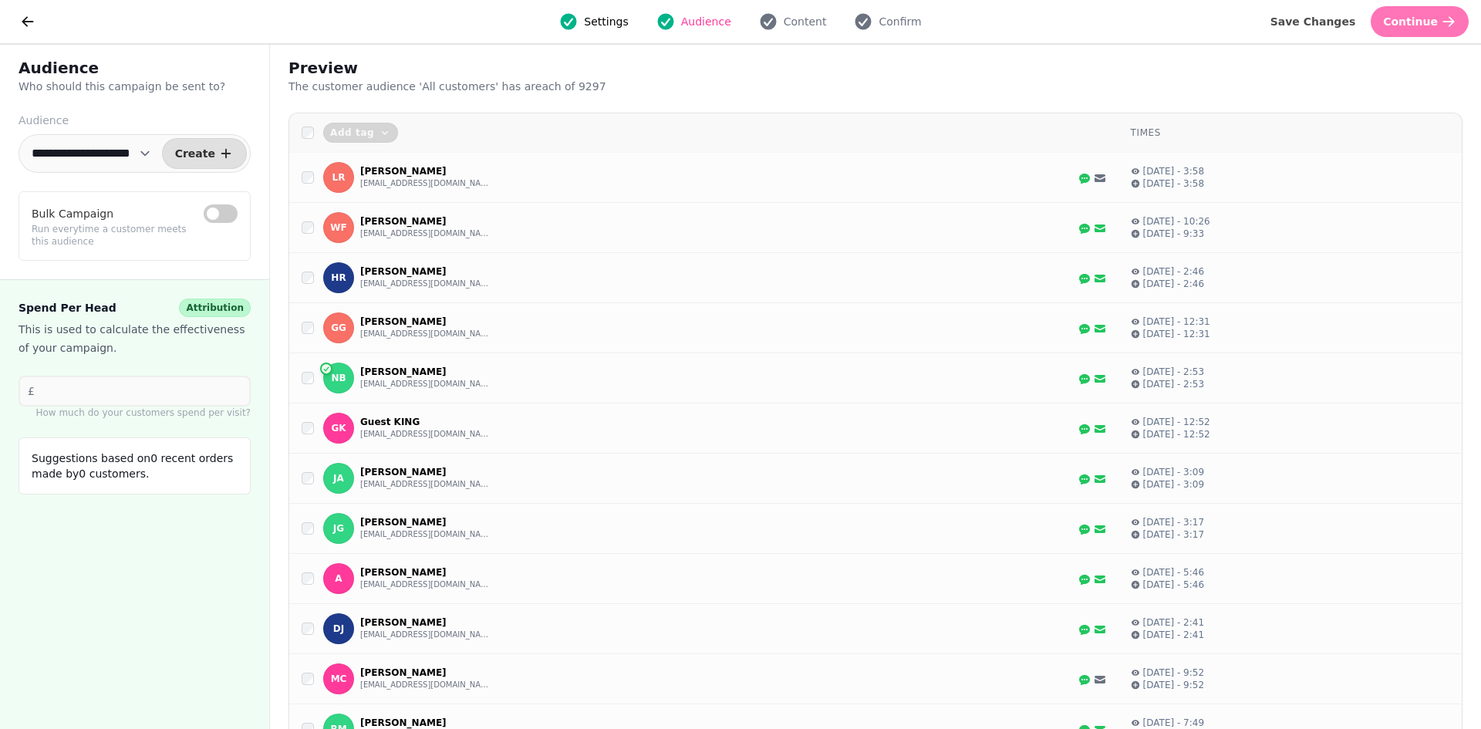
click at [1418, 22] on span "Continue" at bounding box center [1410, 21] width 55 height 11
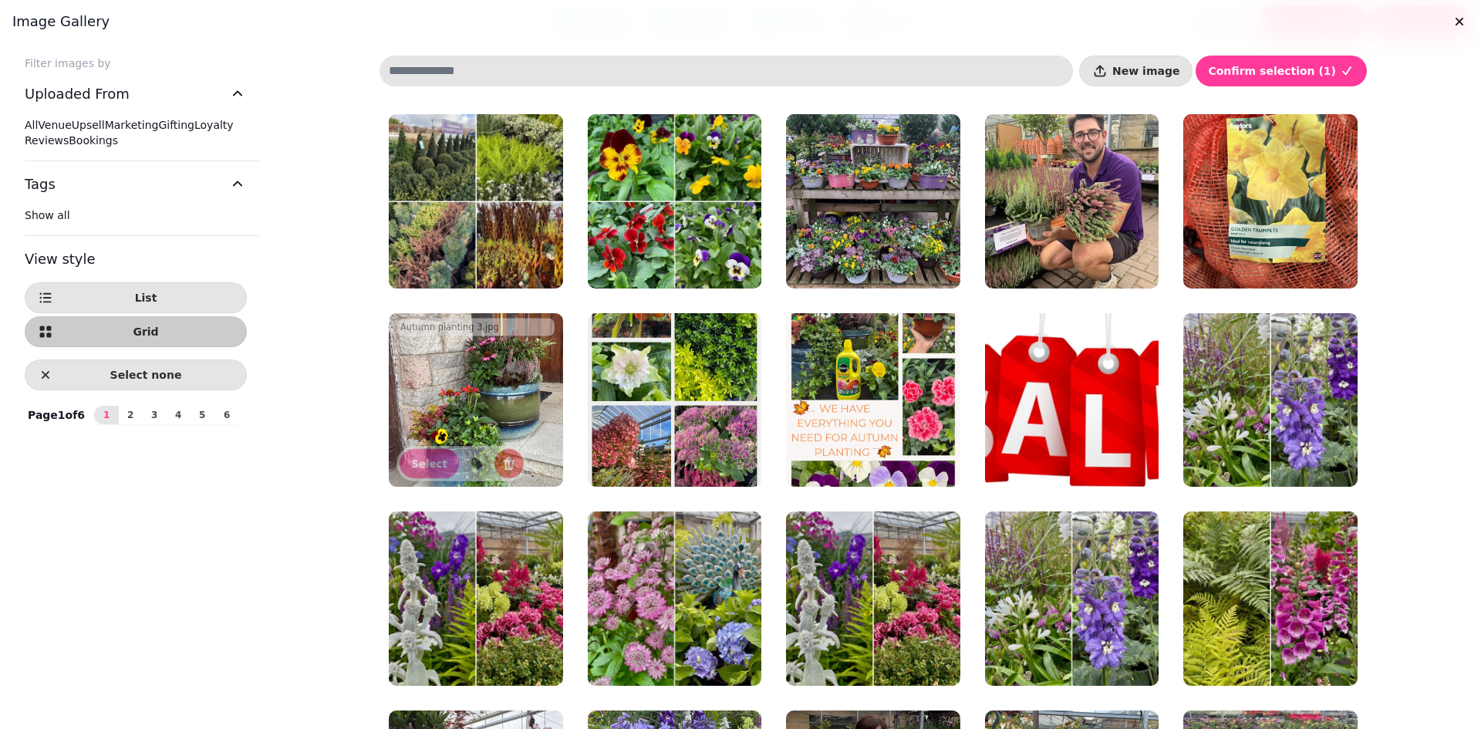
click at [1060, 228] on img at bounding box center [1072, 201] width 174 height 174
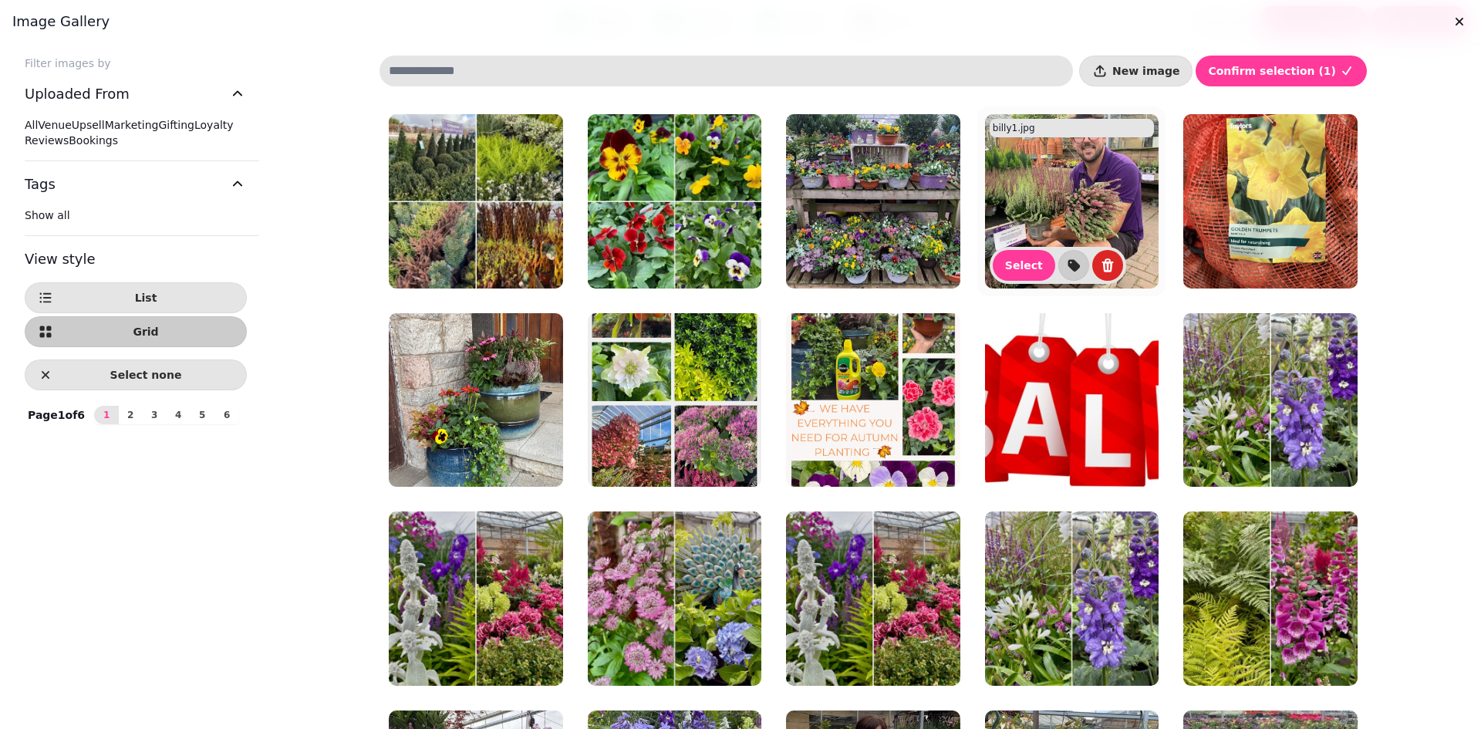
click at [1060, 228] on img at bounding box center [1072, 201] width 174 height 174
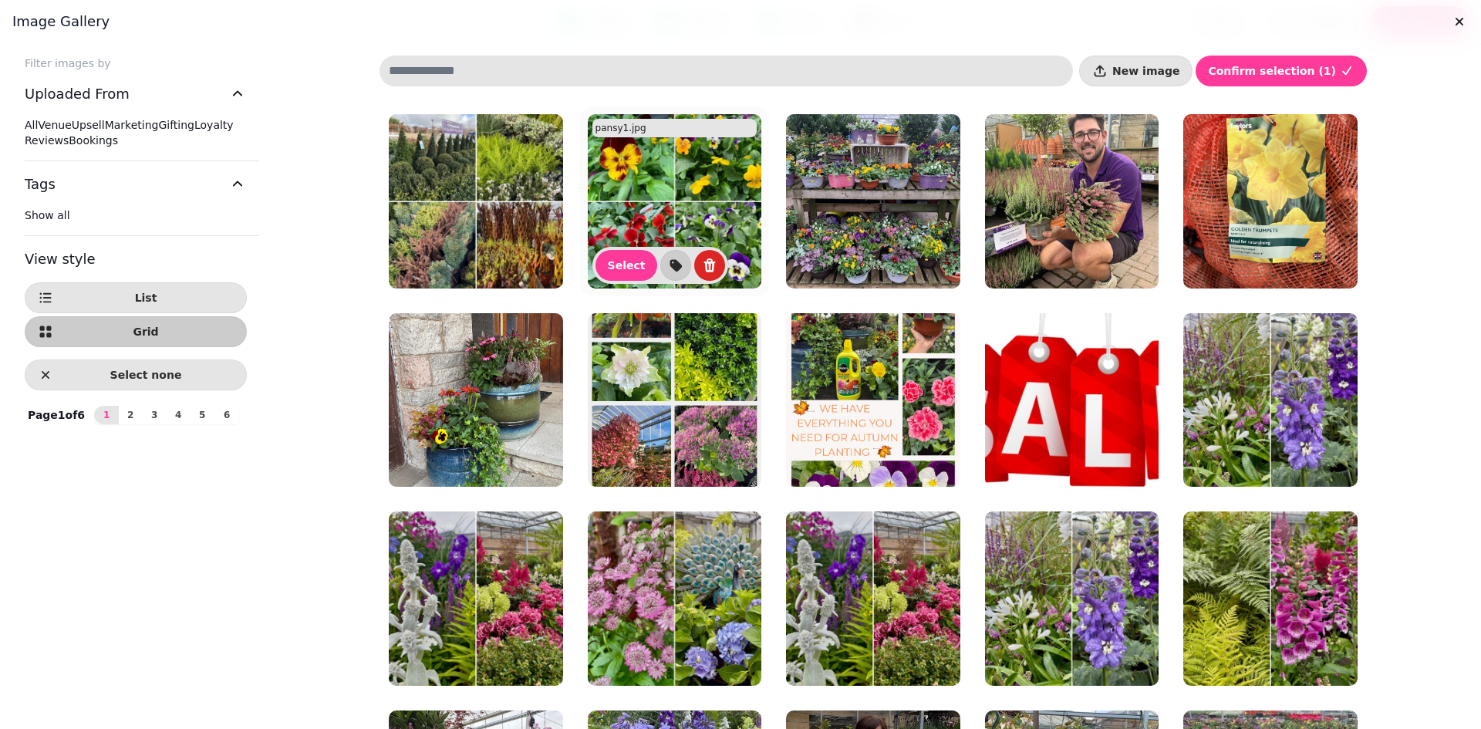
click at [666, 181] on img at bounding box center [675, 201] width 174 height 174
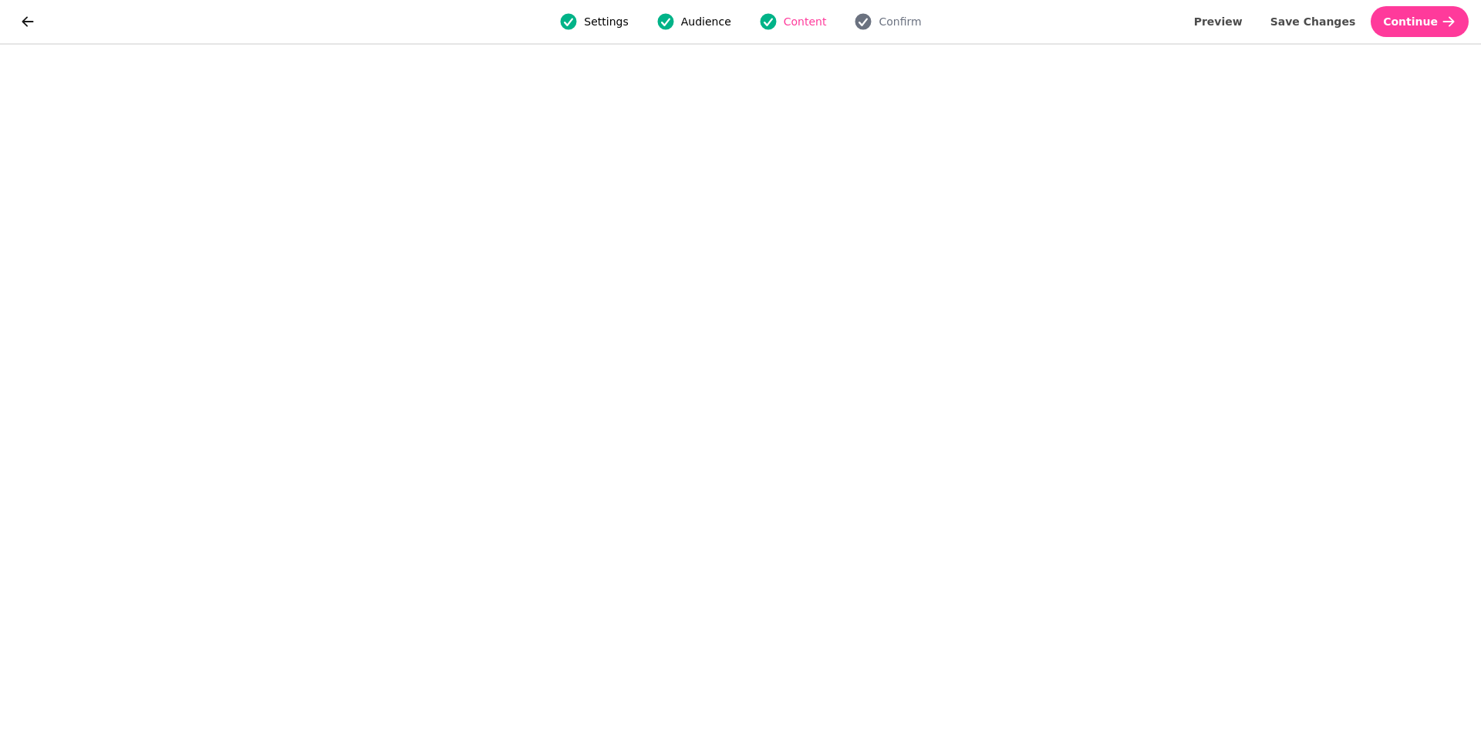
click at [666, 181] on img at bounding box center [675, 232] width 174 height 174
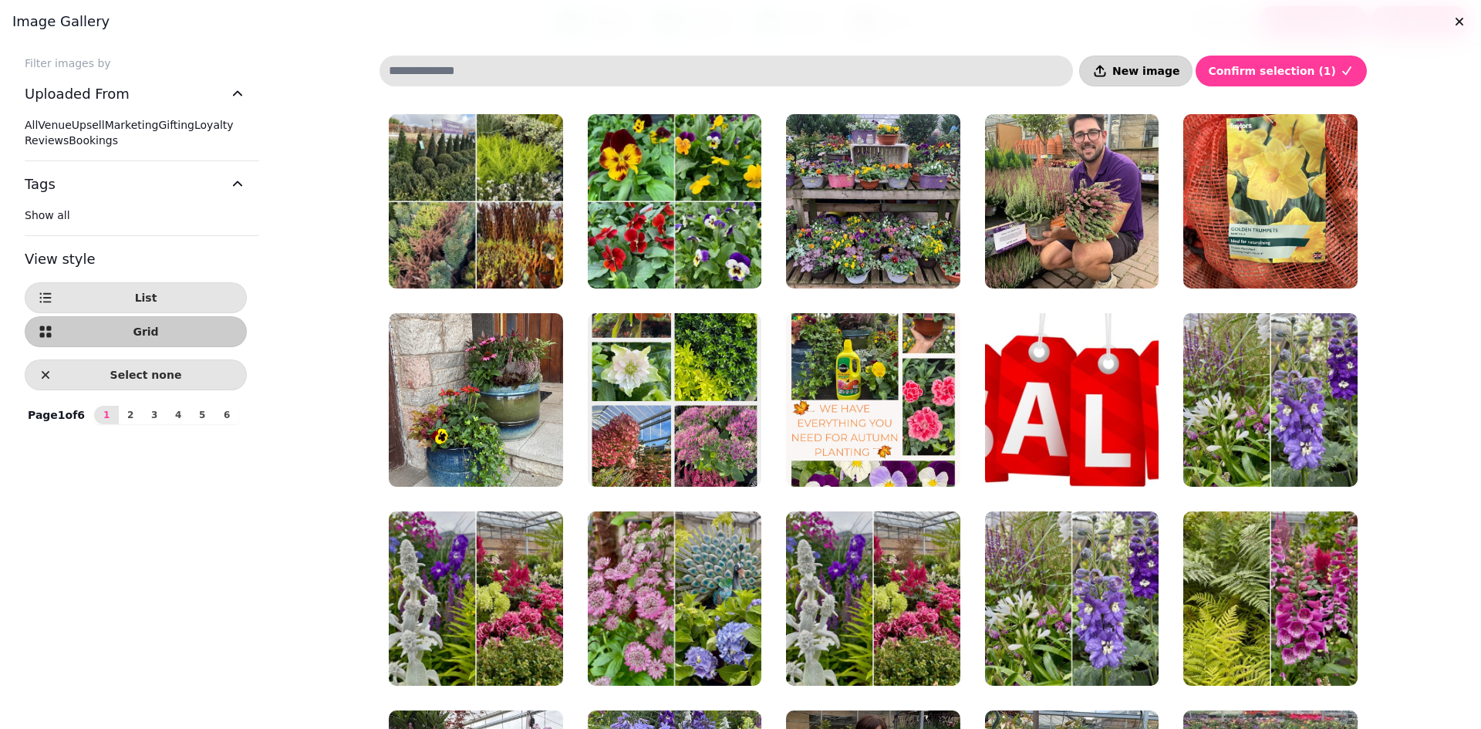
click at [1167, 66] on span "New image" at bounding box center [1145, 71] width 67 height 11
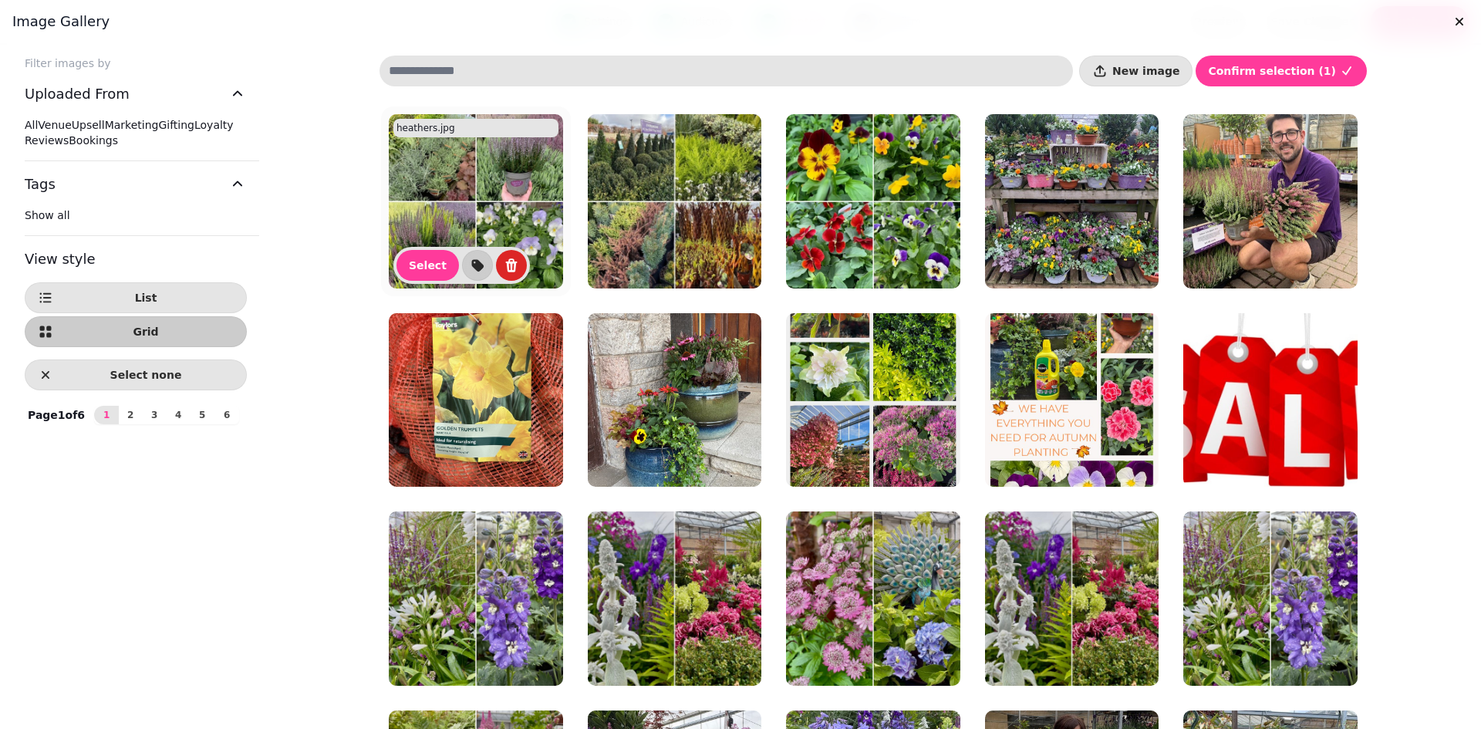
click at [477, 193] on img at bounding box center [476, 201] width 174 height 174
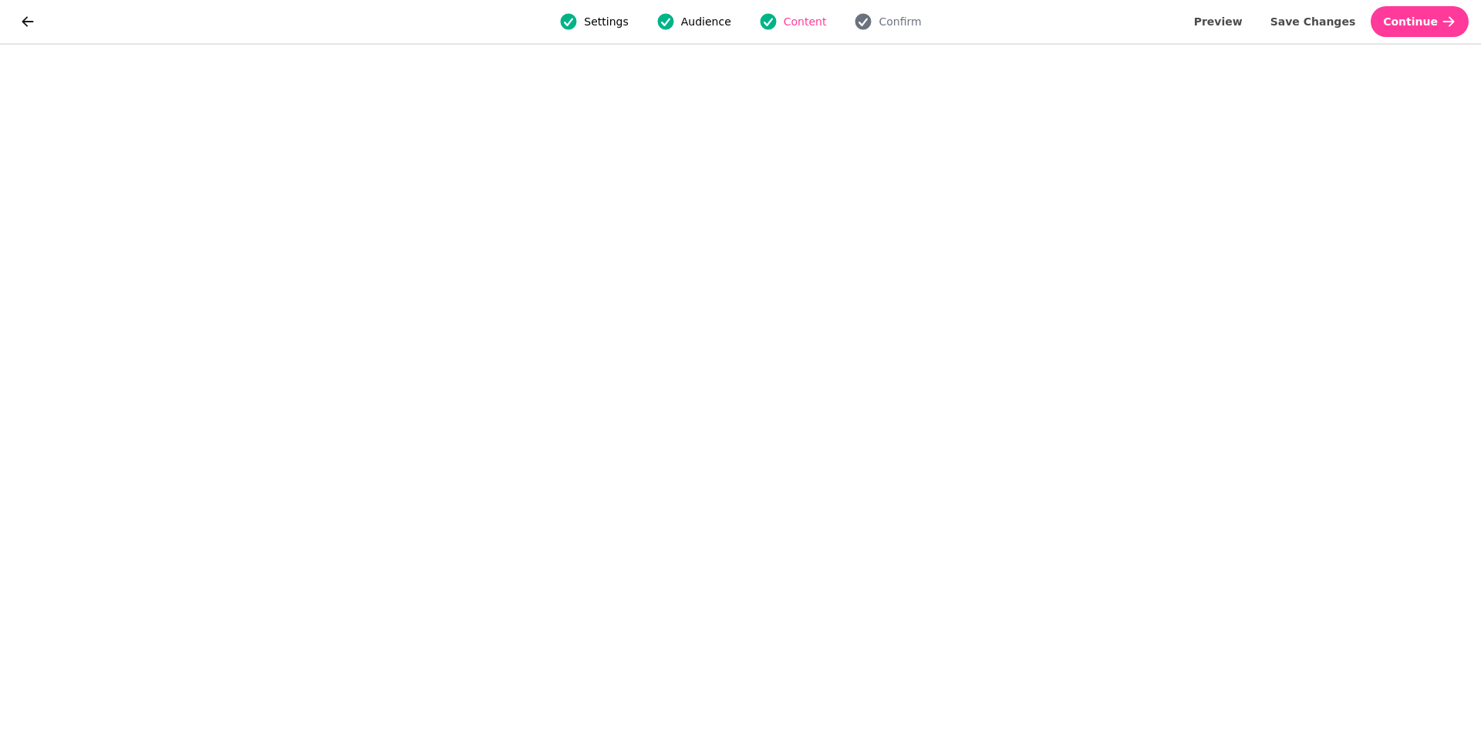
click at [477, 193] on img at bounding box center [476, 232] width 174 height 174
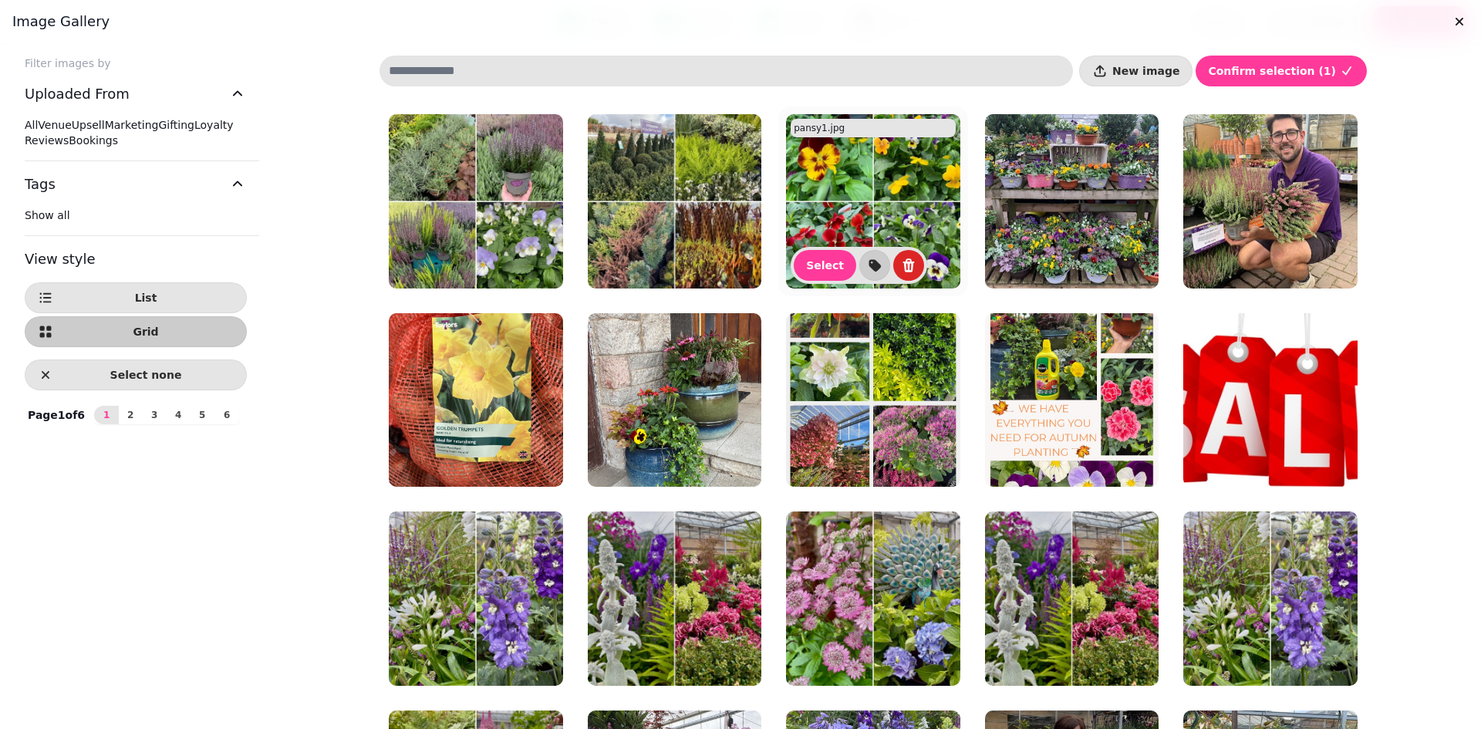
click at [881, 194] on img at bounding box center [873, 201] width 174 height 174
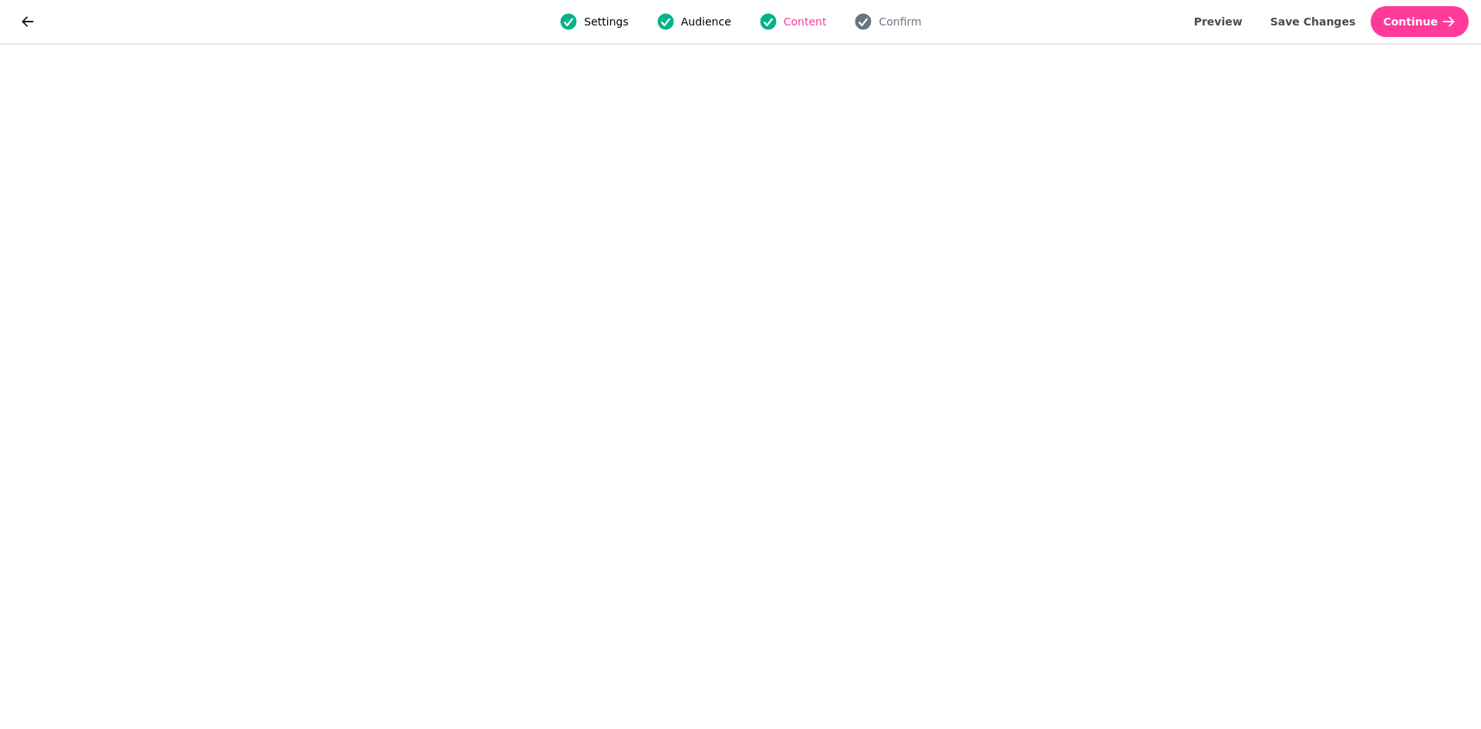
click at [881, 194] on img at bounding box center [873, 232] width 174 height 174
click at [1330, 18] on span "Save Changes" at bounding box center [1313, 21] width 86 height 11
click at [1328, 25] on span "Save Changes" at bounding box center [1313, 21] width 86 height 11
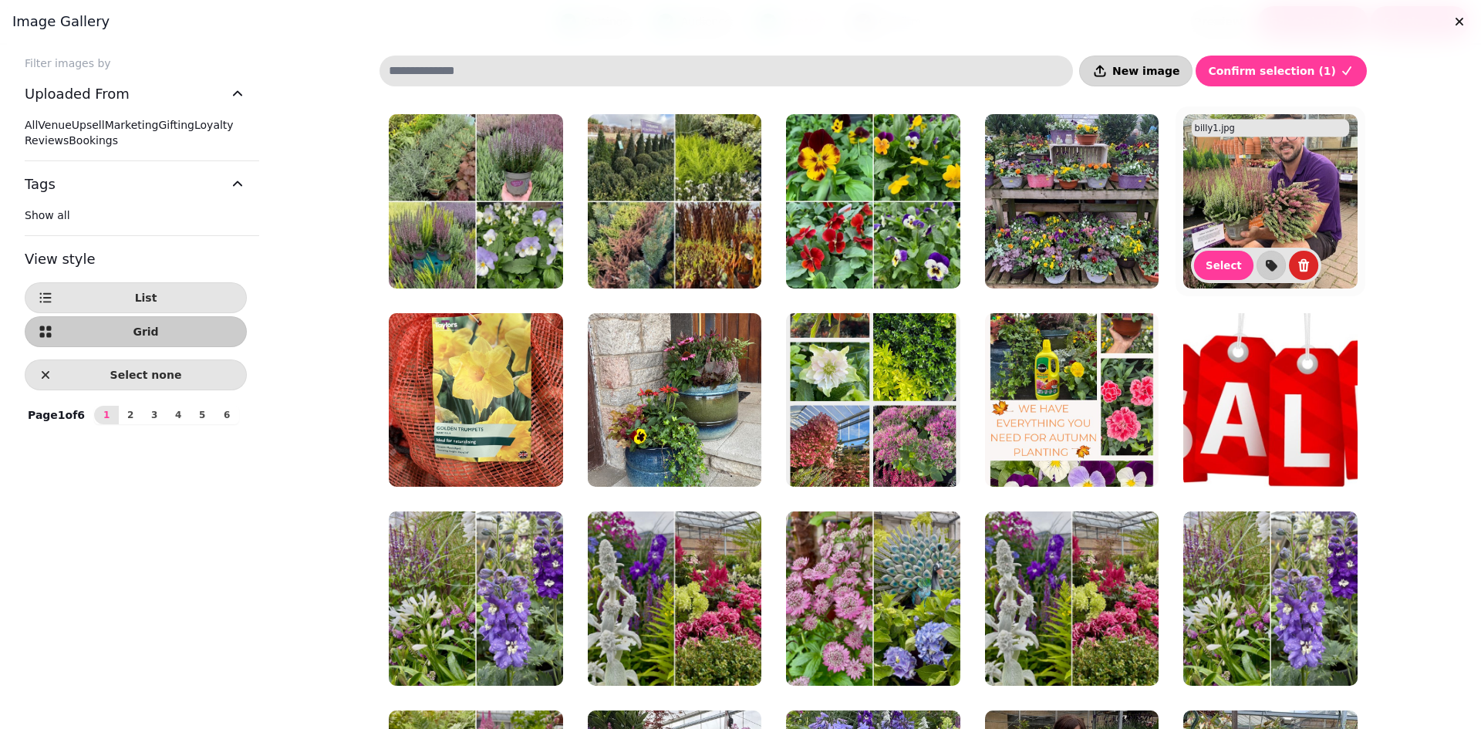
click at [1153, 67] on span "New image" at bounding box center [1145, 71] width 67 height 11
drag, startPoint x: 1153, startPoint y: 67, endPoint x: 353, endPoint y: 445, distance: 884.5
click at [353, 445] on div "Filter images by Uploaded From All Venue Upsell Marketing Gifting Loyalty Revie…" at bounding box center [740, 408] width 1456 height 704
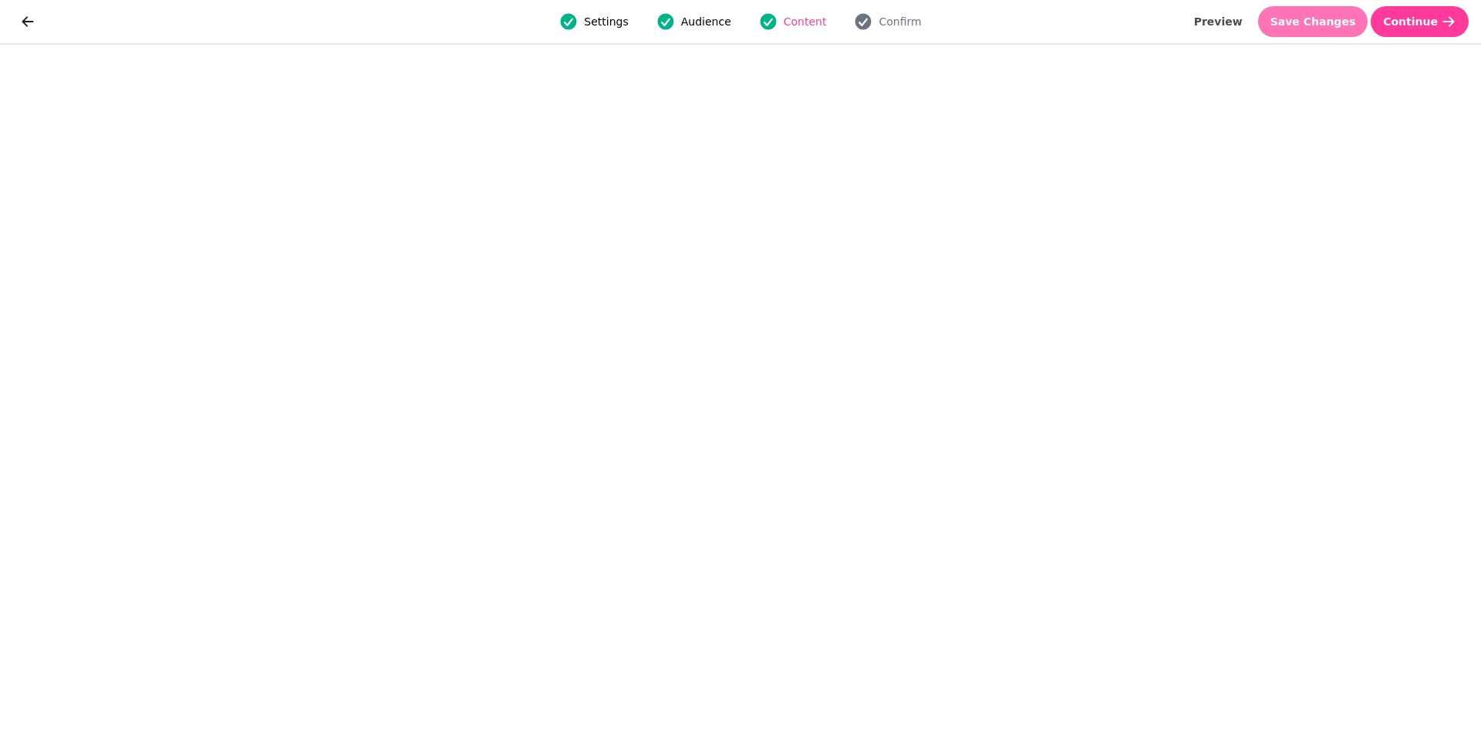
click at [1326, 18] on span "Save Changes" at bounding box center [1313, 21] width 86 height 11
click at [1317, 19] on span "Save Changes" at bounding box center [1313, 21] width 86 height 11
click at [1329, 22] on span "Save Changes" at bounding box center [1313, 21] width 86 height 11
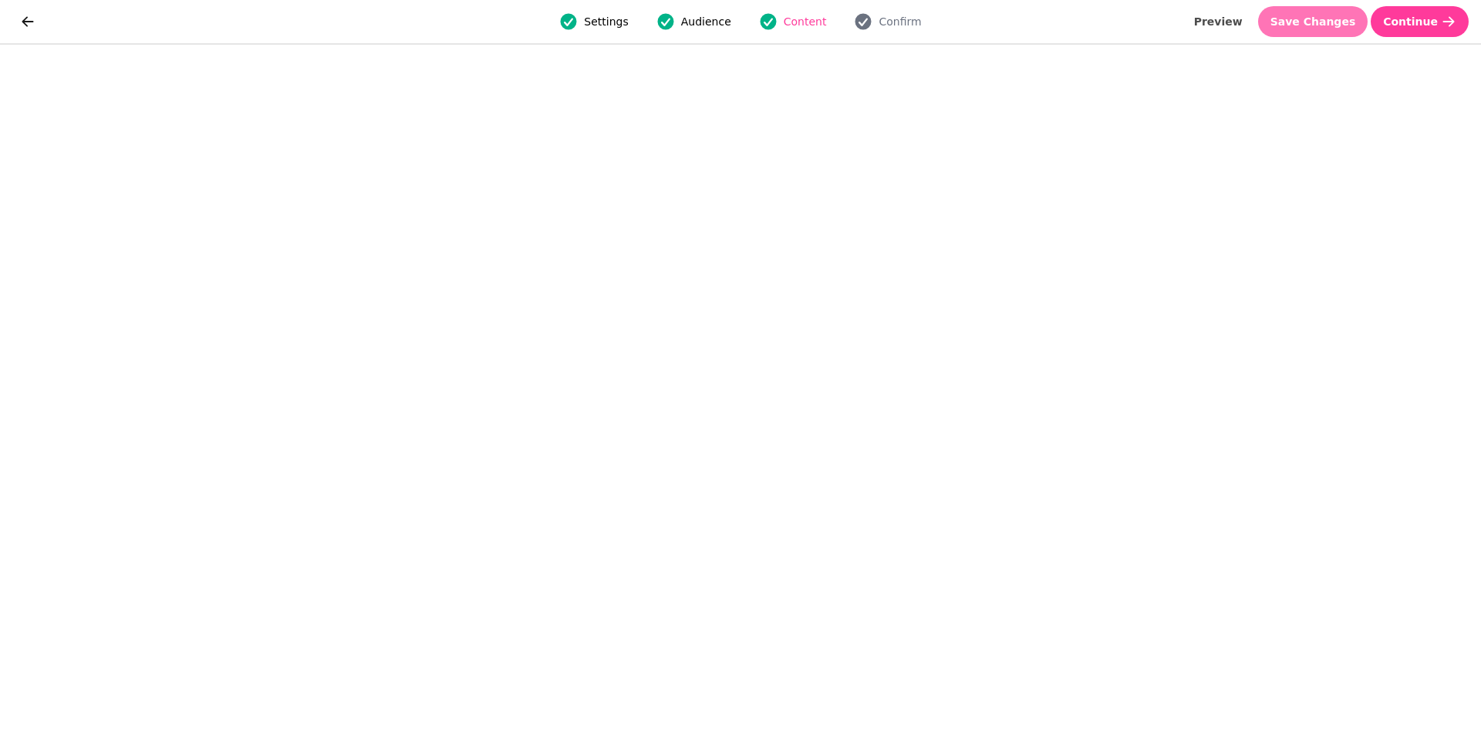
click at [1320, 16] on span "Save Changes" at bounding box center [1313, 21] width 86 height 11
click at [1326, 20] on span "Save Changes" at bounding box center [1313, 21] width 86 height 11
click at [1322, 19] on span "Save Changes" at bounding box center [1313, 21] width 86 height 11
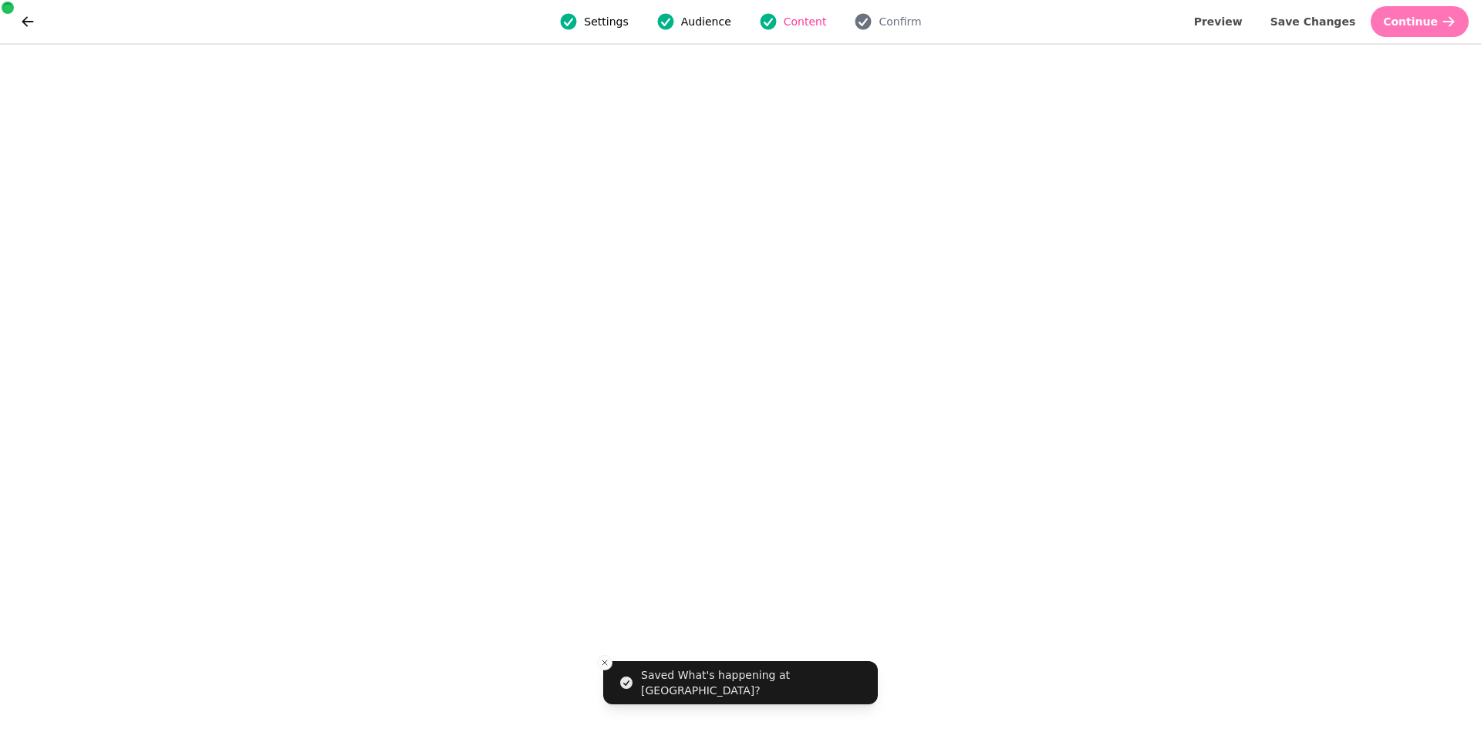
click at [1430, 17] on span "Continue" at bounding box center [1410, 21] width 55 height 11
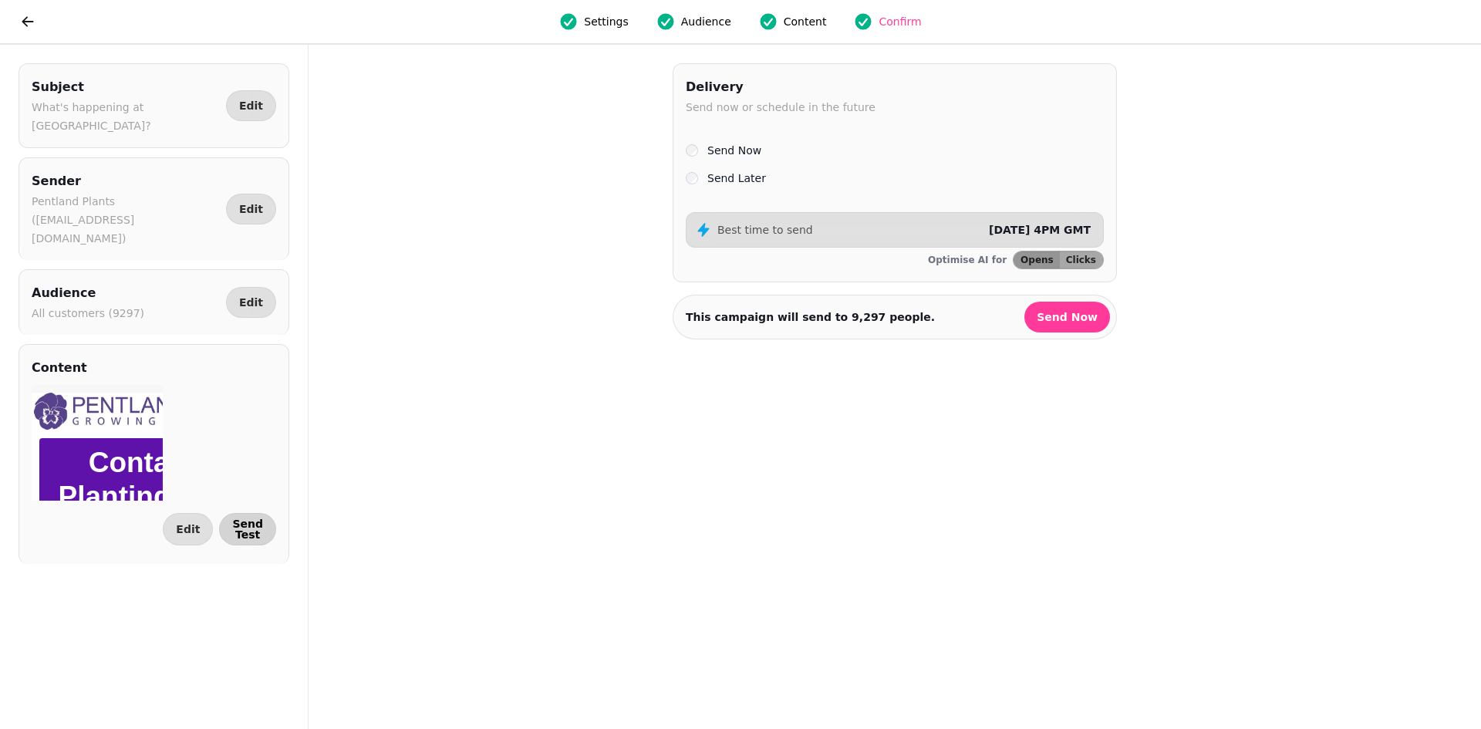
click at [248, 518] on span "Send Test" at bounding box center [247, 529] width 31 height 22
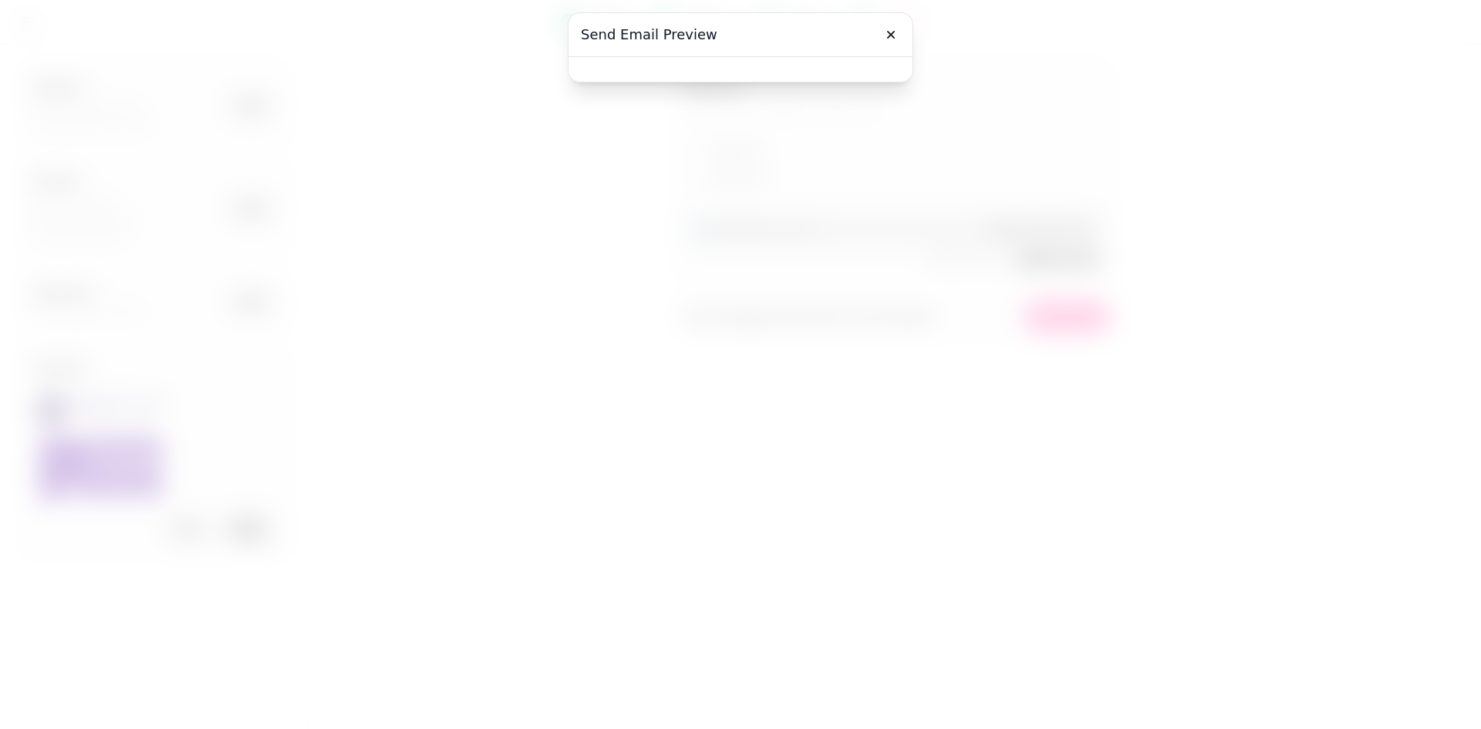
click at [248, 485] on div at bounding box center [740, 364] width 1481 height 729
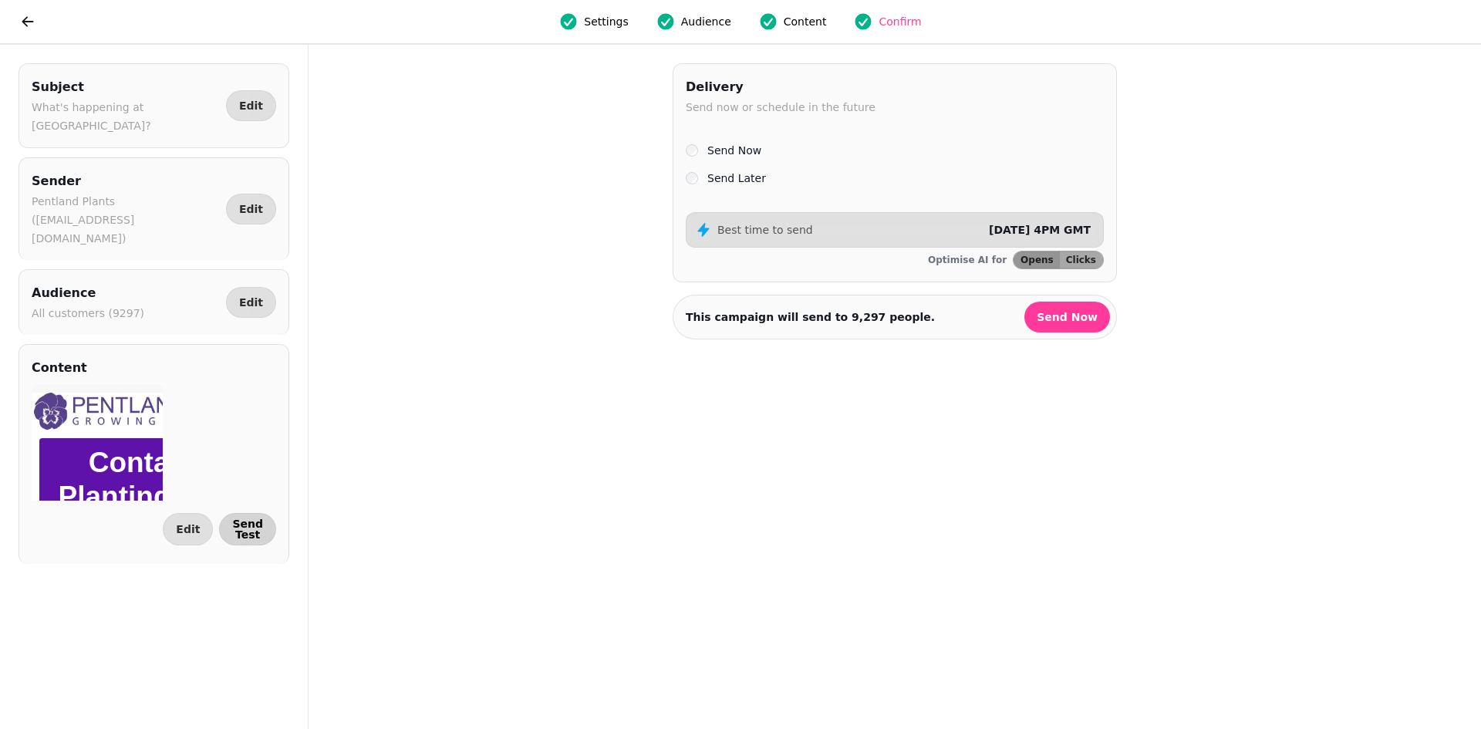
click at [254, 518] on span "Send Test" at bounding box center [247, 529] width 31 height 22
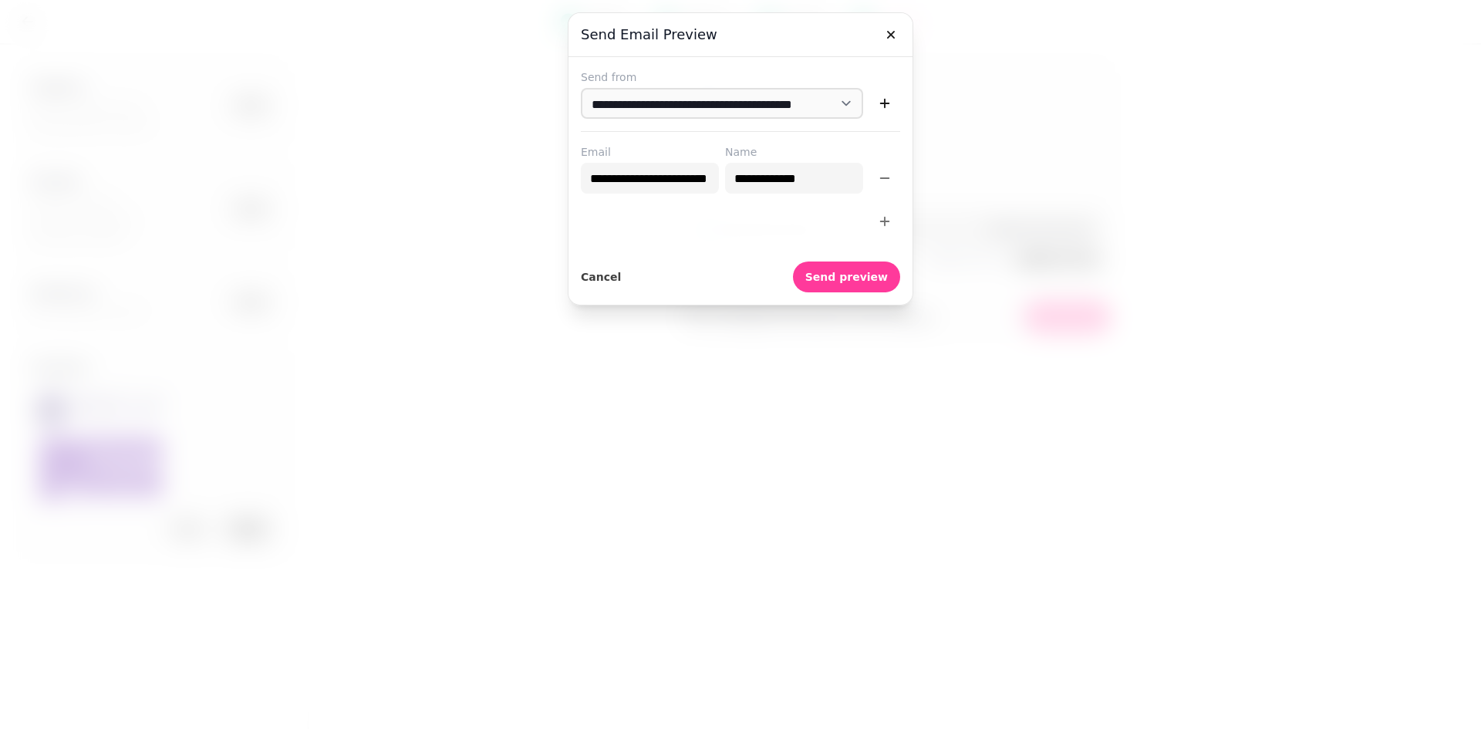
click at [254, 490] on div at bounding box center [740, 364] width 1481 height 729
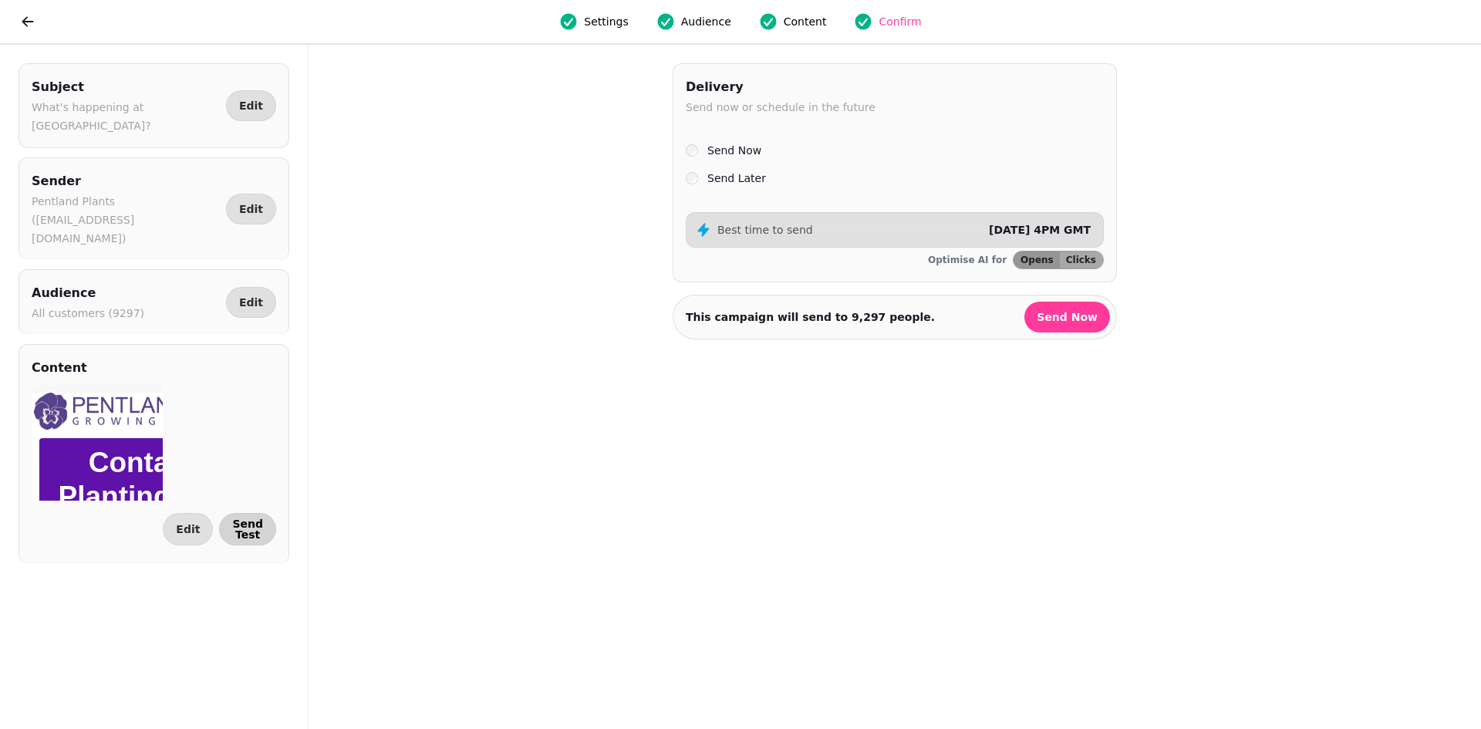
click at [251, 518] on span "Send Test" at bounding box center [247, 529] width 31 height 22
click at [246, 518] on span "Send Test" at bounding box center [247, 529] width 31 height 22
select select "**********"
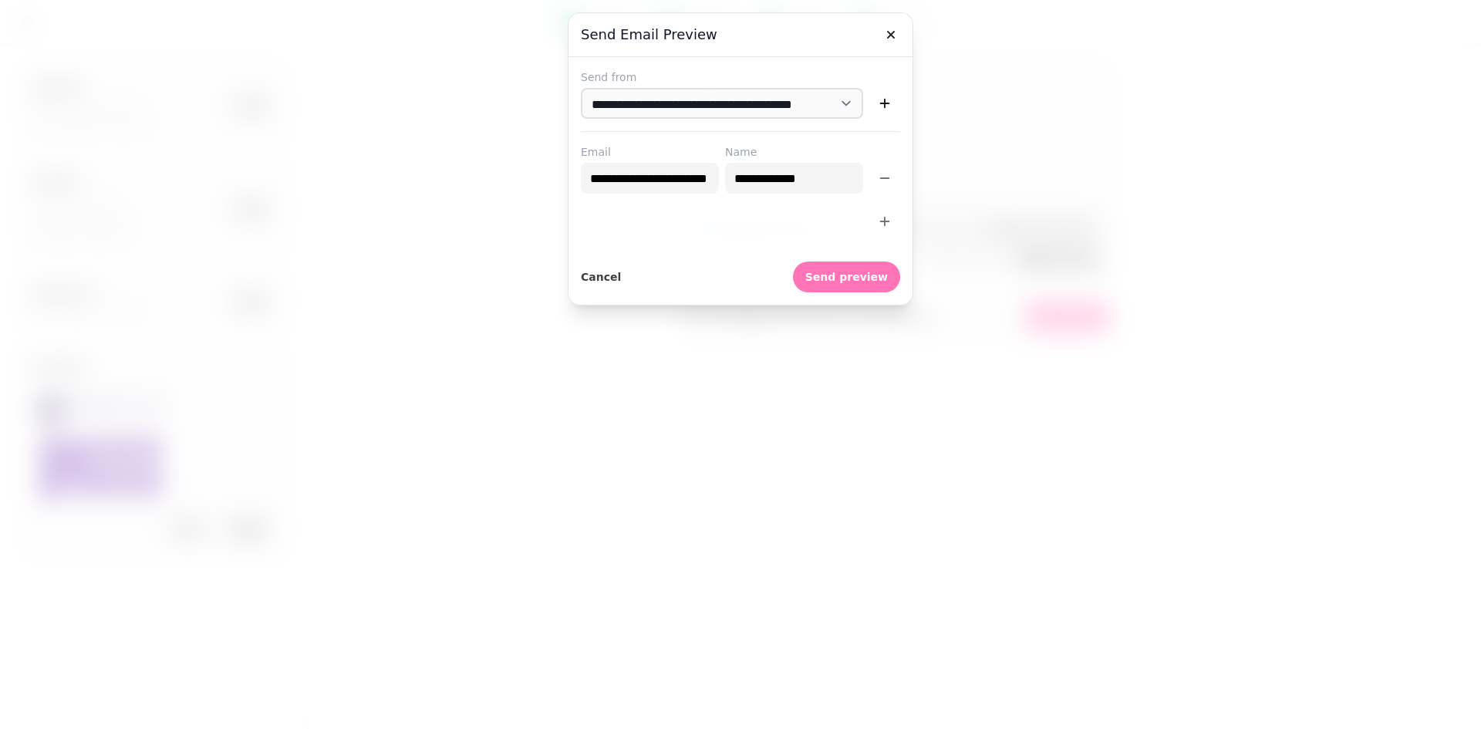
click at [855, 276] on span "Send preview" at bounding box center [846, 276] width 83 height 11
click at [886, 32] on icon "button" at bounding box center [890, 34] width 15 height 15
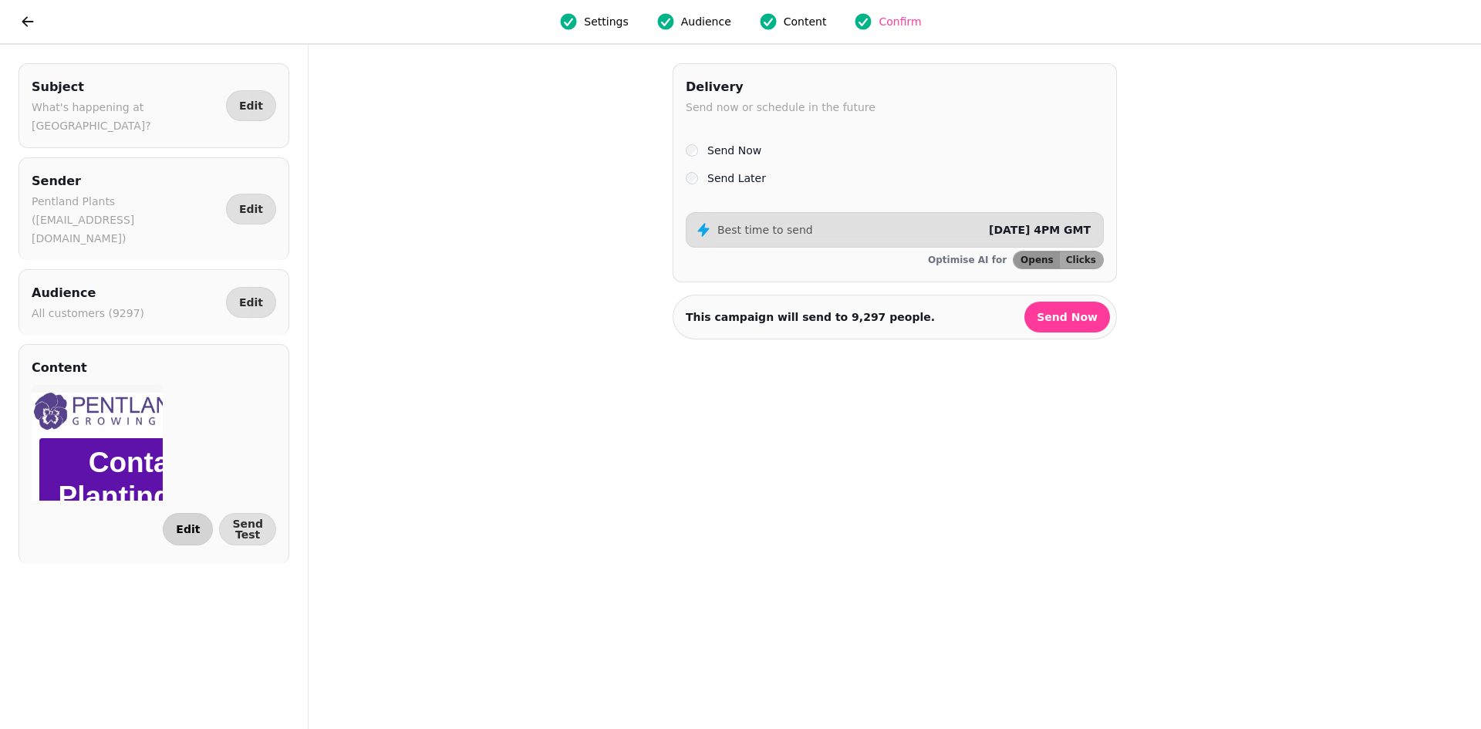
click at [190, 524] on span "Edit" at bounding box center [188, 529] width 24 height 11
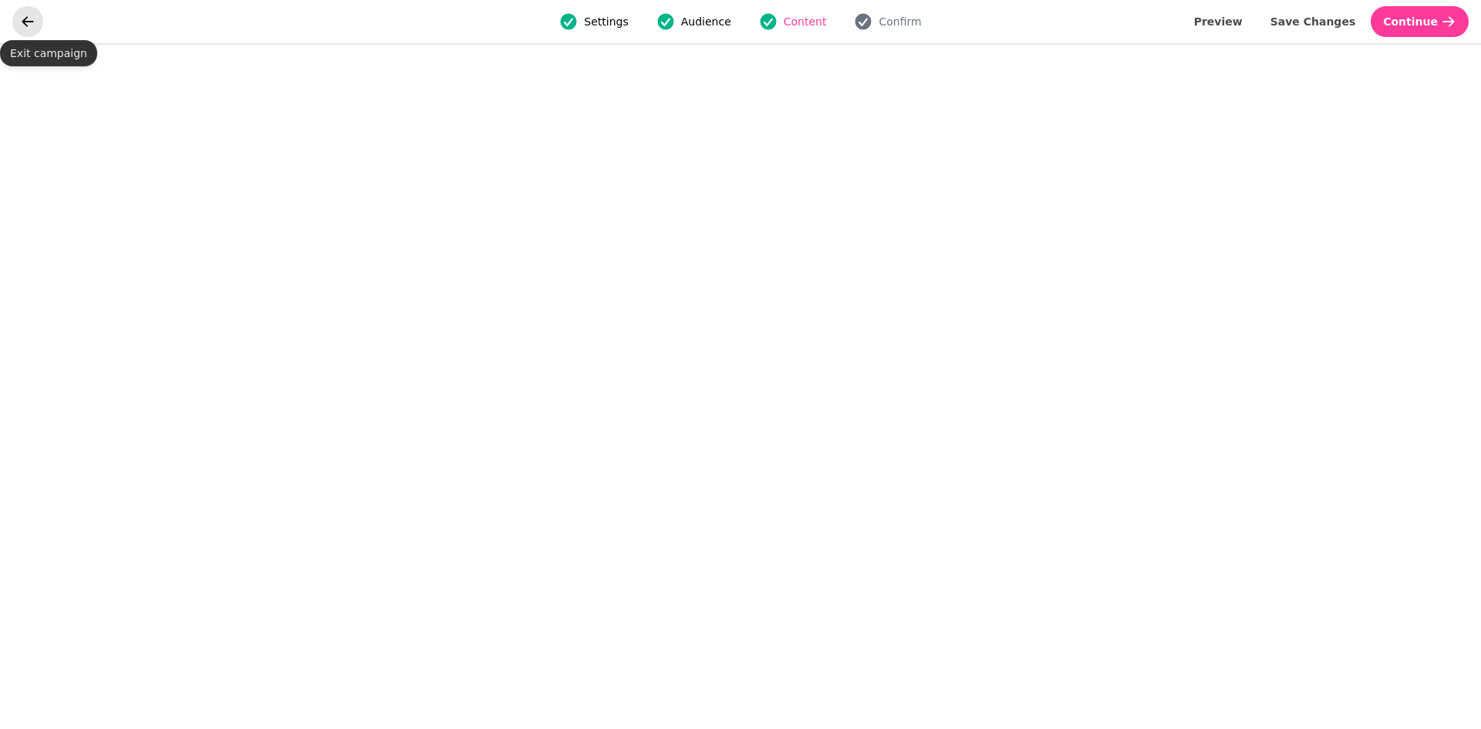
click at [32, 20] on icon "go back" at bounding box center [27, 21] width 15 height 15
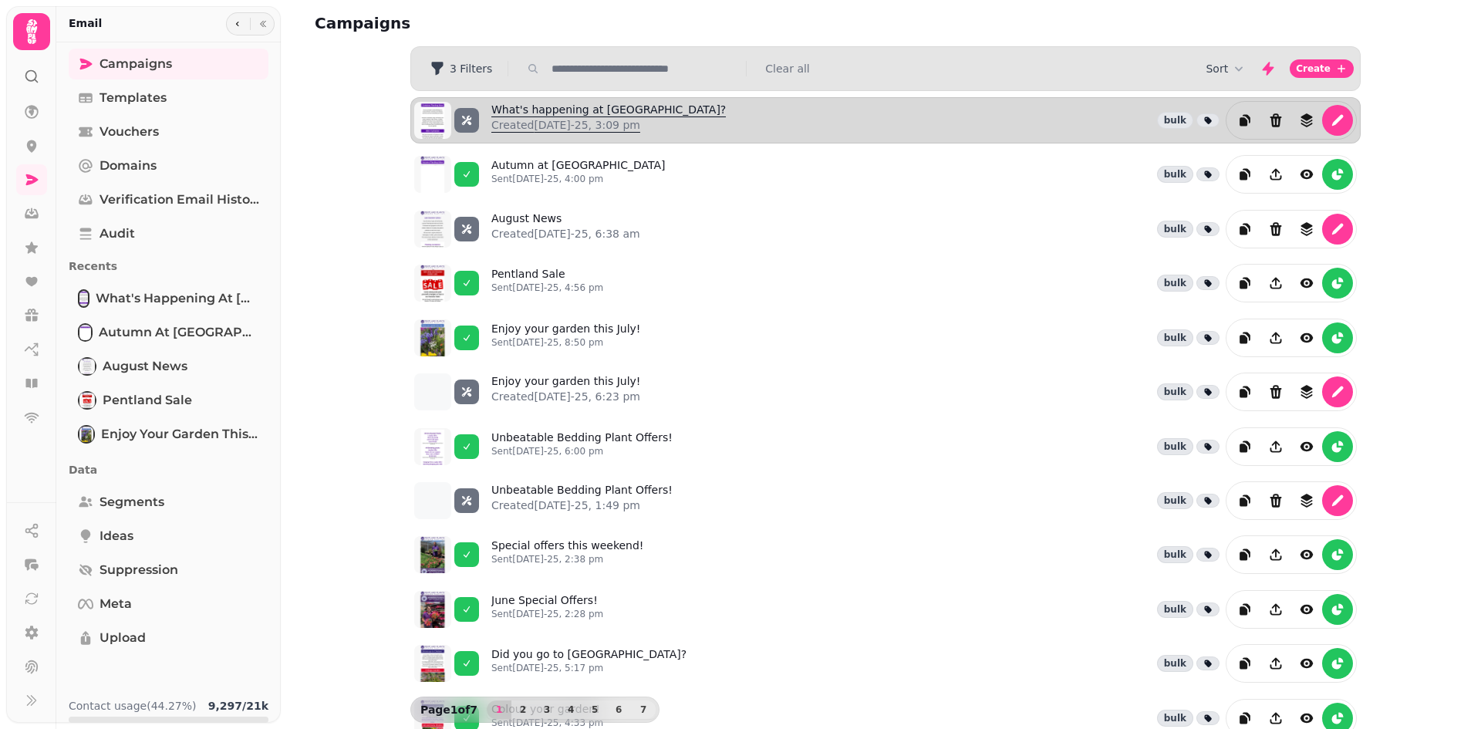
click at [593, 108] on link "What's happening at [GEOGRAPHIC_DATA]? Created [DATE]-25, 3:09 pm" at bounding box center [608, 120] width 234 height 37
select select "**********"
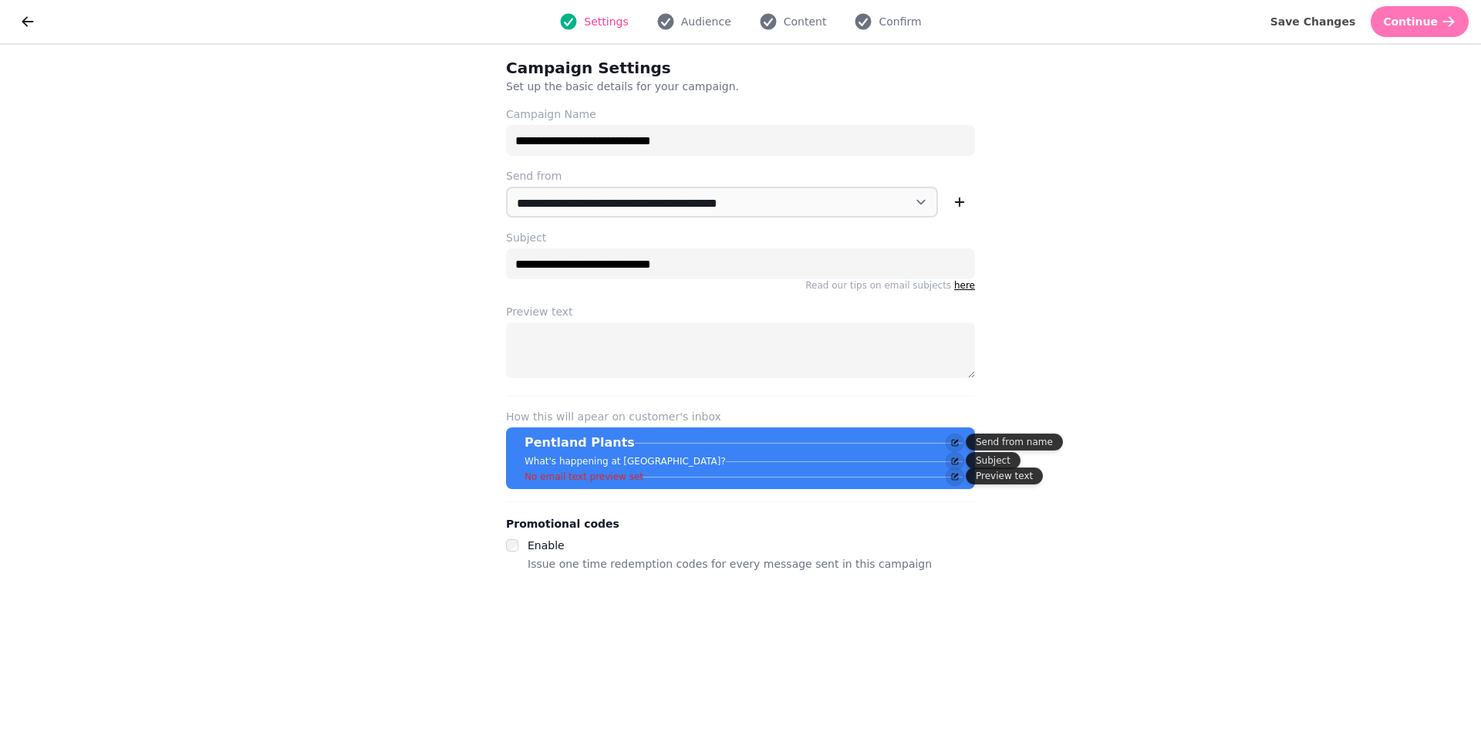
click at [1424, 23] on span "Continue" at bounding box center [1410, 21] width 55 height 11
select select "***"
select select "**"
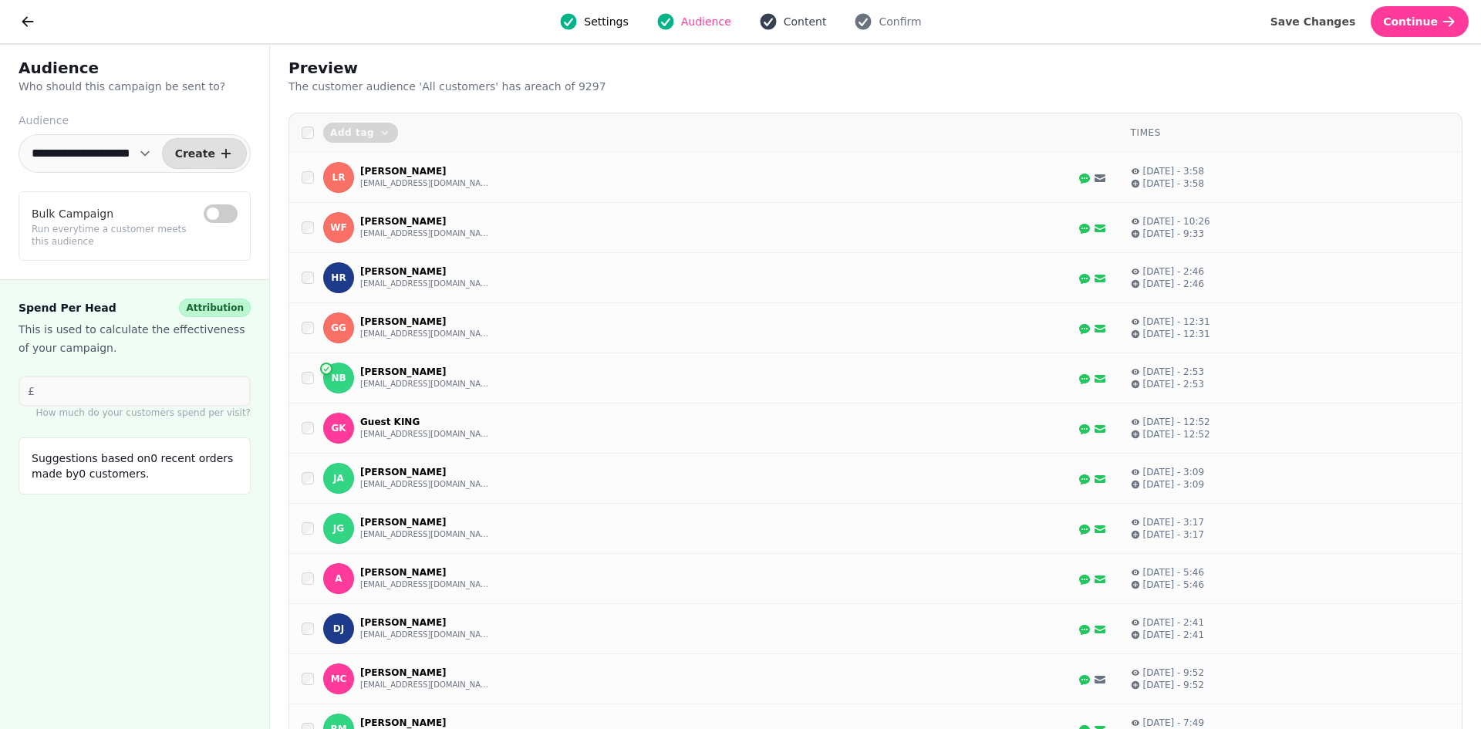
click at [803, 19] on span "Content" at bounding box center [805, 21] width 43 height 15
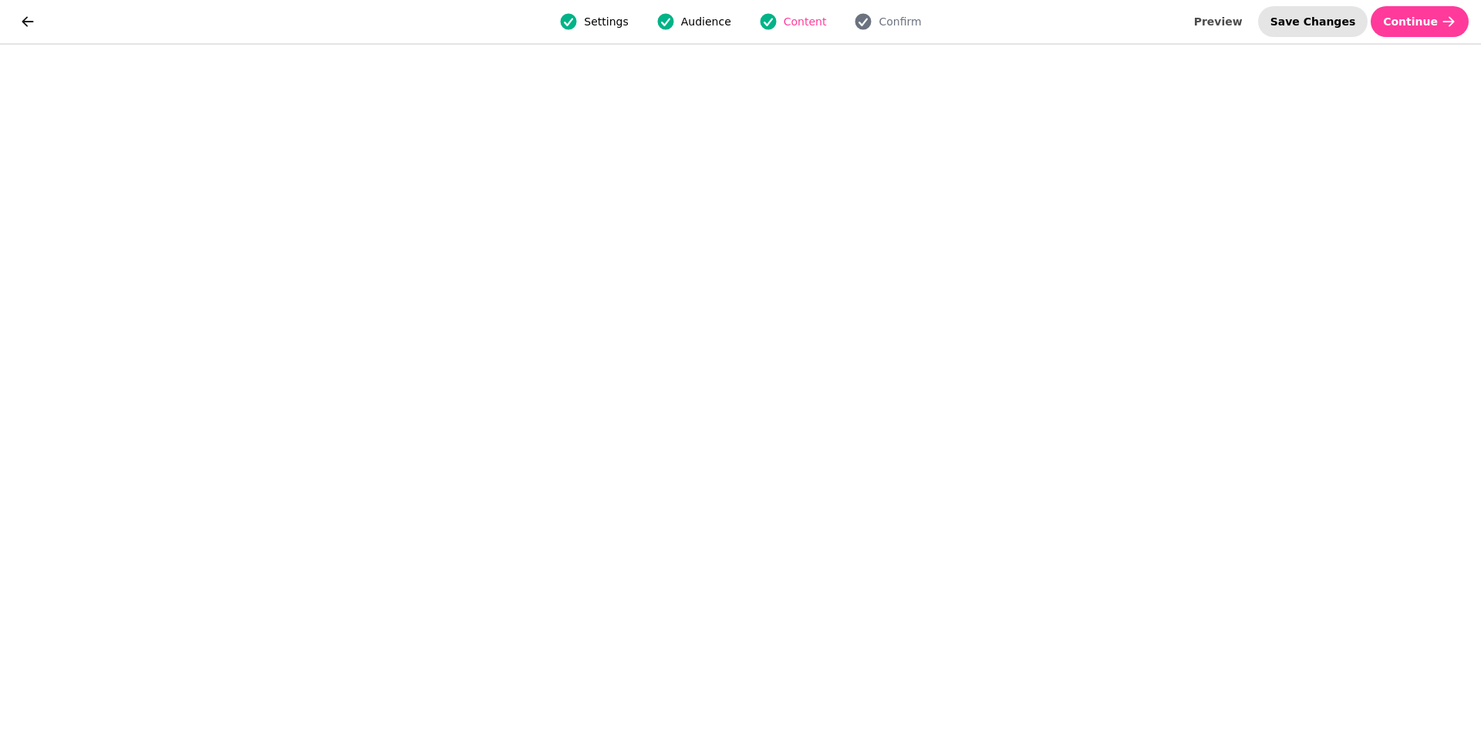
click at [1315, 17] on span "Save Changes" at bounding box center [1313, 21] width 86 height 11
click at [1320, 22] on span "Save Changes" at bounding box center [1313, 21] width 86 height 11
click at [1411, 16] on span "Continue" at bounding box center [1410, 21] width 55 height 11
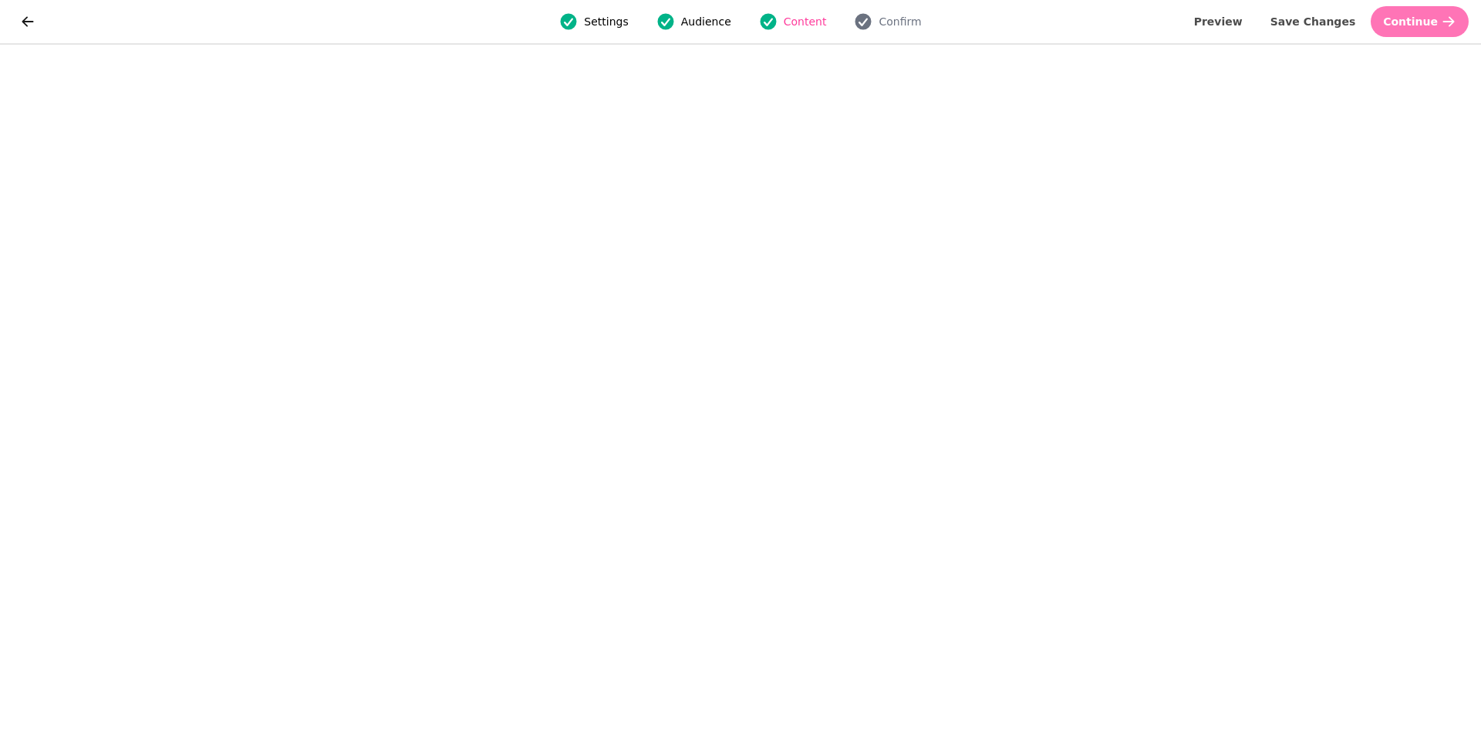
click at [1411, 16] on span "Continue" at bounding box center [1410, 21] width 55 height 11
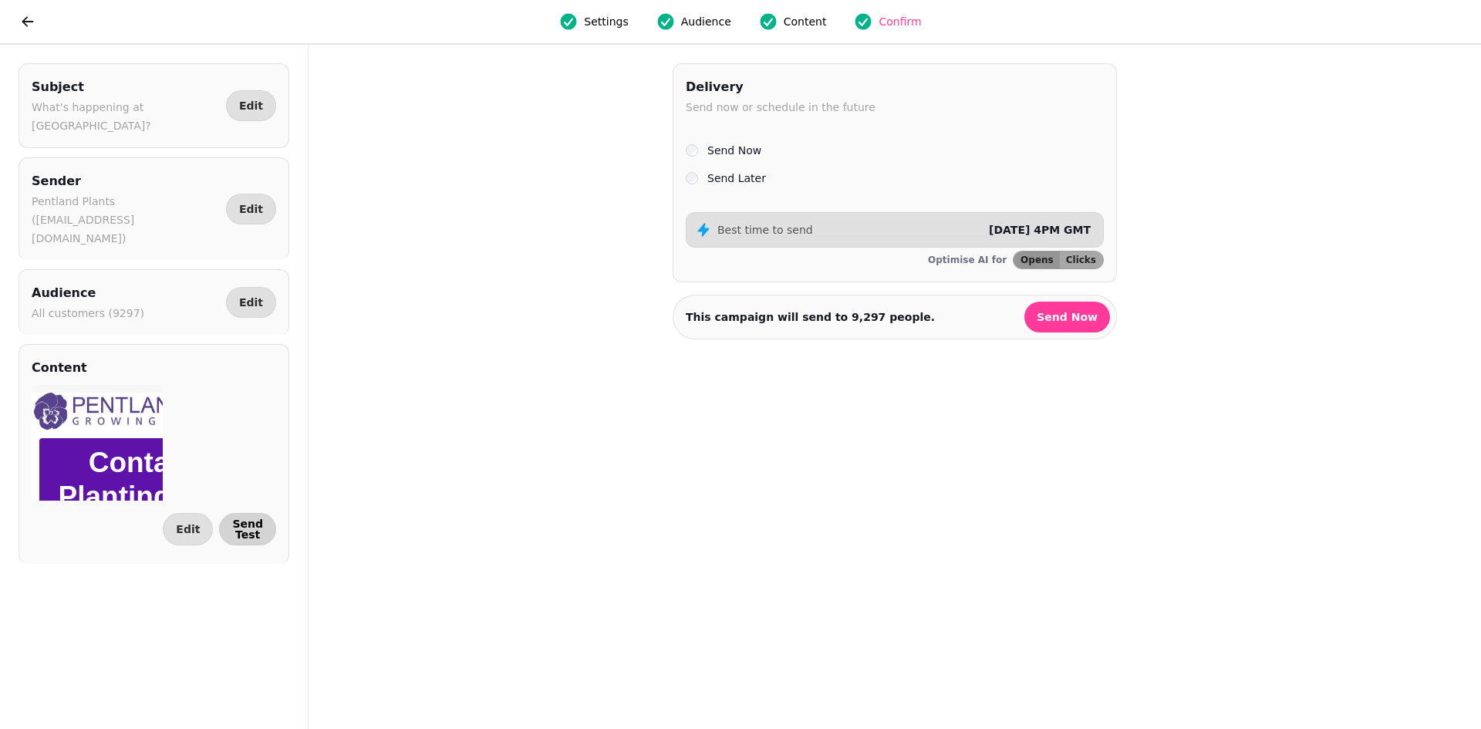
click at [244, 518] on span "Send Test" at bounding box center [247, 529] width 31 height 22
select select "**********"
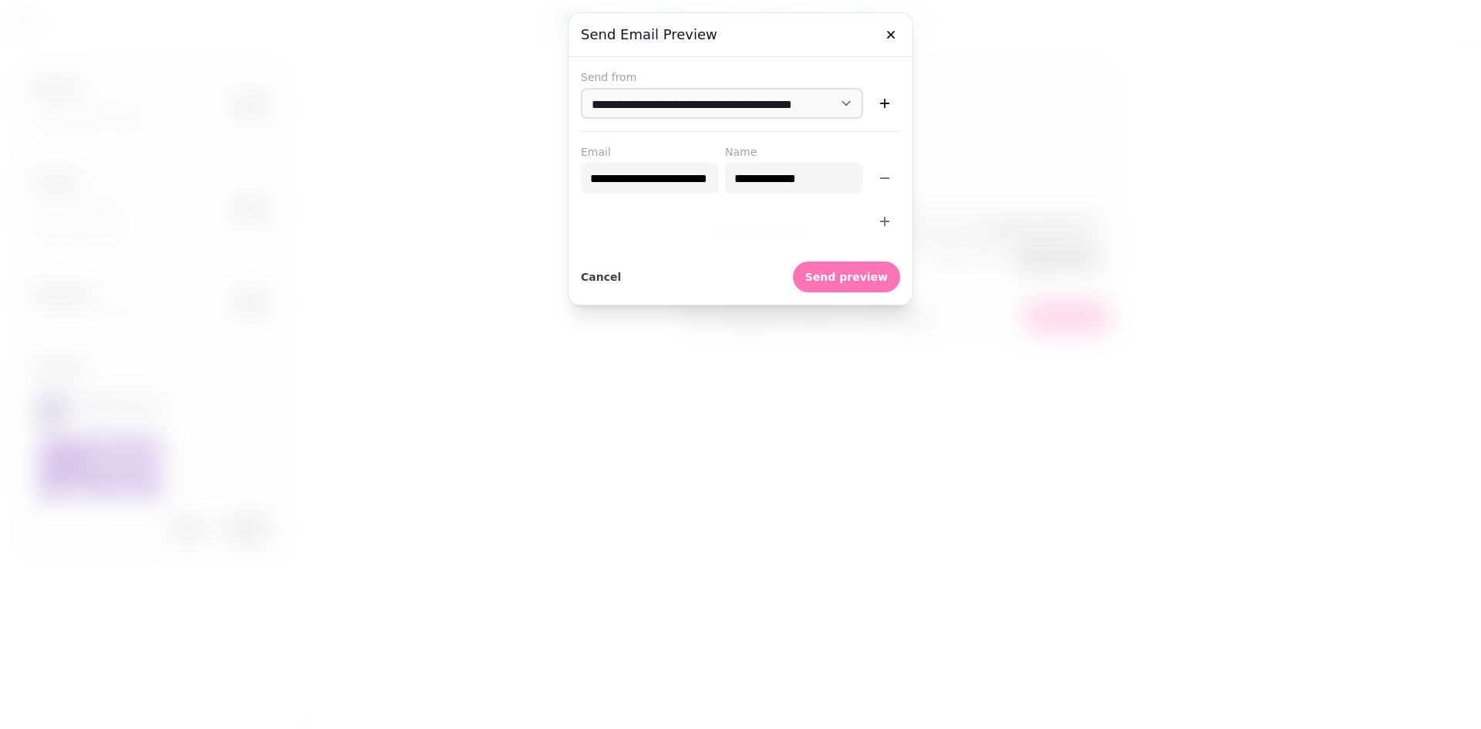
click at [871, 271] on span "Send preview" at bounding box center [846, 276] width 83 height 11
